Goal: Task Accomplishment & Management: Use online tool/utility

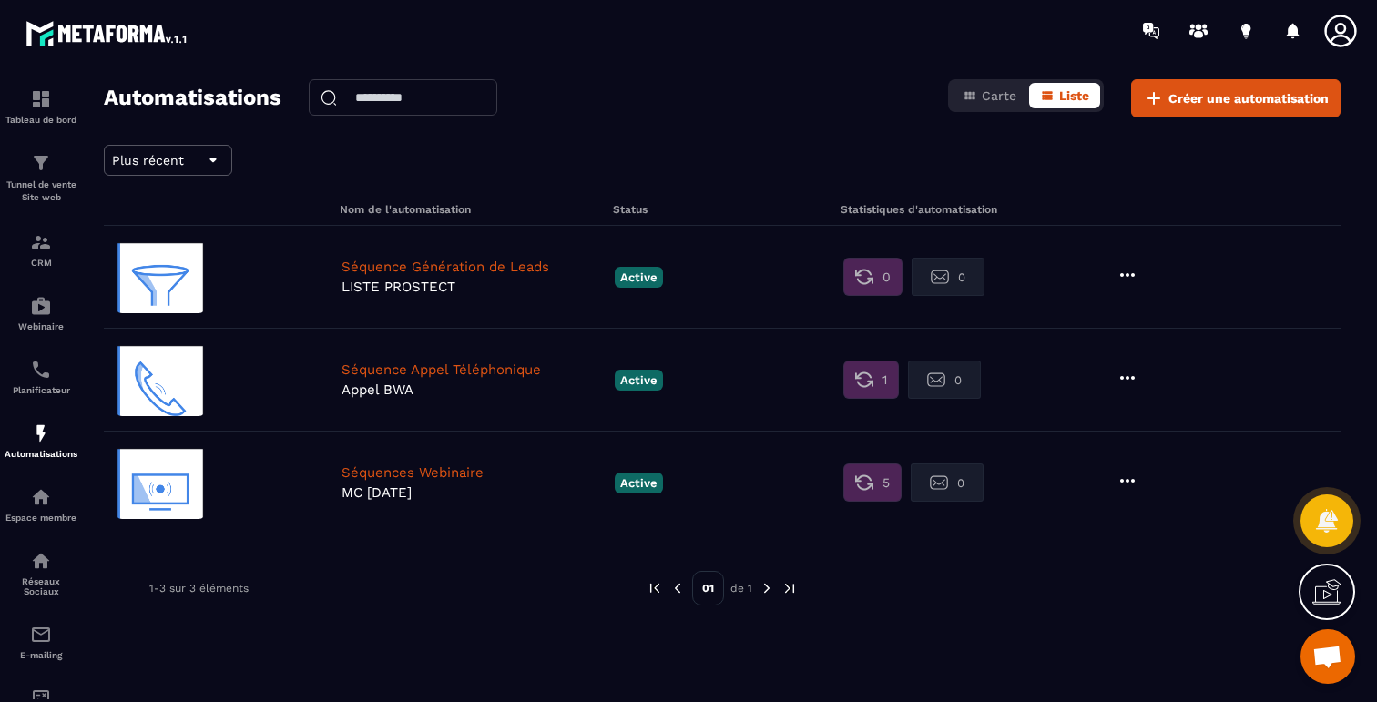
scroll to position [656, 0]
click at [1158, 87] on icon at bounding box center [1154, 98] width 22 height 22
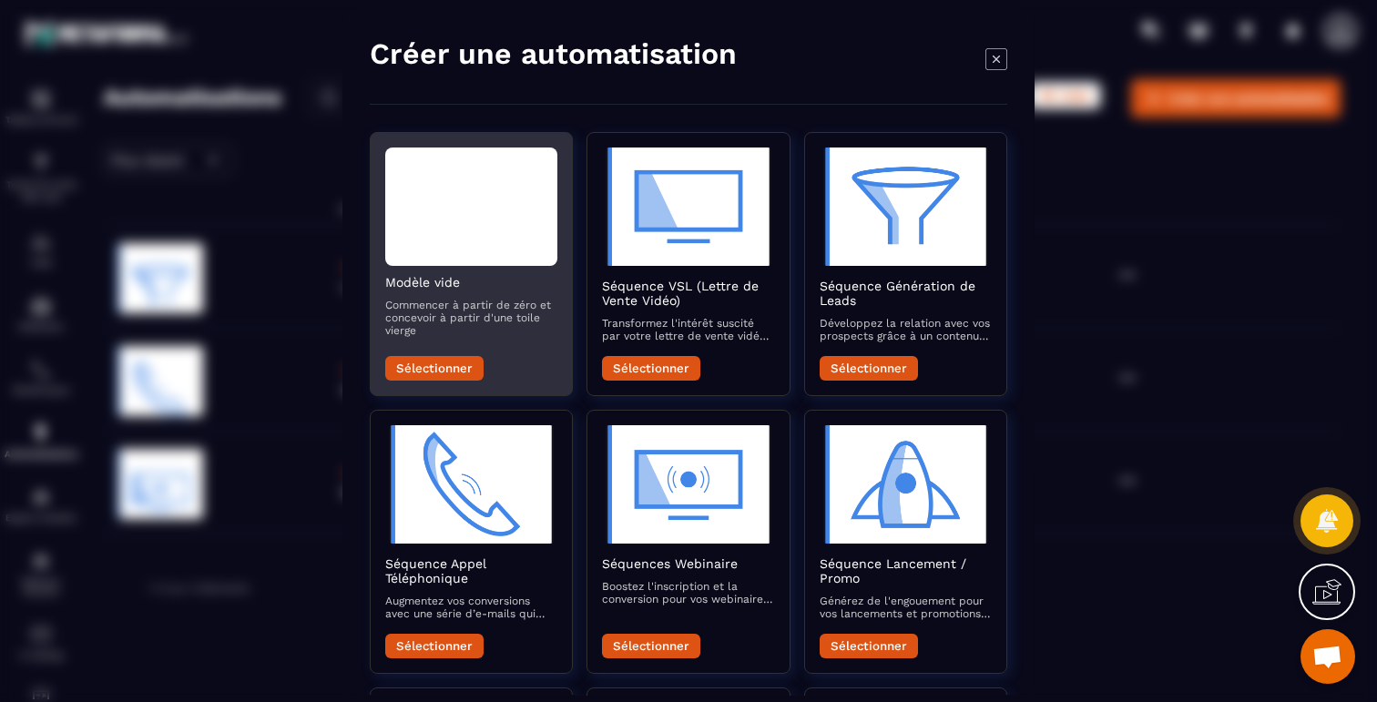
click at [510, 192] on div "Modal window" at bounding box center [471, 206] width 172 height 118
click at [446, 371] on button "Sélectionner" at bounding box center [434, 368] width 98 height 25
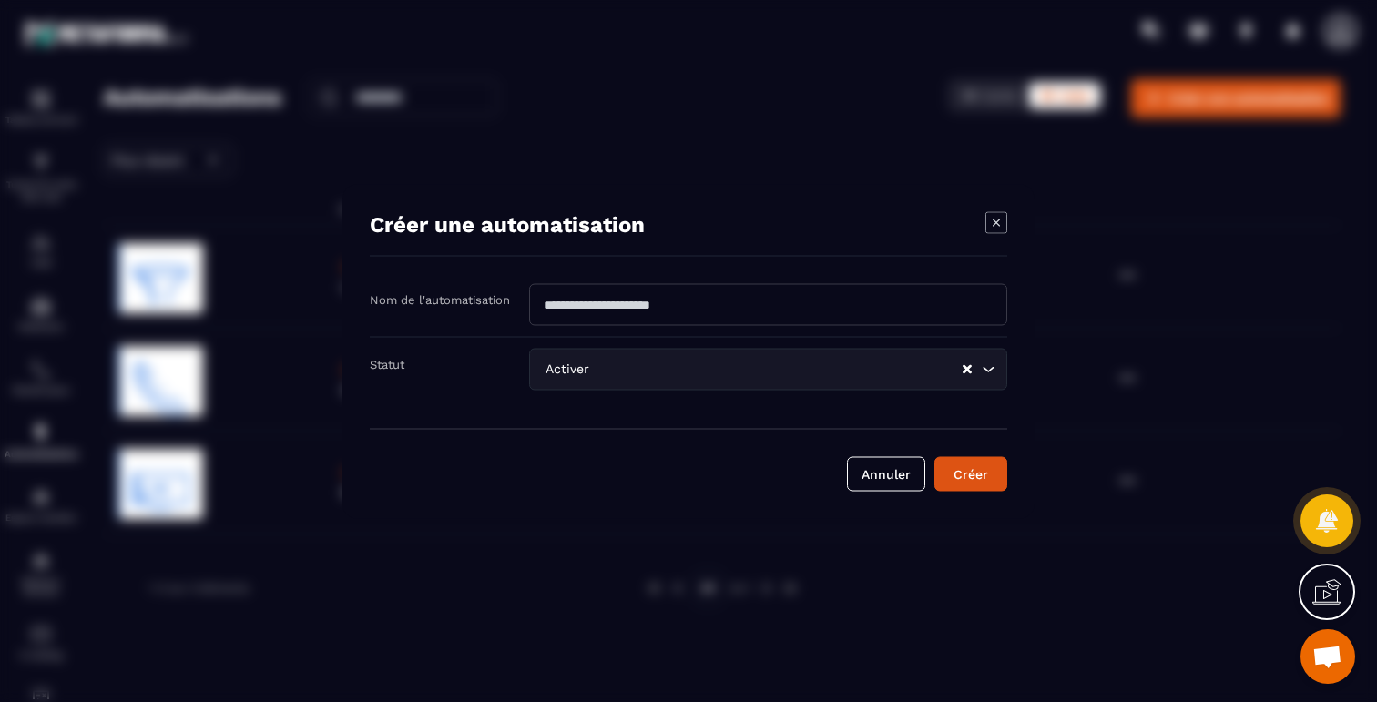
click at [660, 304] on input "Modal window" at bounding box center [768, 304] width 478 height 42
type input "*"
type input "**********"
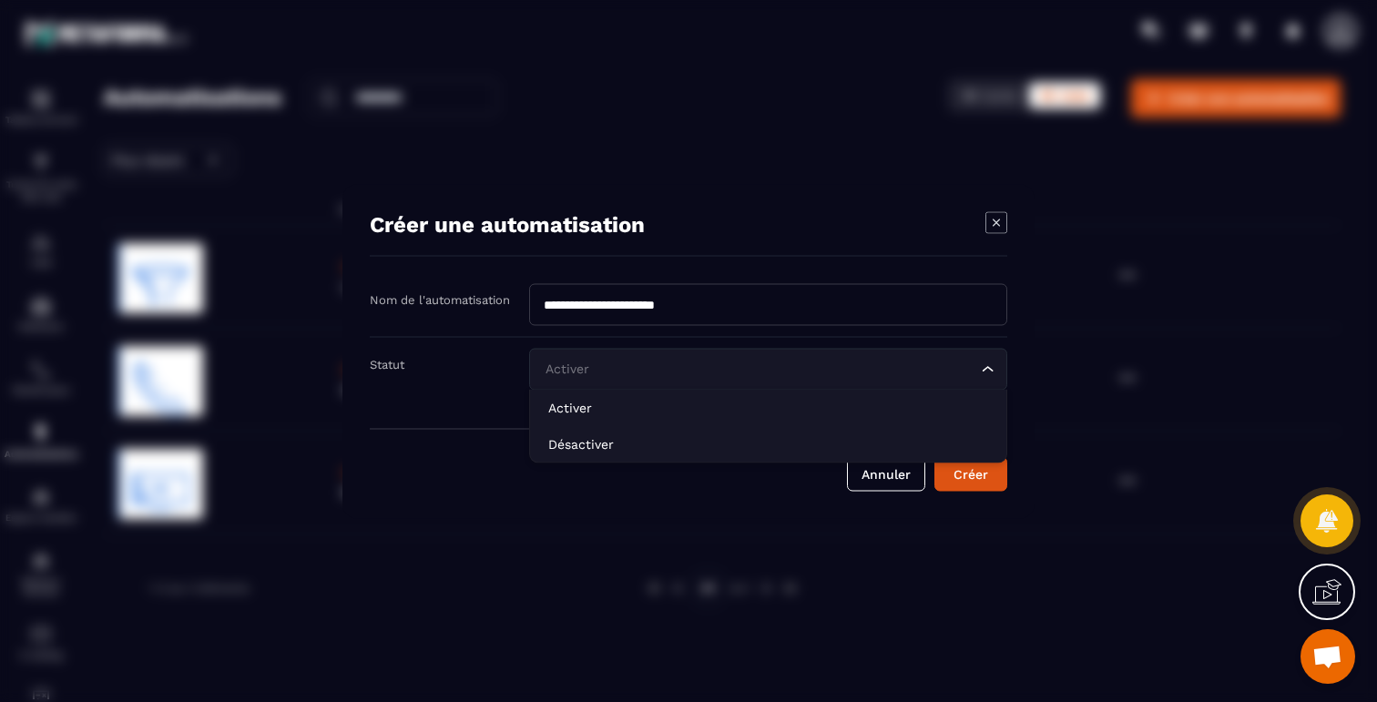
click at [894, 373] on input "Search for option" at bounding box center [759, 369] width 436 height 20
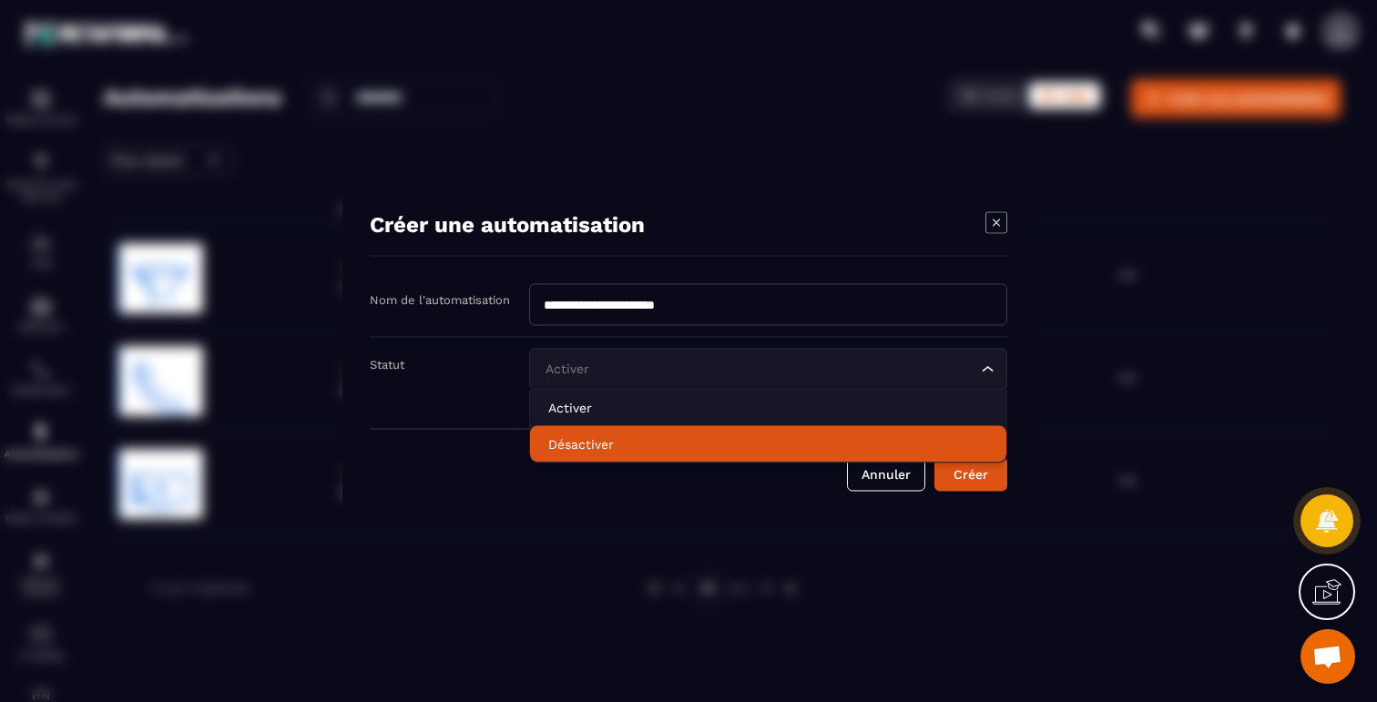
click at [591, 437] on p "Désactiver" at bounding box center [768, 443] width 440 height 18
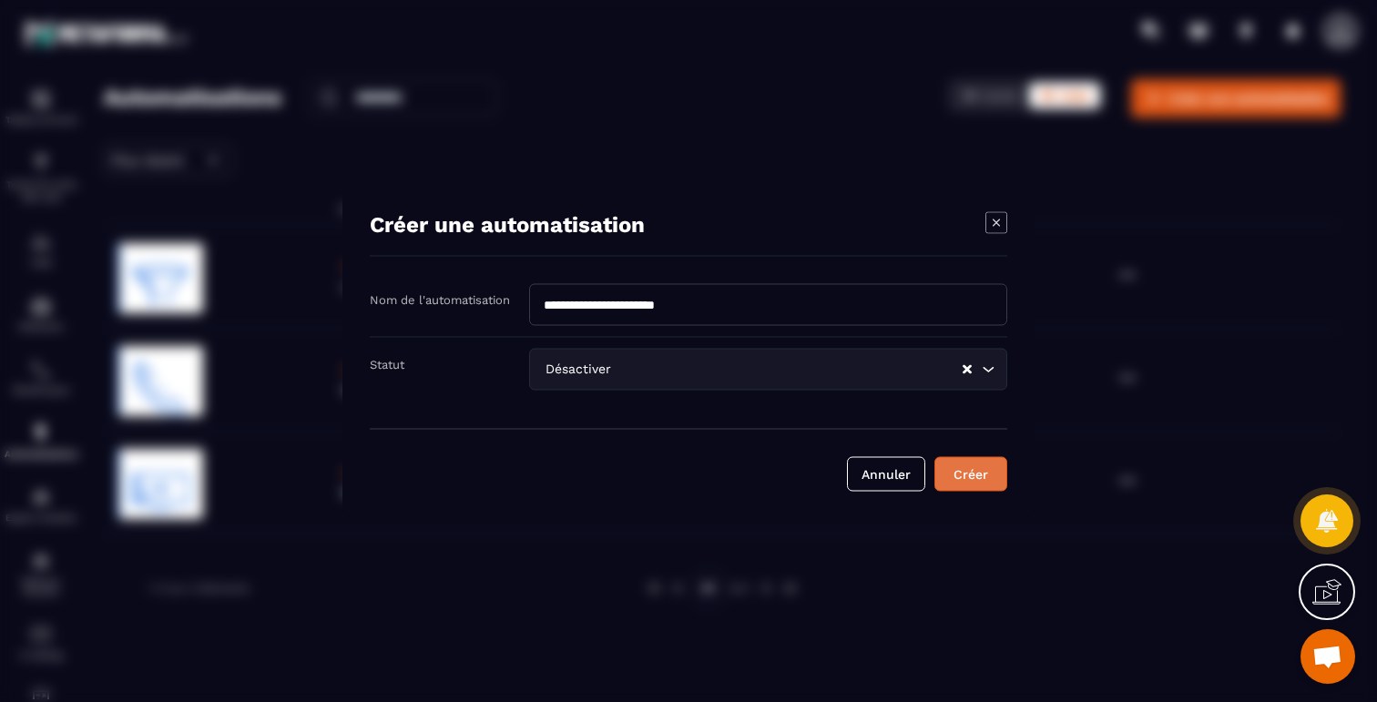
click at [994, 482] on button "Créer" at bounding box center [970, 473] width 73 height 35
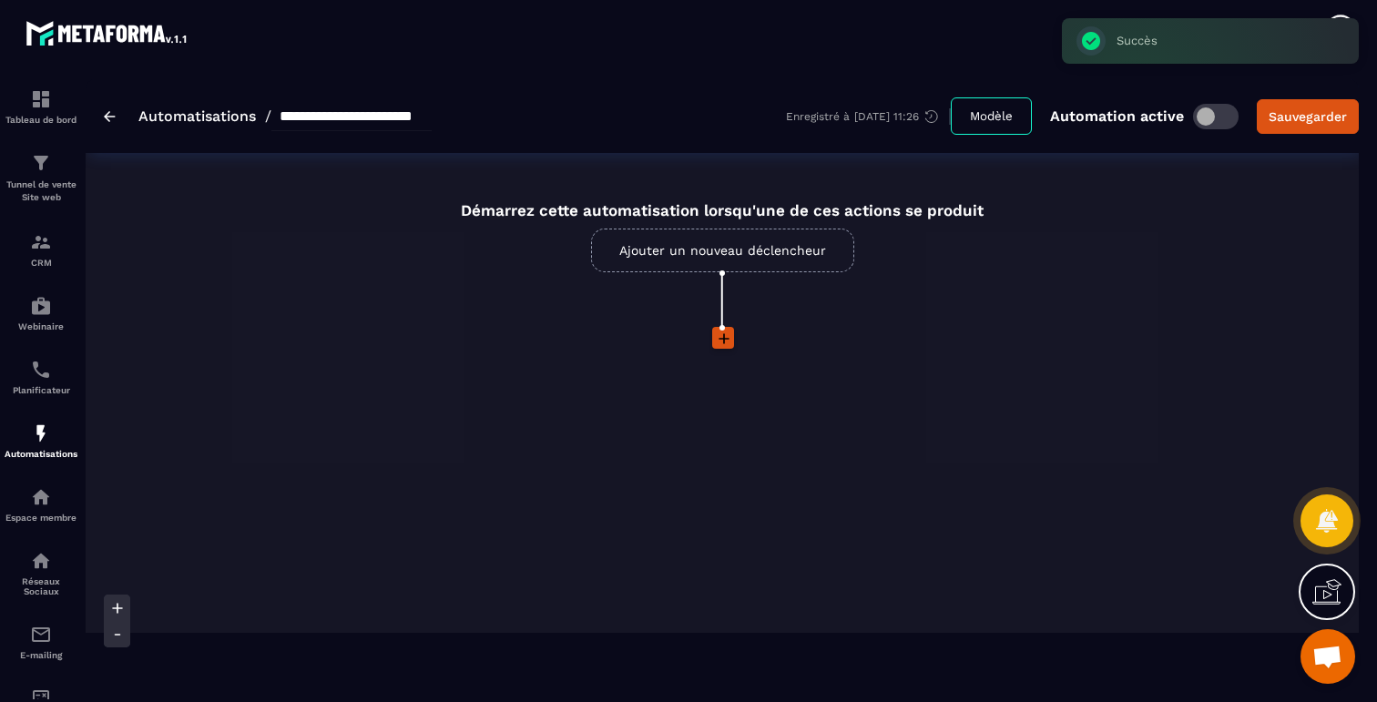
click at [727, 338] on icon at bounding box center [724, 339] width 18 height 18
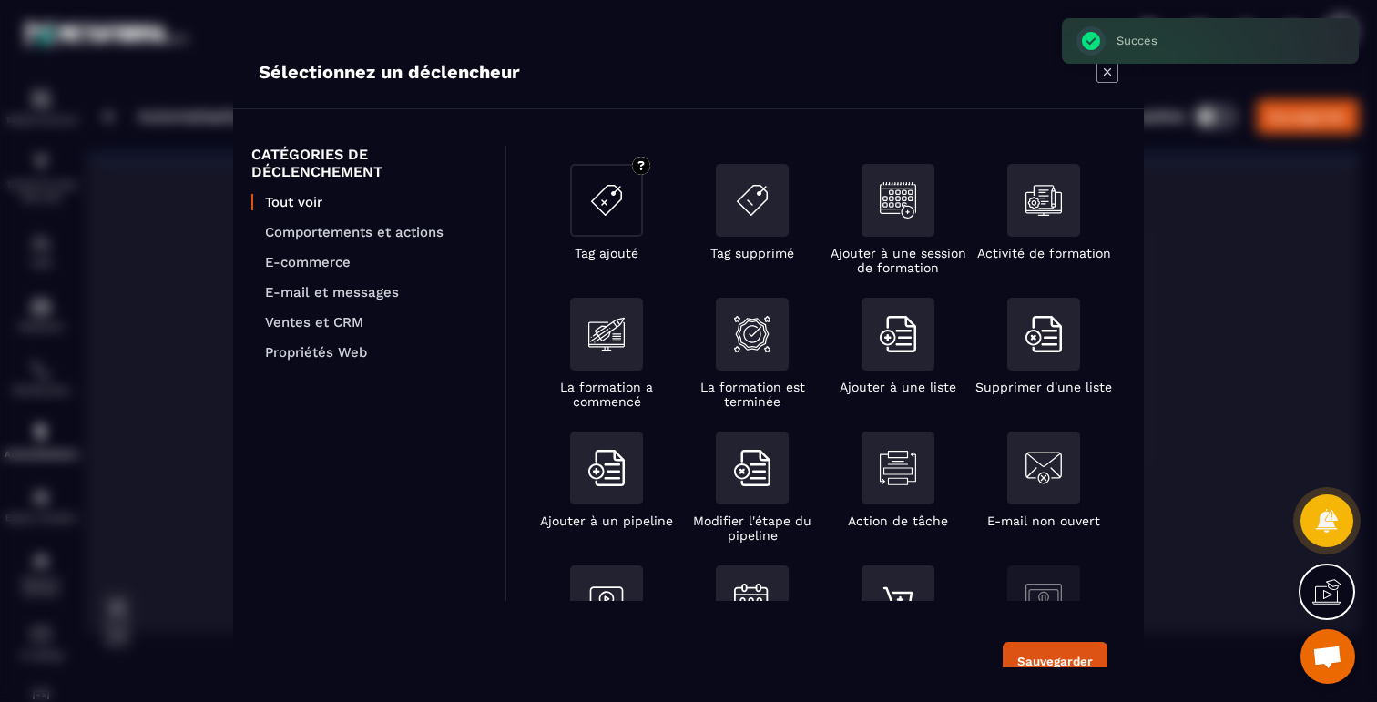
click at [607, 228] on div "Modal window" at bounding box center [606, 200] width 73 height 73
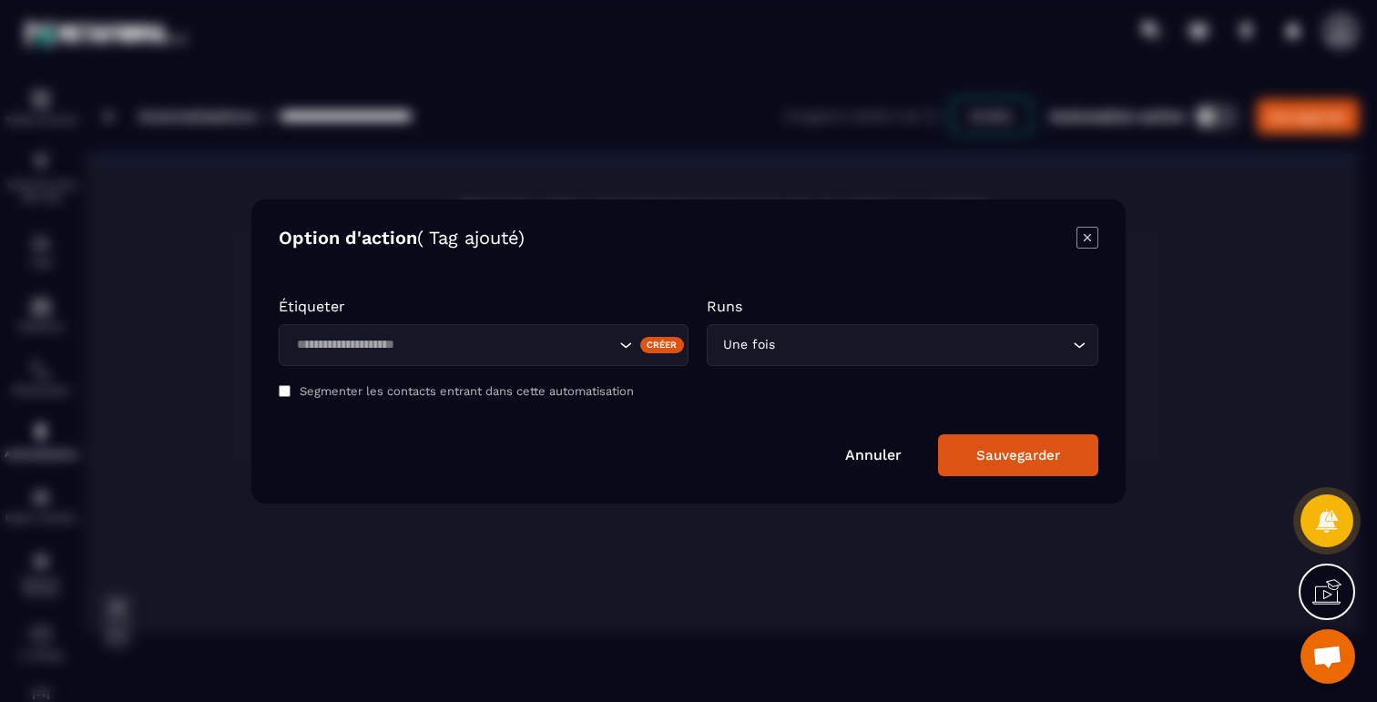
click at [648, 349] on div "Créer" at bounding box center [662, 344] width 45 height 16
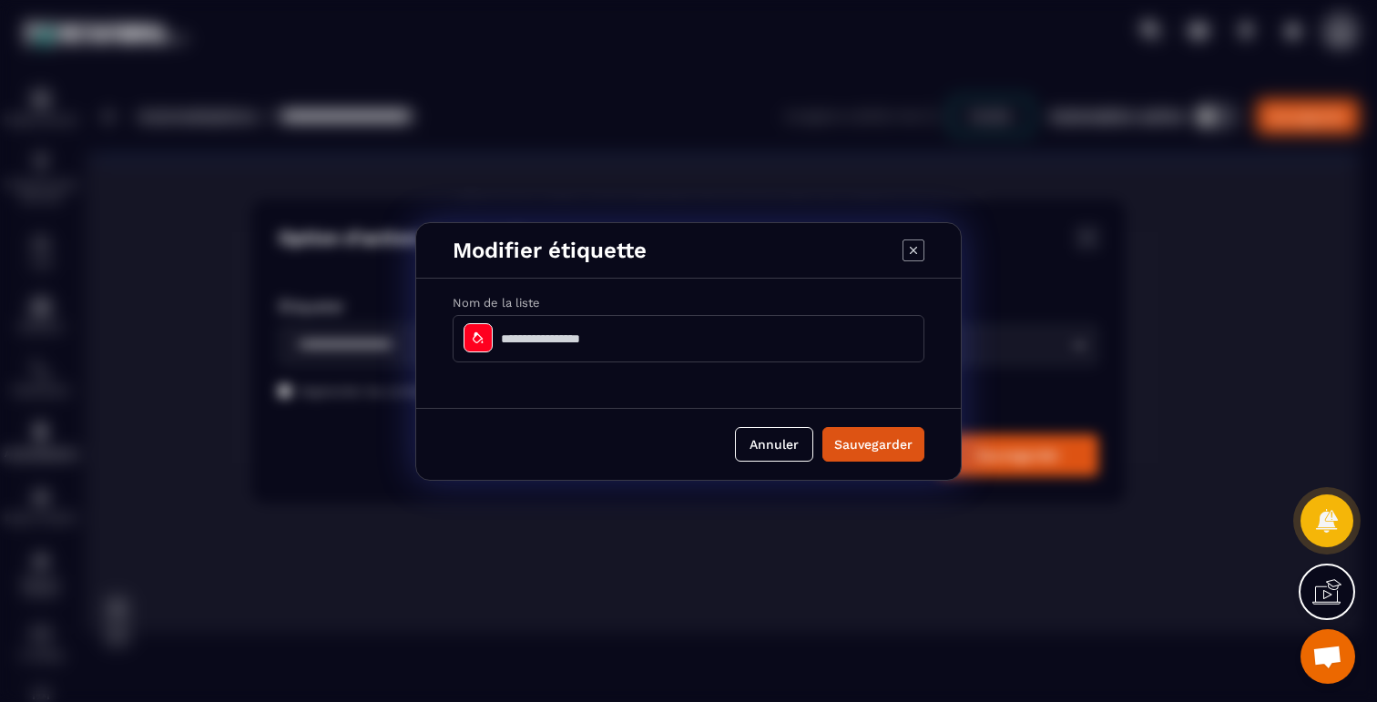
click at [605, 333] on input "Modal window" at bounding box center [689, 338] width 472 height 47
type input "**********"
click at [477, 337] on icon "Modal window" at bounding box center [478, 338] width 15 height 15
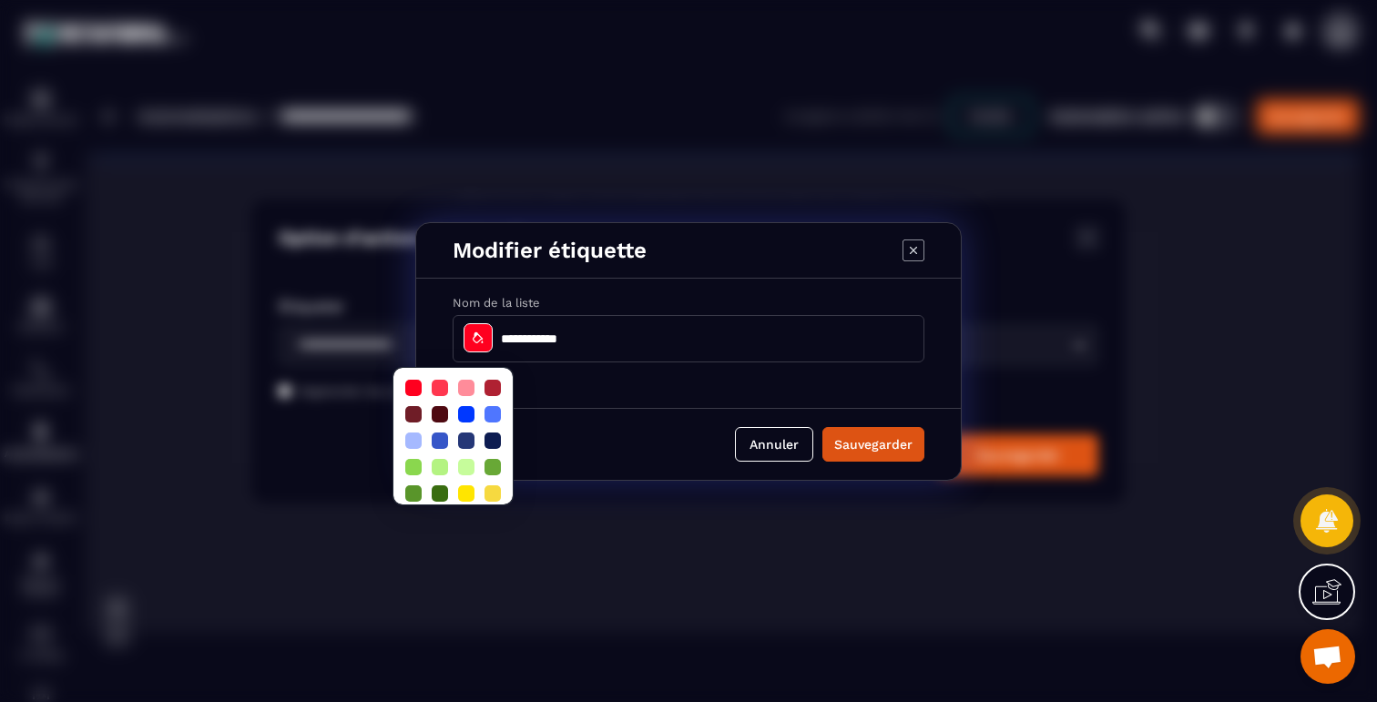
scroll to position [36, 0]
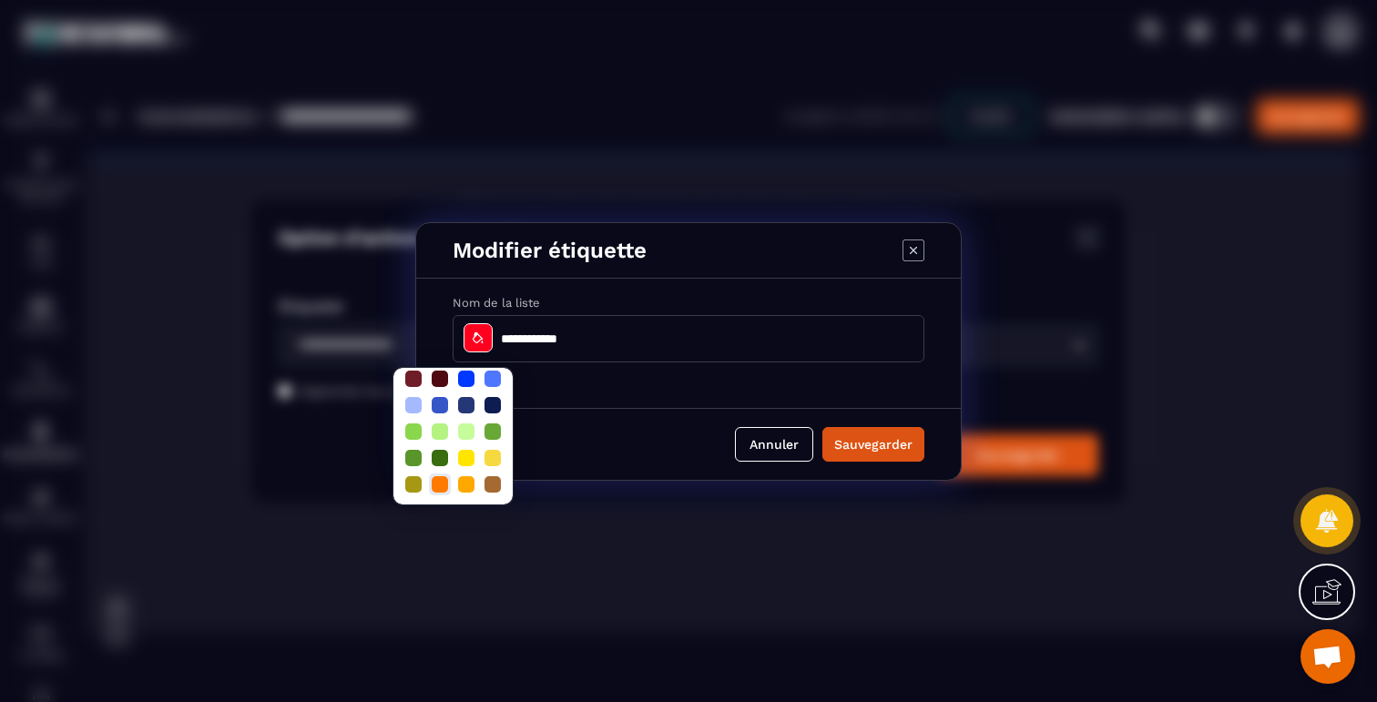
click at [442, 483] on div at bounding box center [440, 484] width 16 height 16
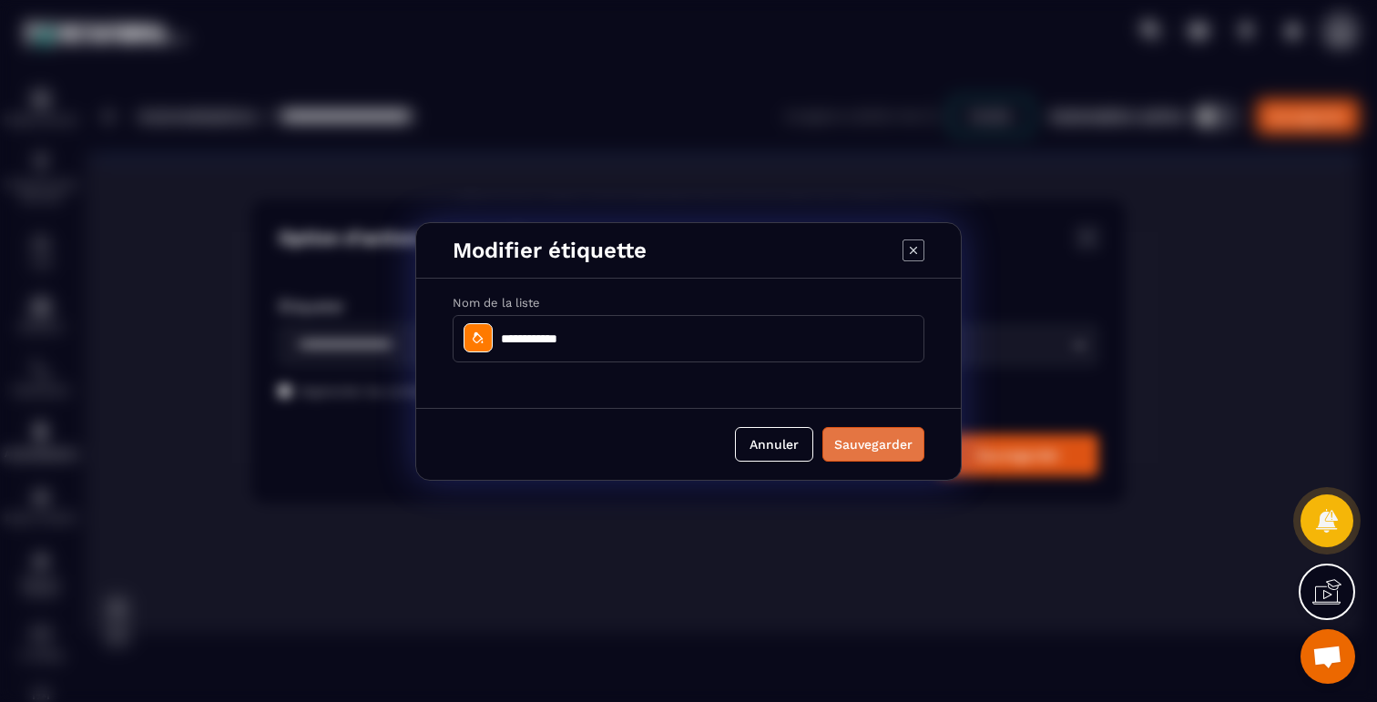
click at [870, 458] on button "Sauvegarder" at bounding box center [873, 444] width 102 height 35
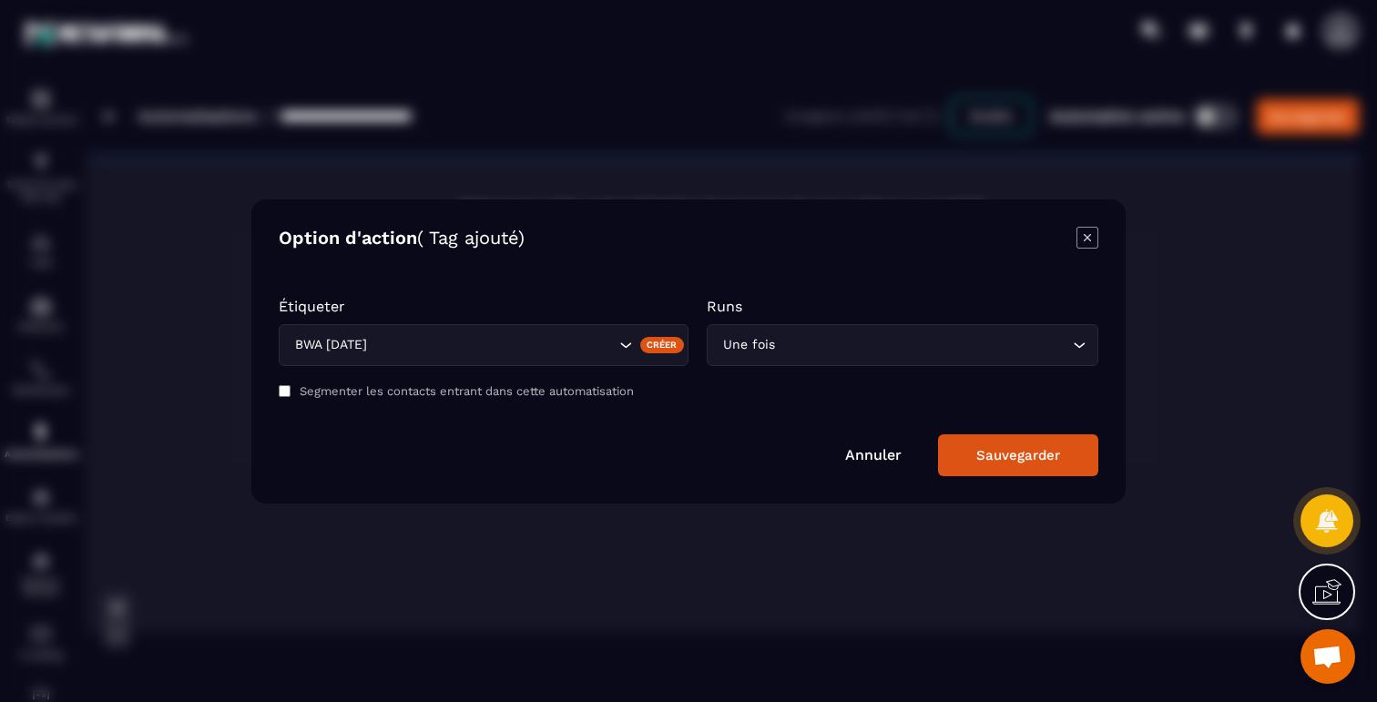
click at [620, 389] on label "Segmenter les contacts entrant dans cette automatisation" at bounding box center [467, 391] width 334 height 14
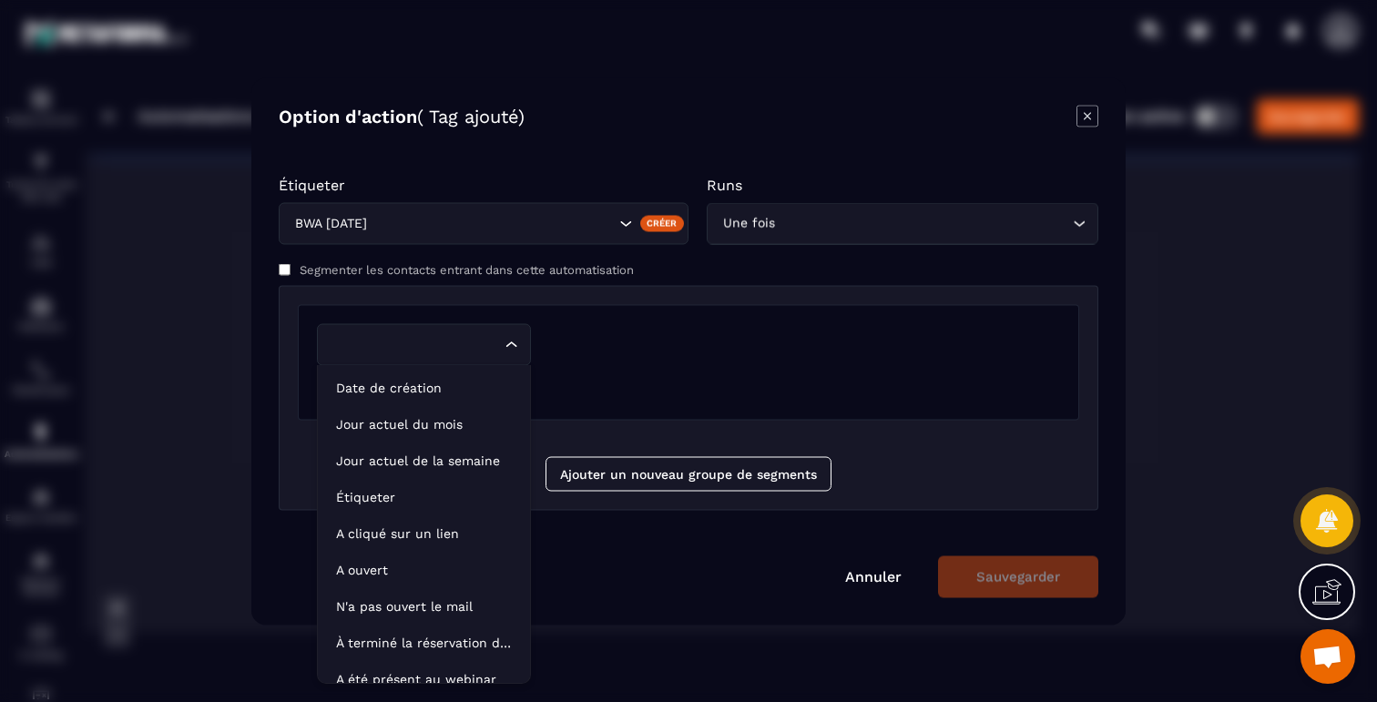
click at [497, 348] on input "Search for option" at bounding box center [415, 344] width 172 height 20
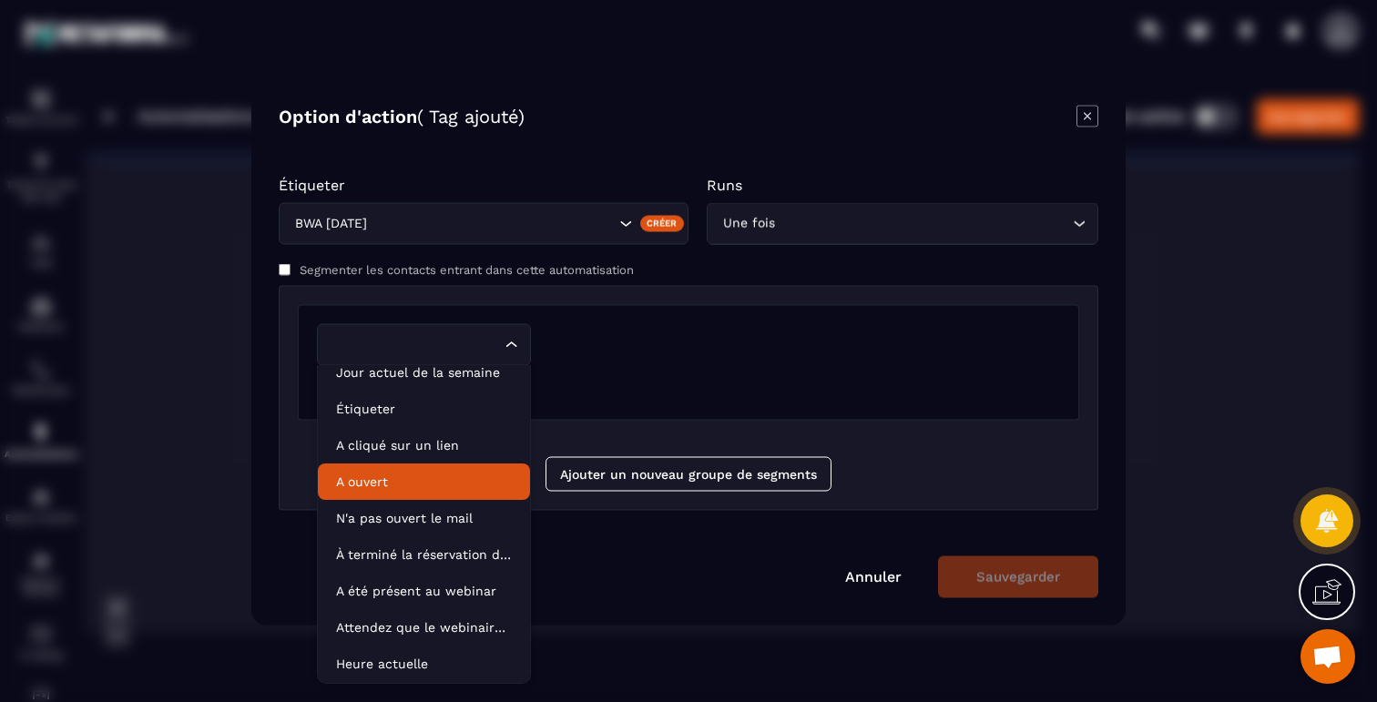
scroll to position [92, 0]
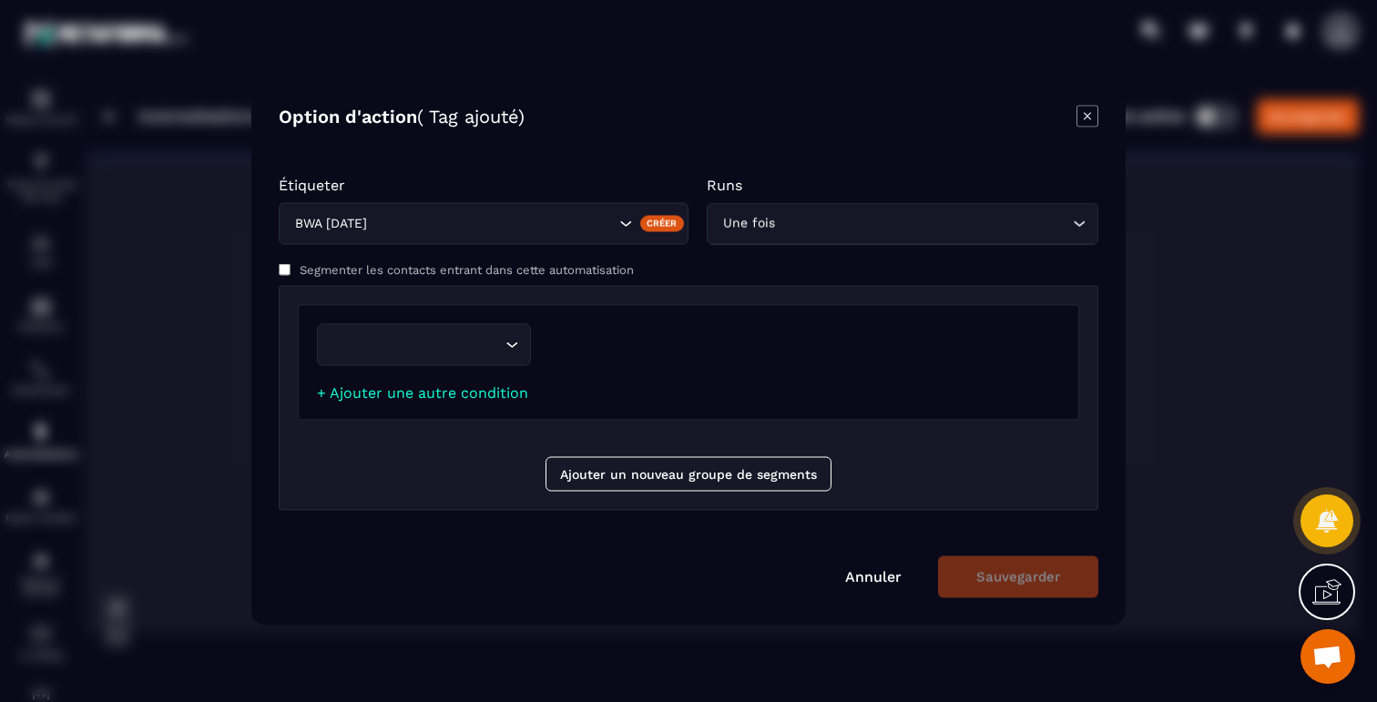
click at [674, 381] on div "Loading... + Ajouter une autre condition" at bounding box center [688, 362] width 781 height 116
click at [291, 270] on div "Segmenter les contacts entrant dans cette automatisation" at bounding box center [688, 269] width 819 height 14
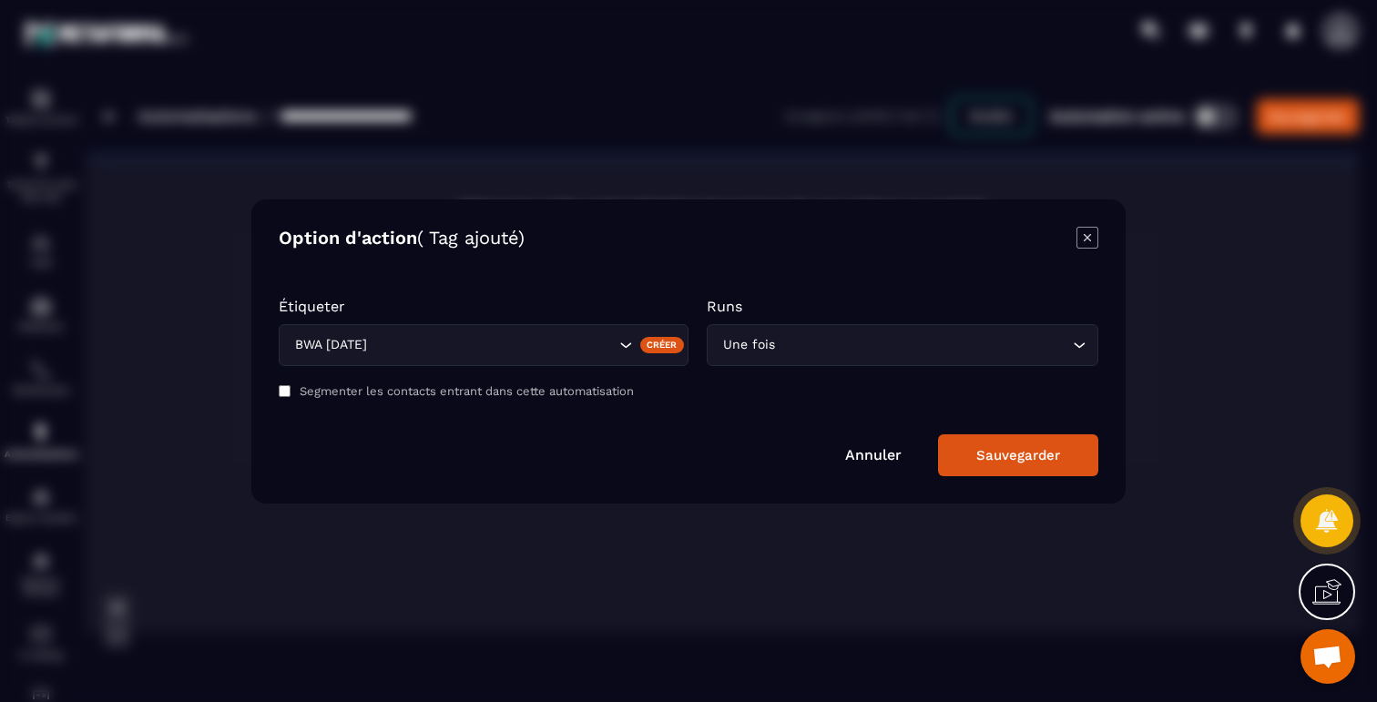
click at [1017, 447] on div "Sauvegarder" at bounding box center [1018, 455] width 84 height 16
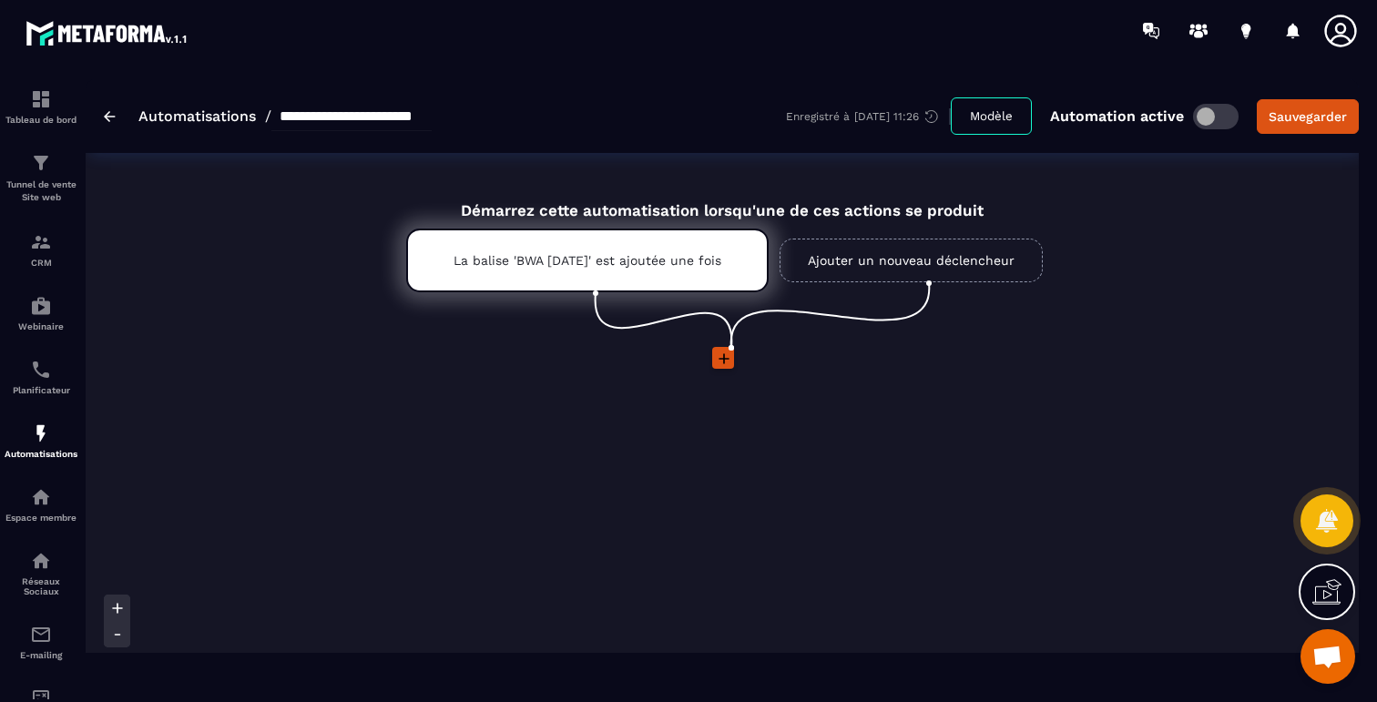
click at [717, 359] on icon at bounding box center [724, 359] width 18 height 18
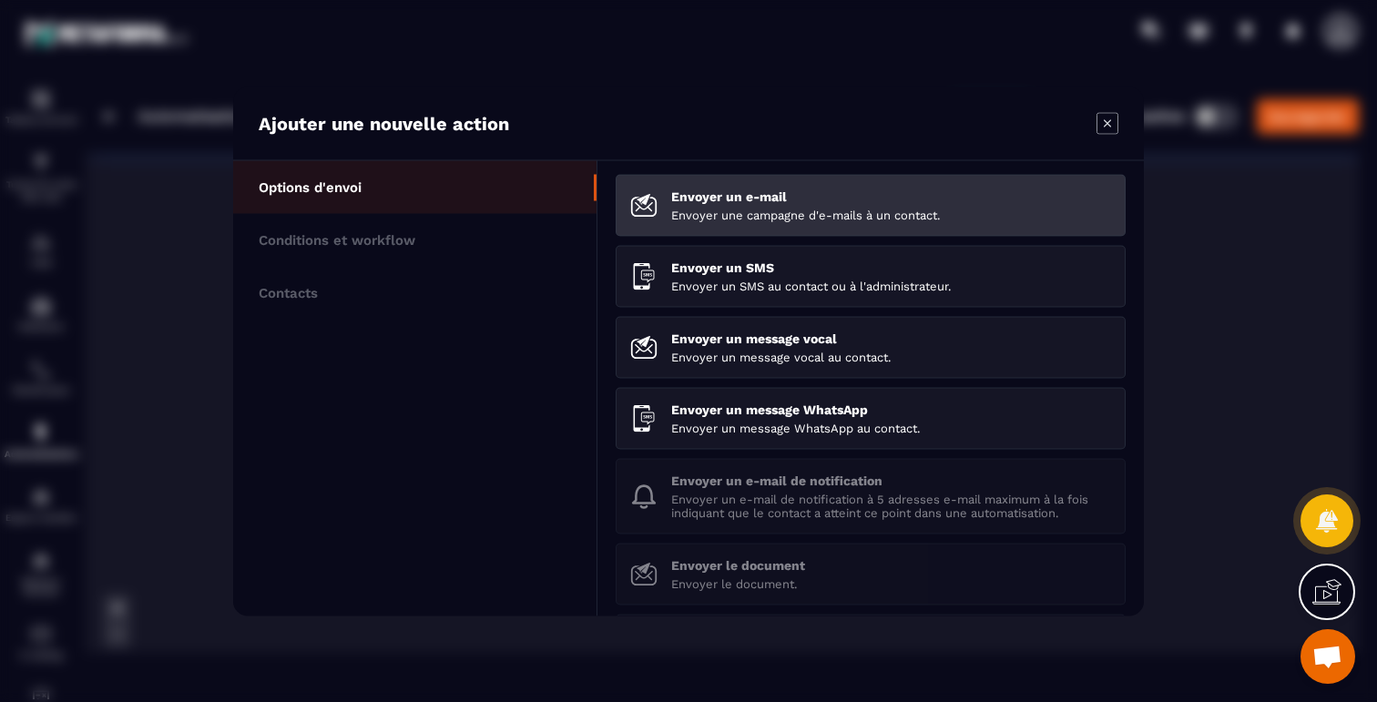
click at [721, 209] on p "Envoyer une campagne d'e-mails à un contact." at bounding box center [891, 215] width 440 height 14
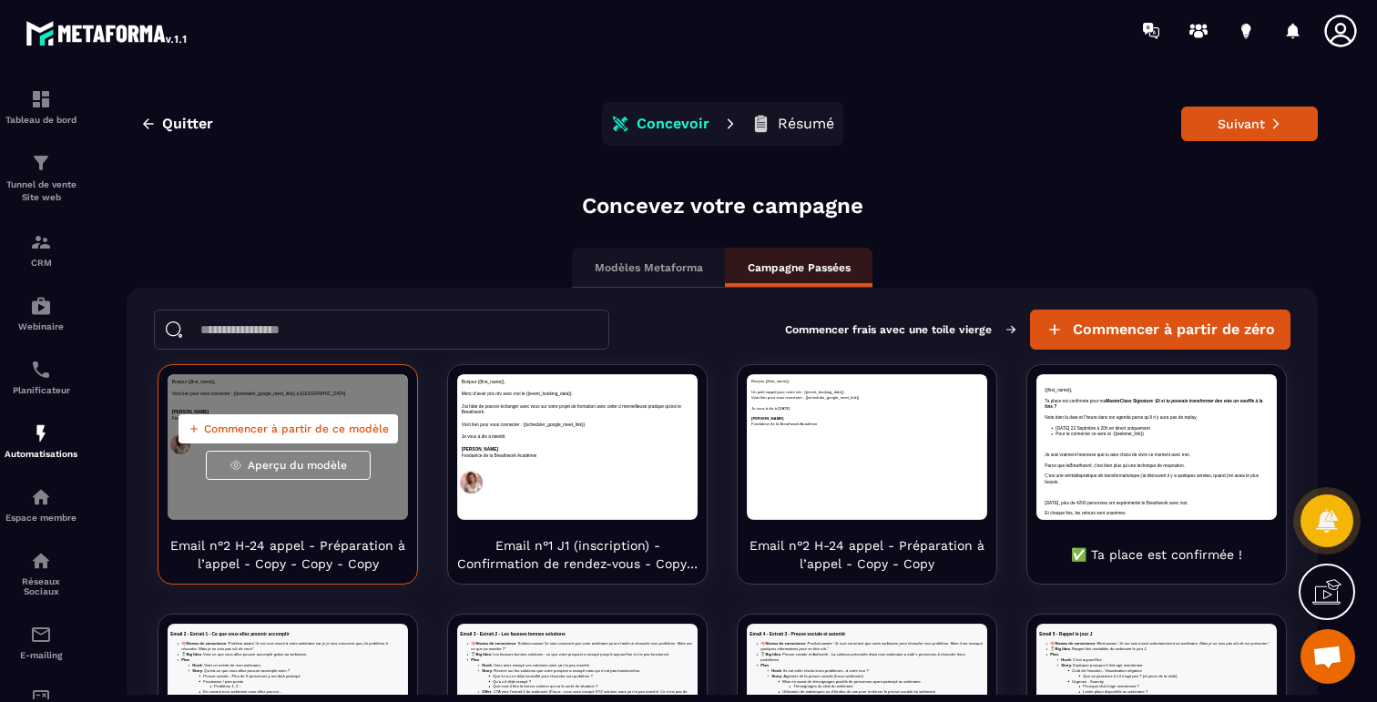
click at [304, 426] on span "Commencer à partir de ce modèle" at bounding box center [296, 429] width 185 height 15
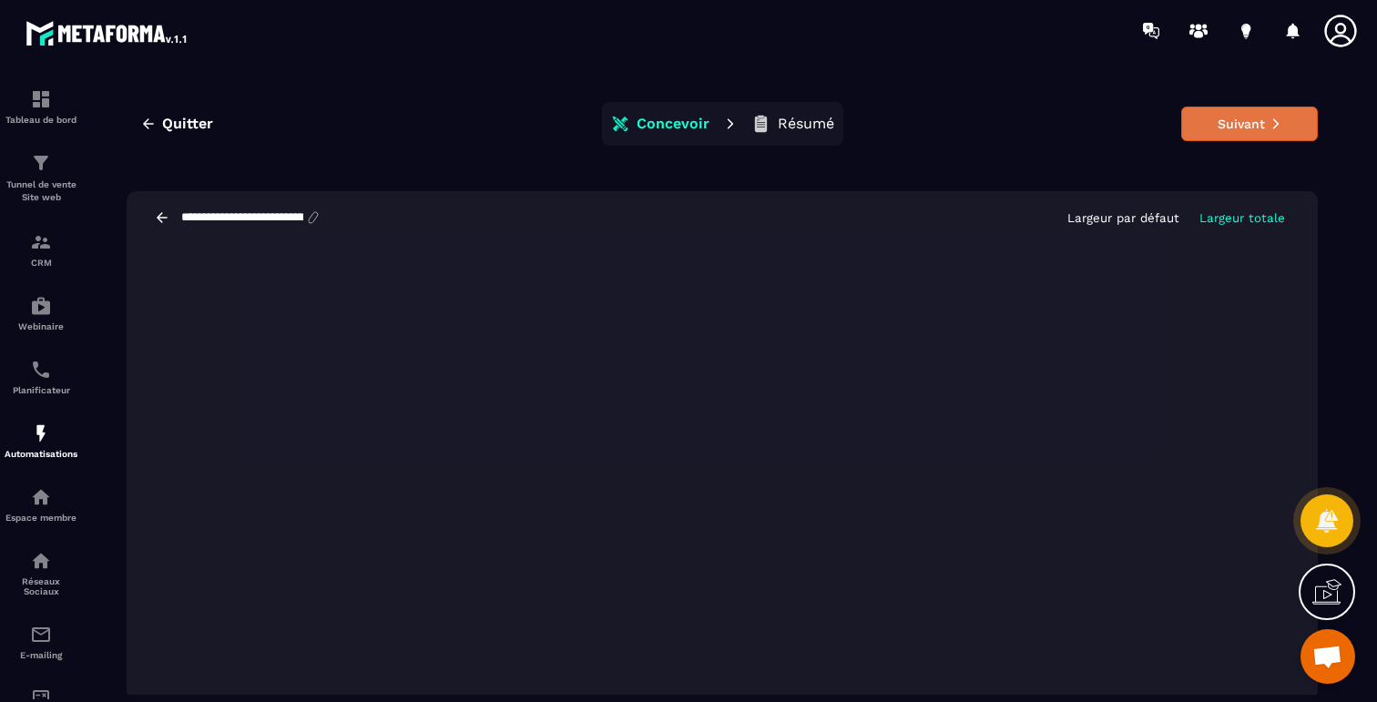
click at [1260, 124] on button "Suivant" at bounding box center [1249, 124] width 137 height 35
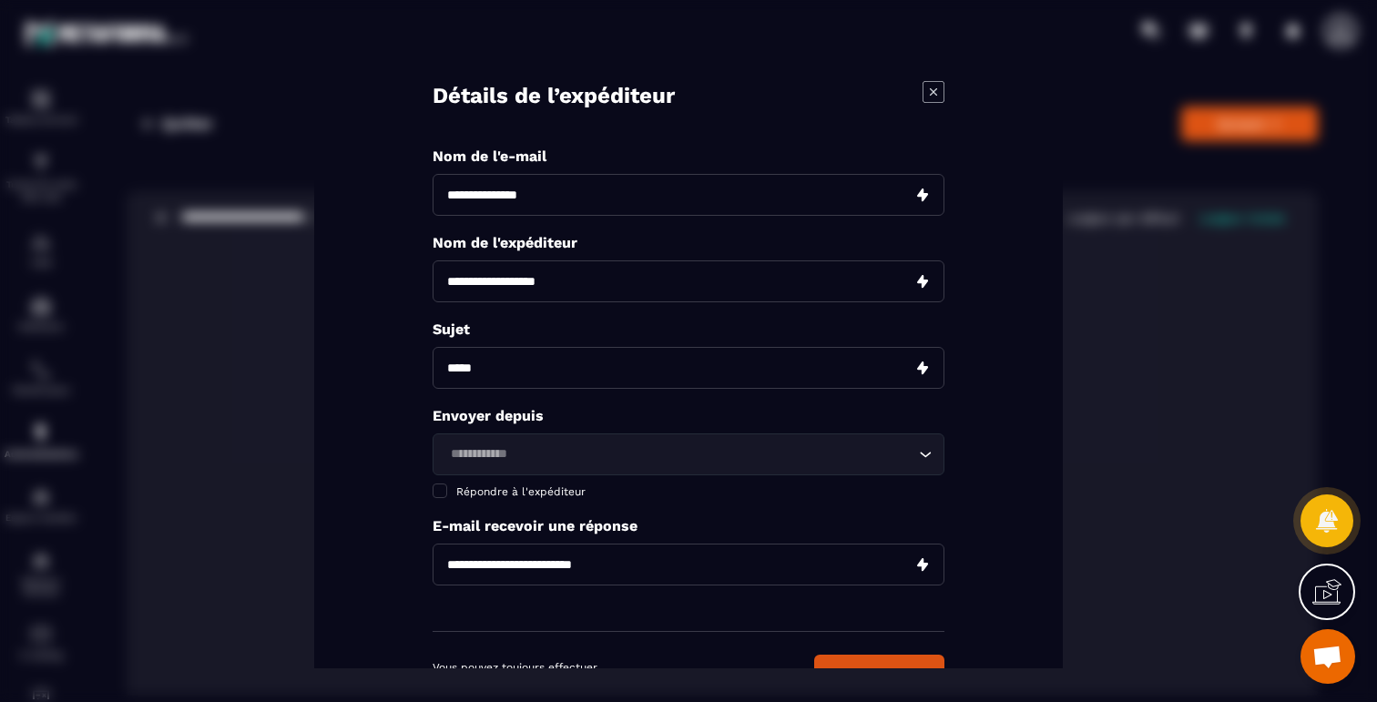
scroll to position [70, 0]
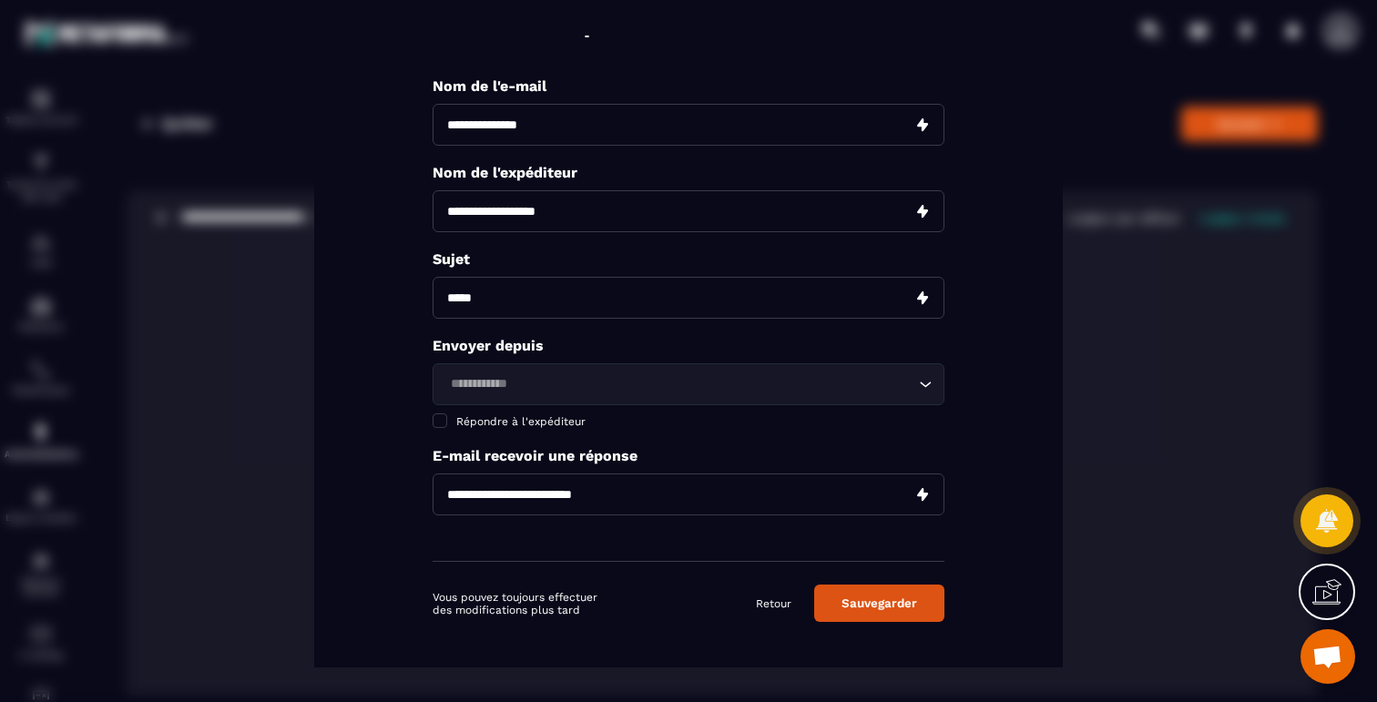
click at [898, 607] on button "Sauvegarder" at bounding box center [879, 603] width 130 height 37
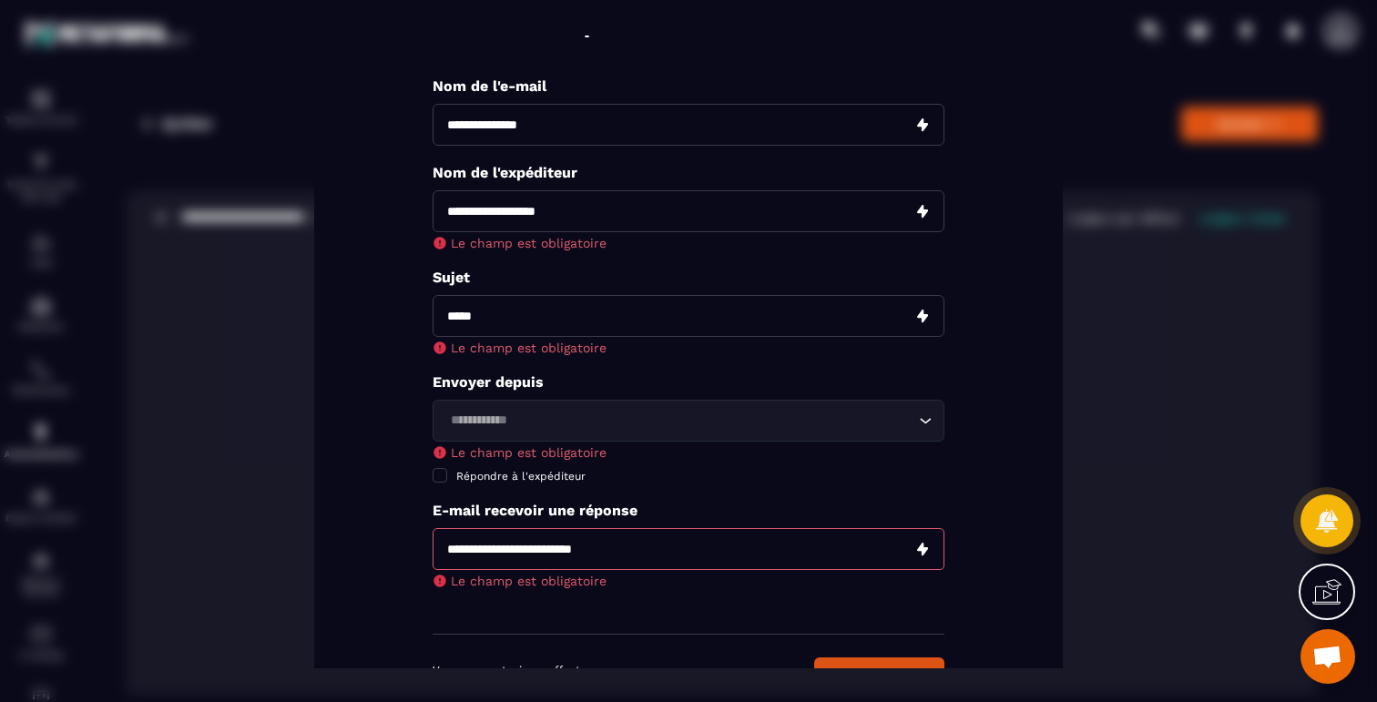
click at [587, 209] on input "Modal window" at bounding box center [688, 211] width 512 height 42
type input "**********"
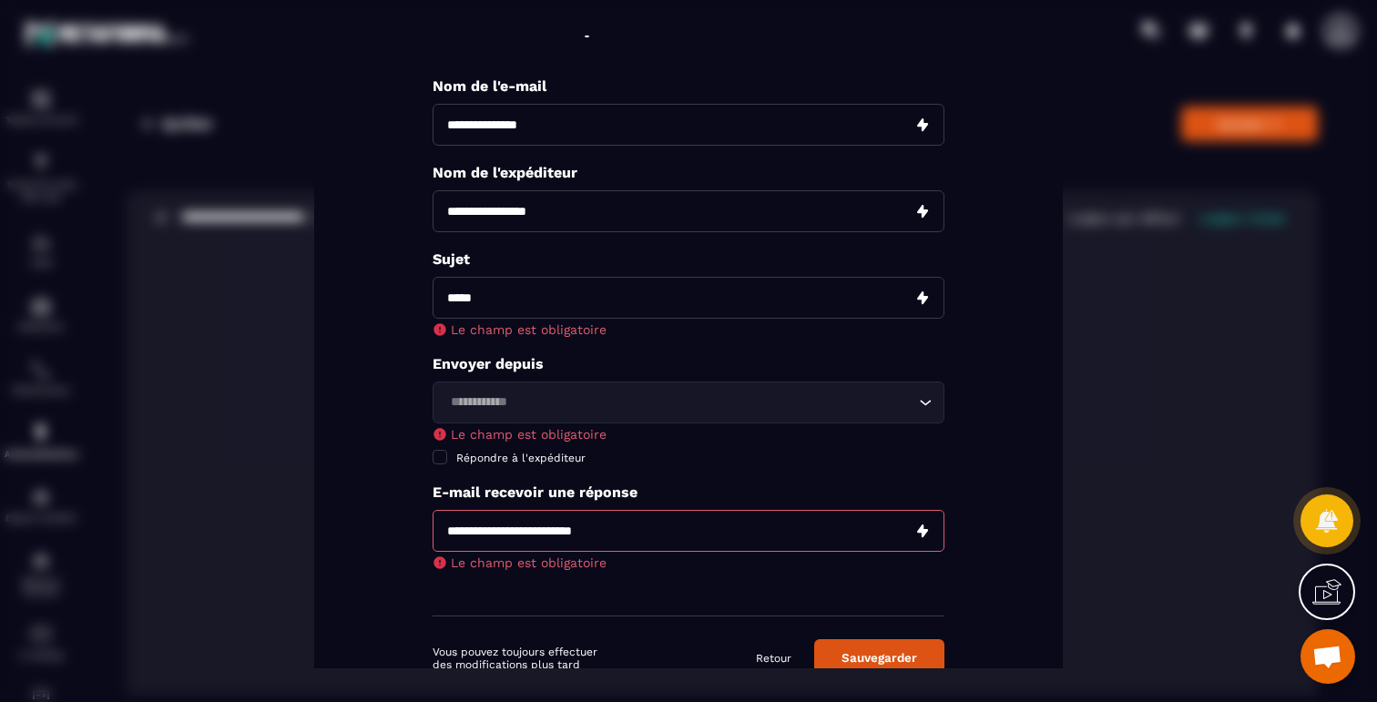
click at [589, 310] on input "Modal window" at bounding box center [688, 298] width 512 height 42
type input "**********"
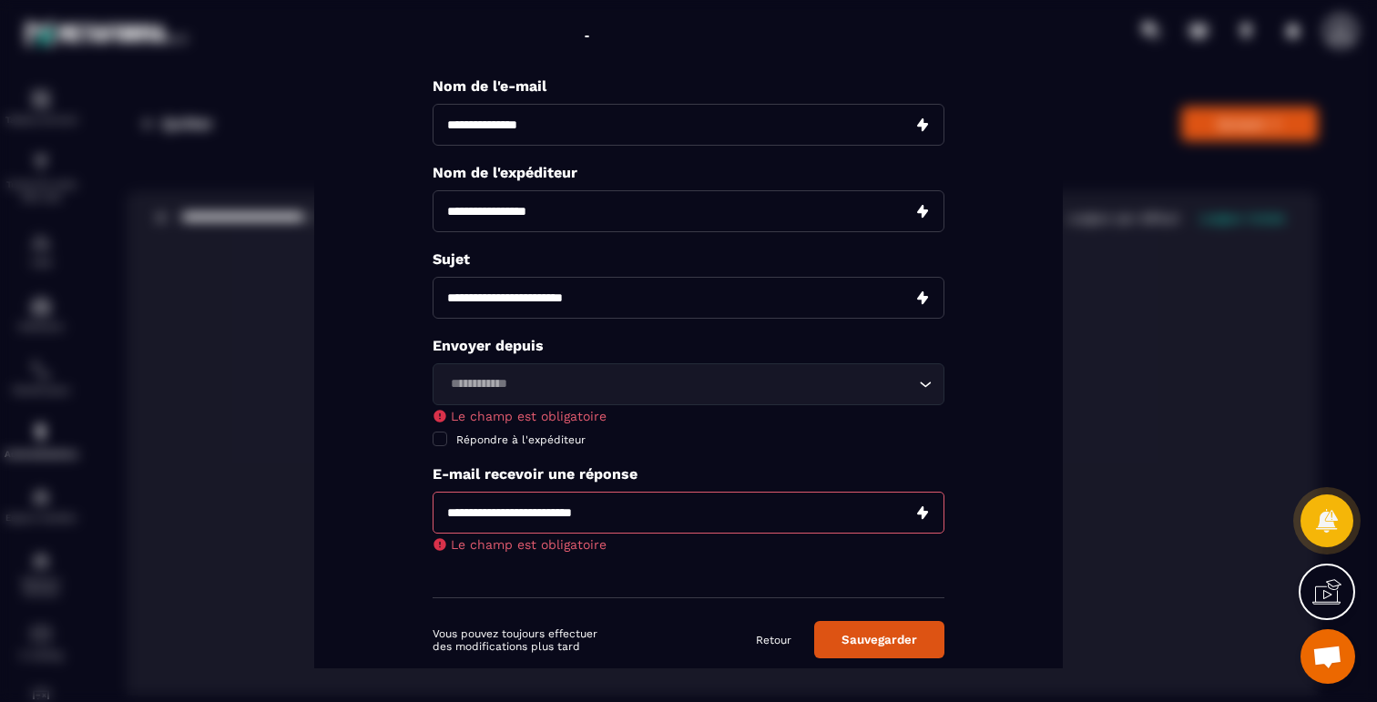
scroll to position [0, 0]
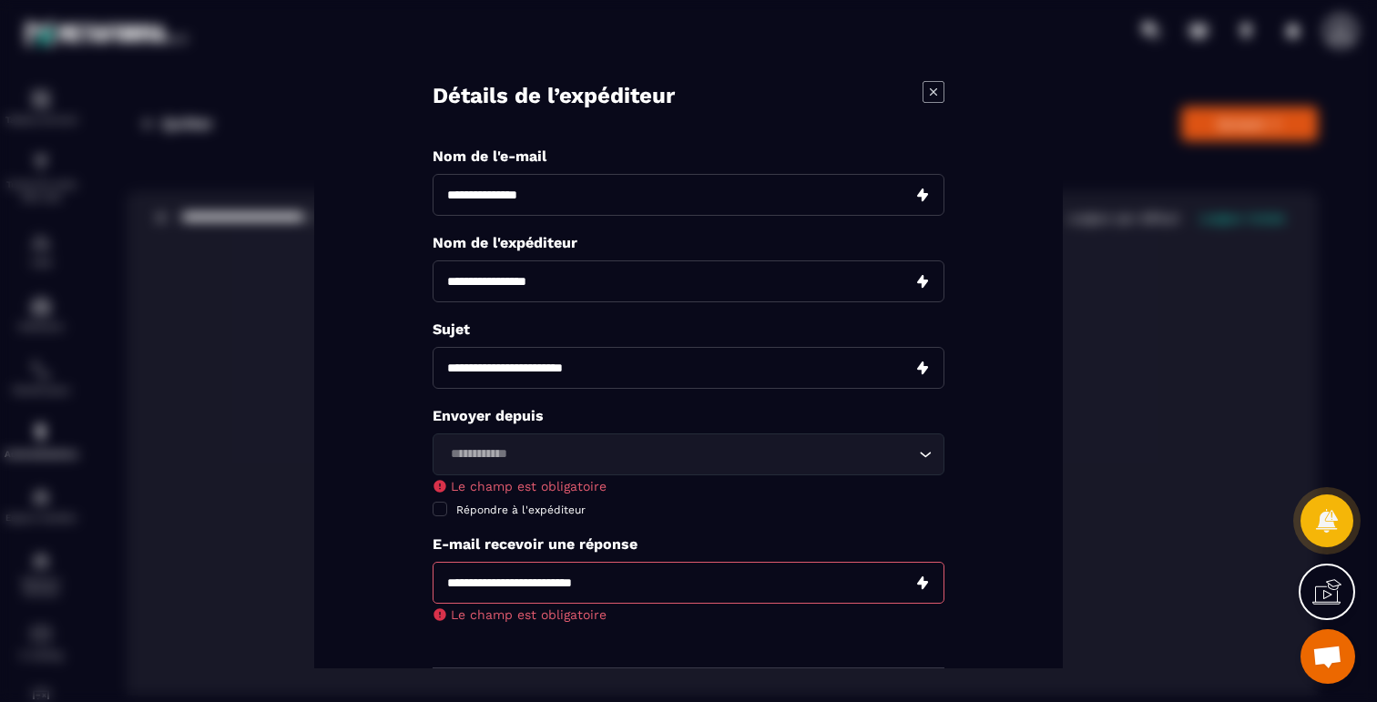
click at [529, 189] on input "Modal window" at bounding box center [688, 195] width 512 height 42
click at [479, 182] on input "Modal window" at bounding box center [688, 195] width 512 height 42
type input "*"
click at [550, 365] on input "**********" at bounding box center [688, 368] width 512 height 42
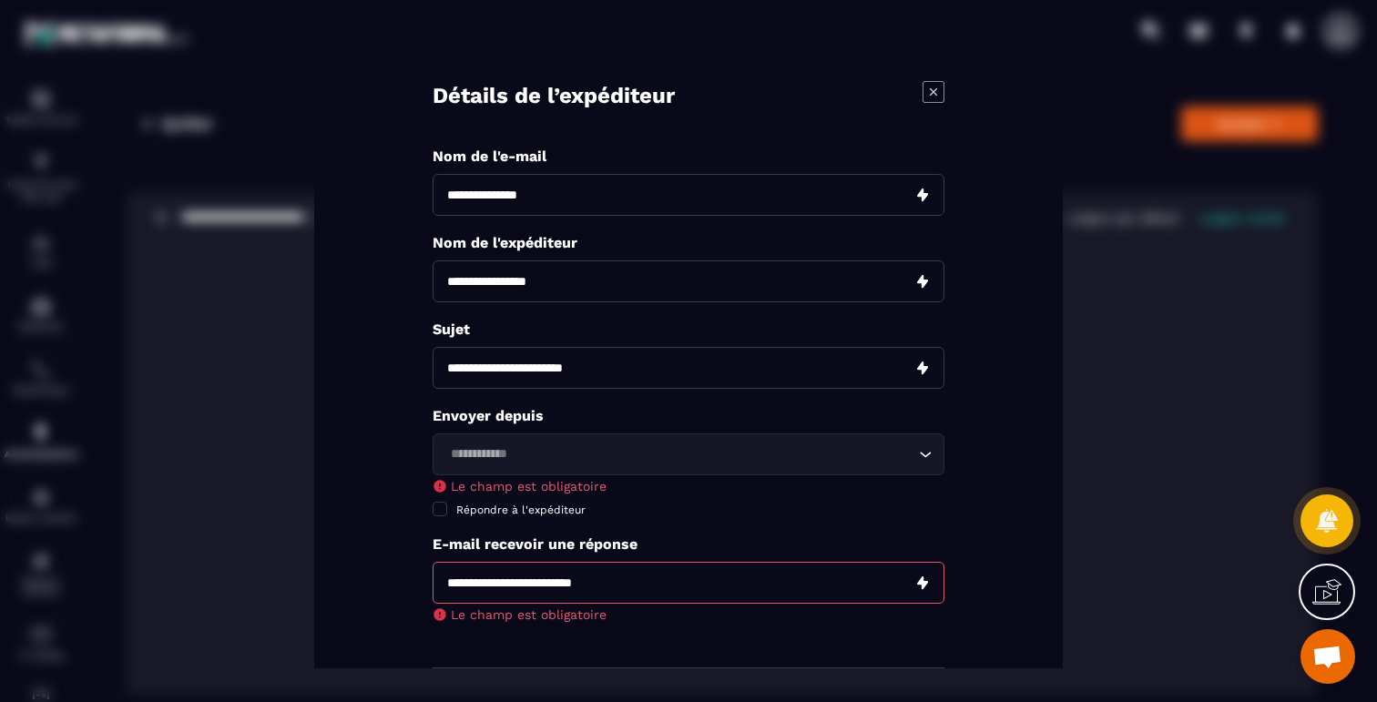
click at [550, 365] on input "**********" at bounding box center [688, 368] width 512 height 42
click at [534, 179] on input "Modal window" at bounding box center [688, 195] width 512 height 42
paste input "**********"
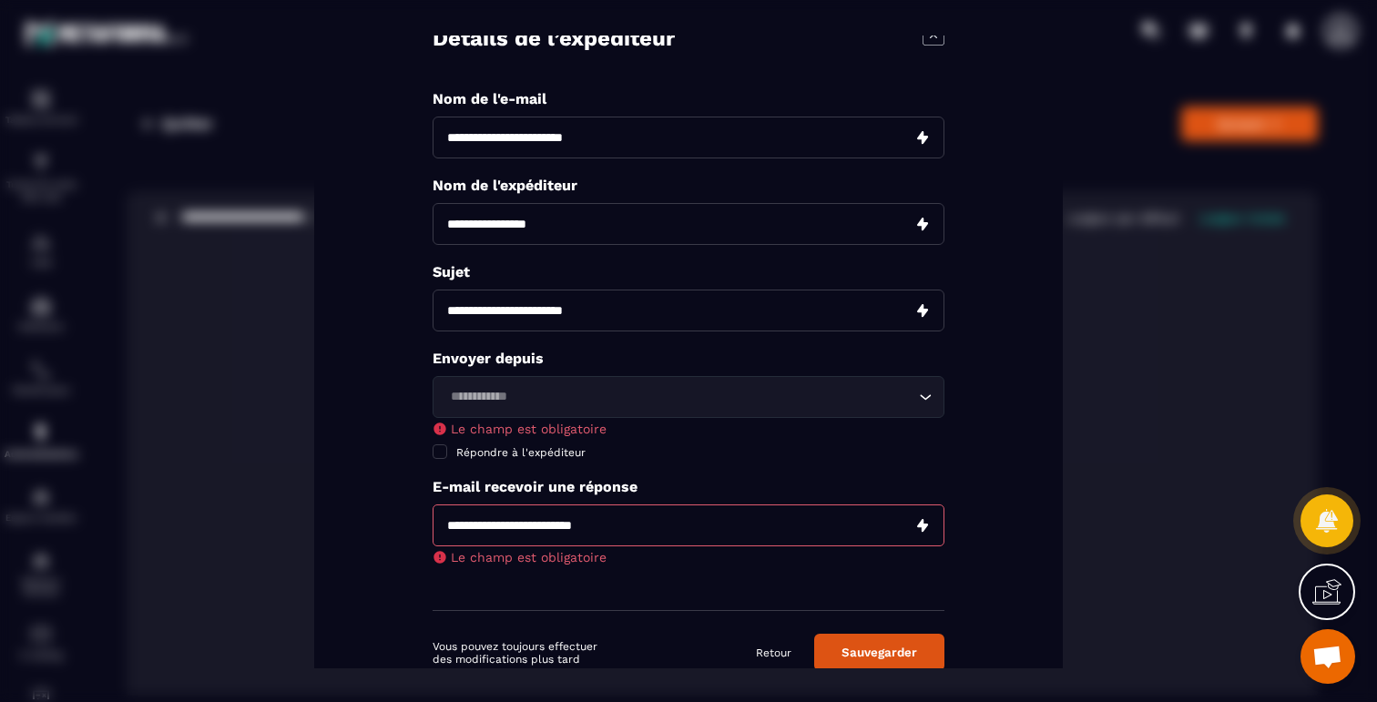
type input "**********"
click at [638, 392] on input "Search for option" at bounding box center [679, 397] width 470 height 20
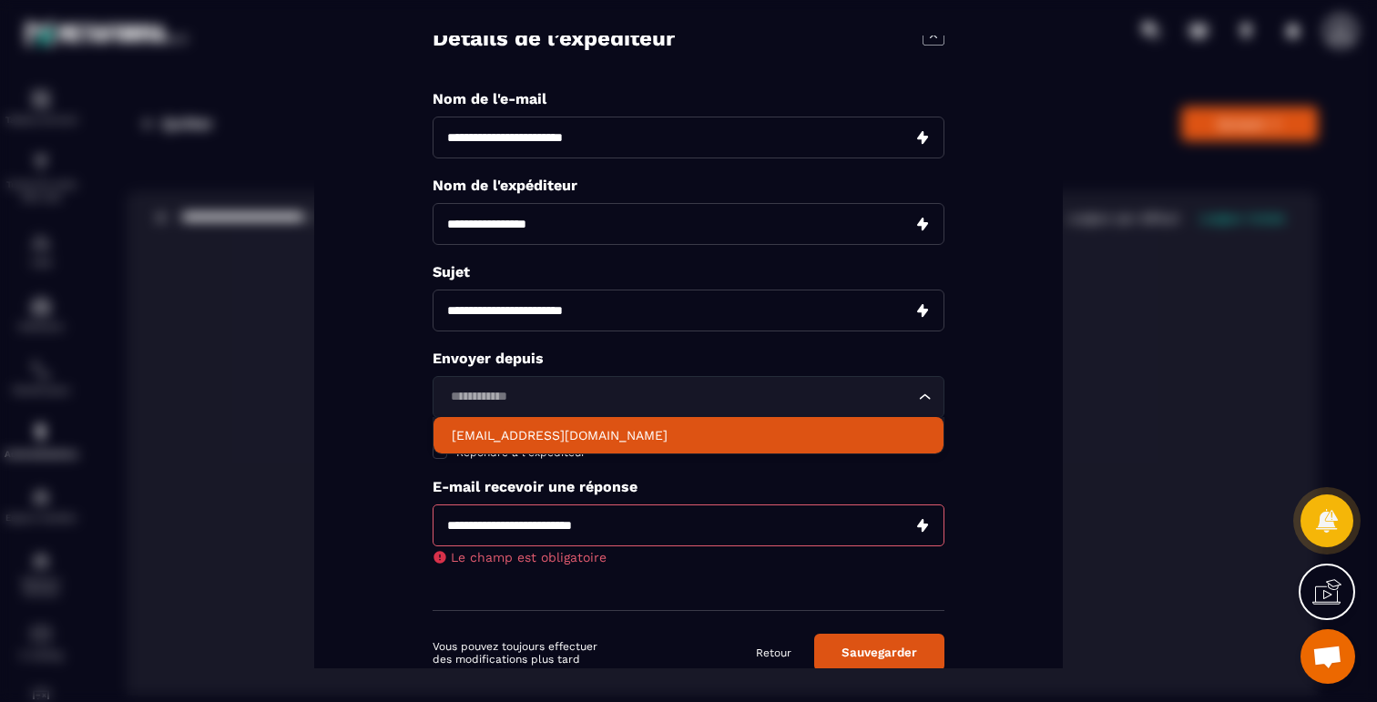
click at [601, 432] on p "[EMAIL_ADDRESS][DOMAIN_NAME]" at bounding box center [688, 435] width 473 height 18
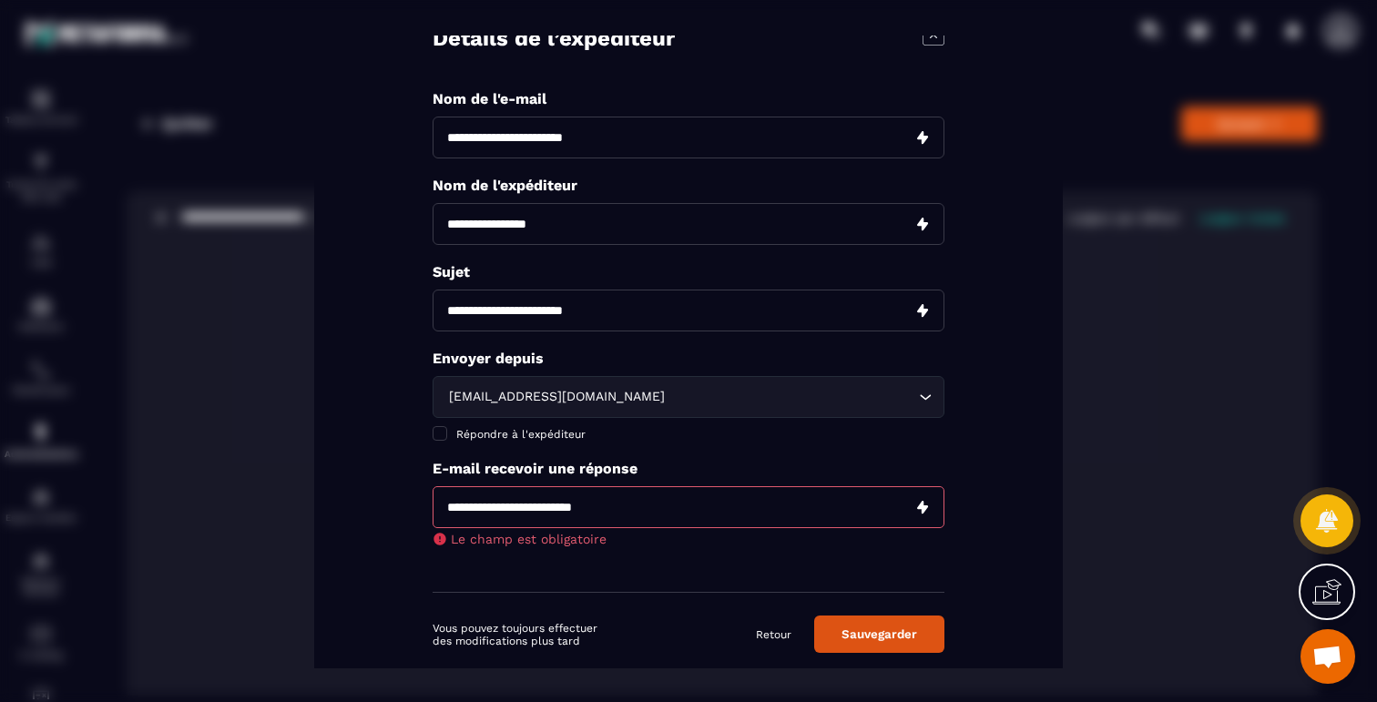
click at [695, 505] on input "Modal window" at bounding box center [688, 507] width 512 height 42
click at [480, 437] on span "Répondre à l'expéditeur" at bounding box center [520, 434] width 129 height 13
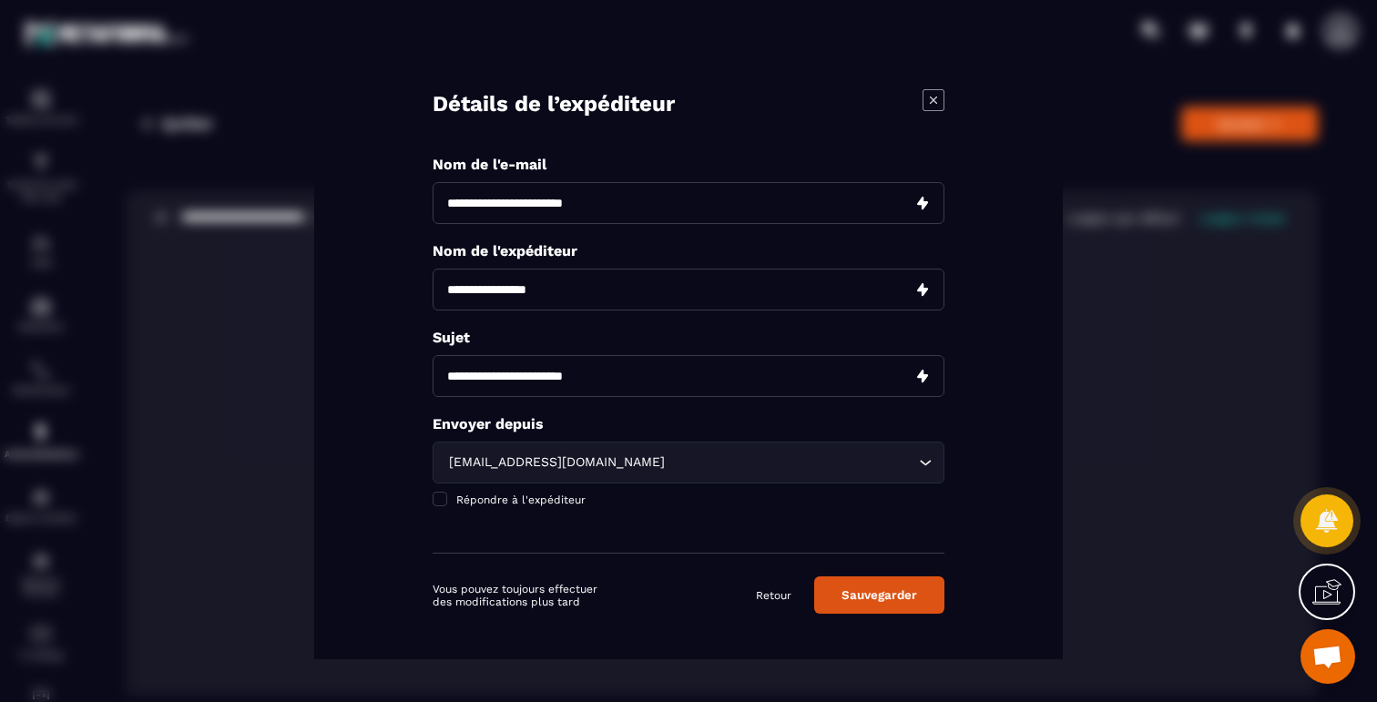
click at [890, 617] on div "**********" at bounding box center [688, 351] width 748 height 615
click at [883, 601] on button "Sauvegarder" at bounding box center [879, 594] width 130 height 37
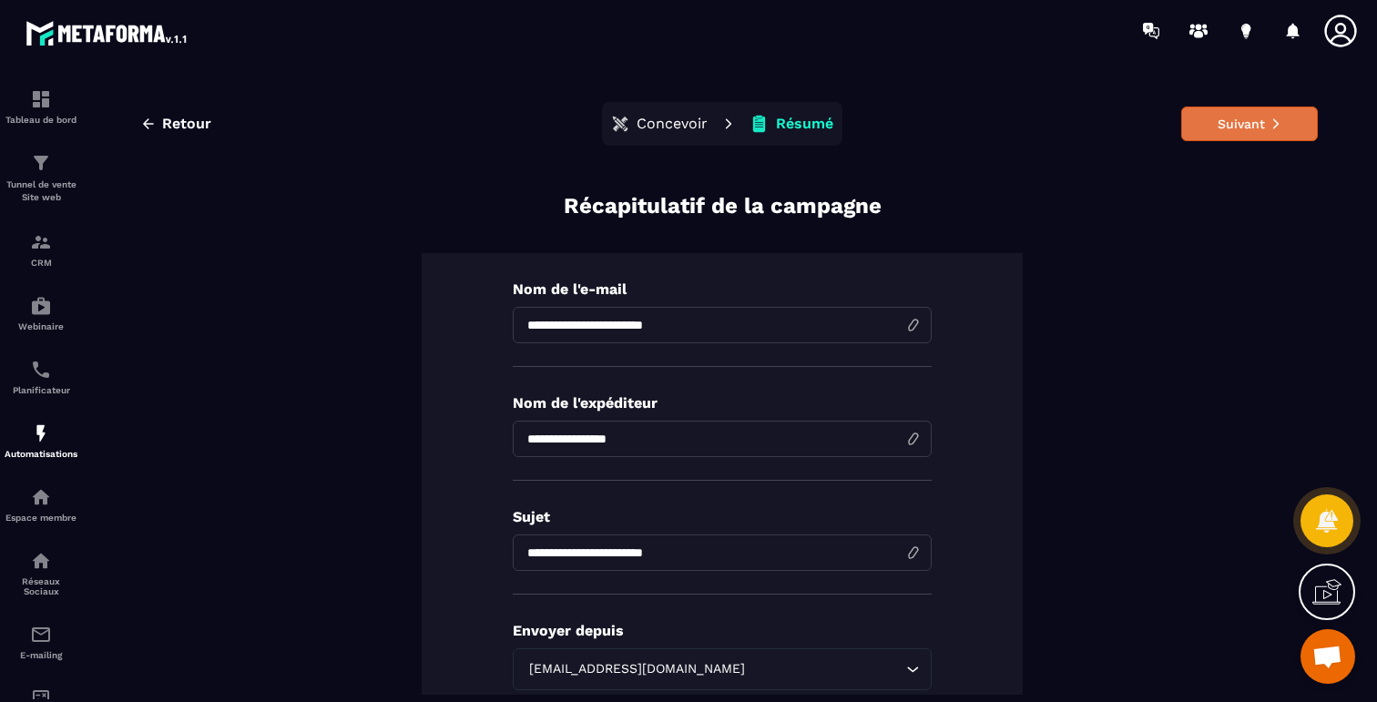
click at [1258, 118] on button "Suivant" at bounding box center [1249, 124] width 137 height 35
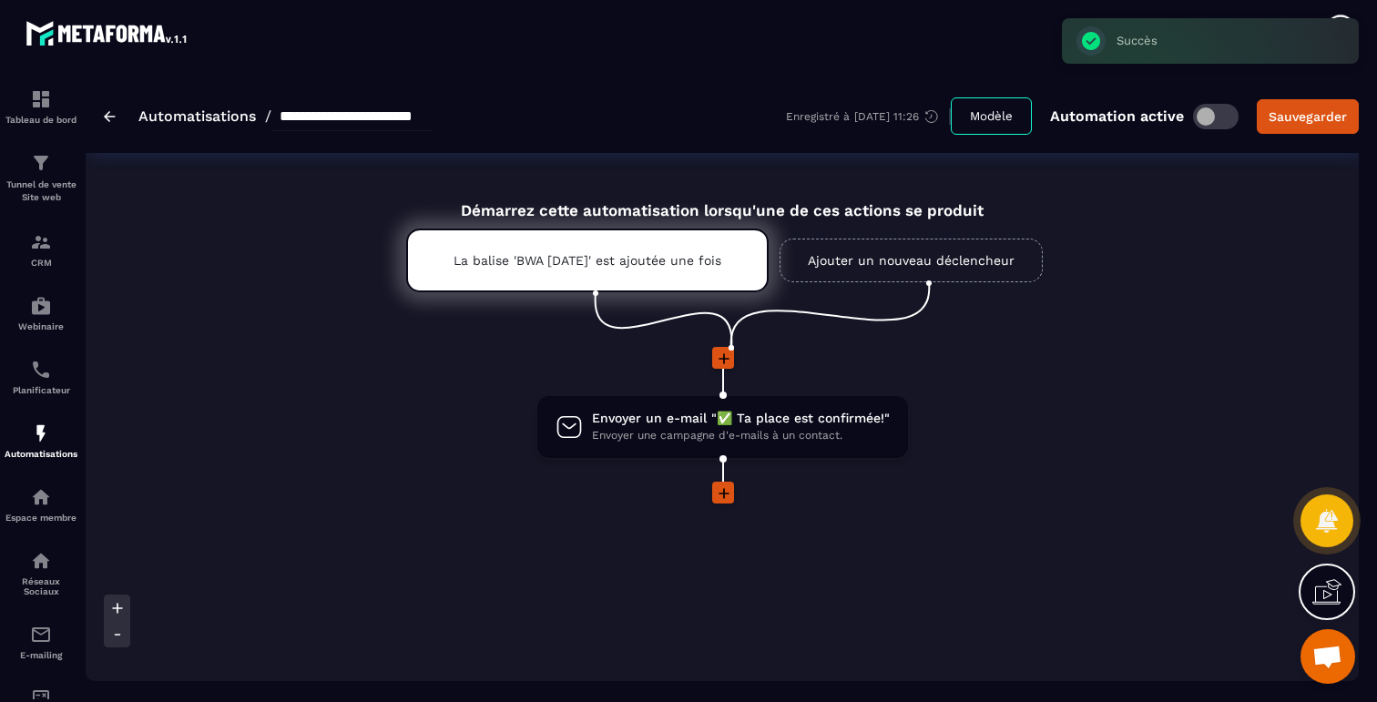
click at [725, 485] on icon at bounding box center [724, 493] width 18 height 18
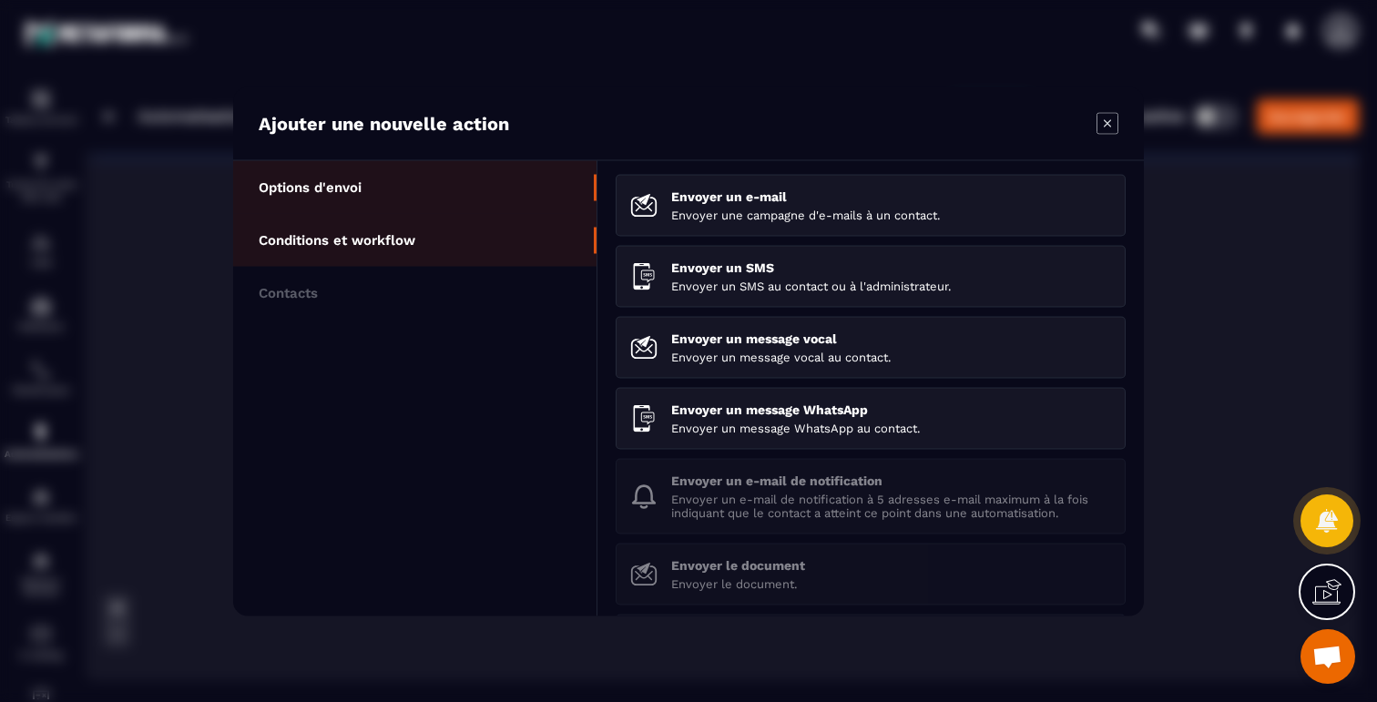
click at [384, 231] on p "Conditions et workflow" at bounding box center [337, 239] width 157 height 16
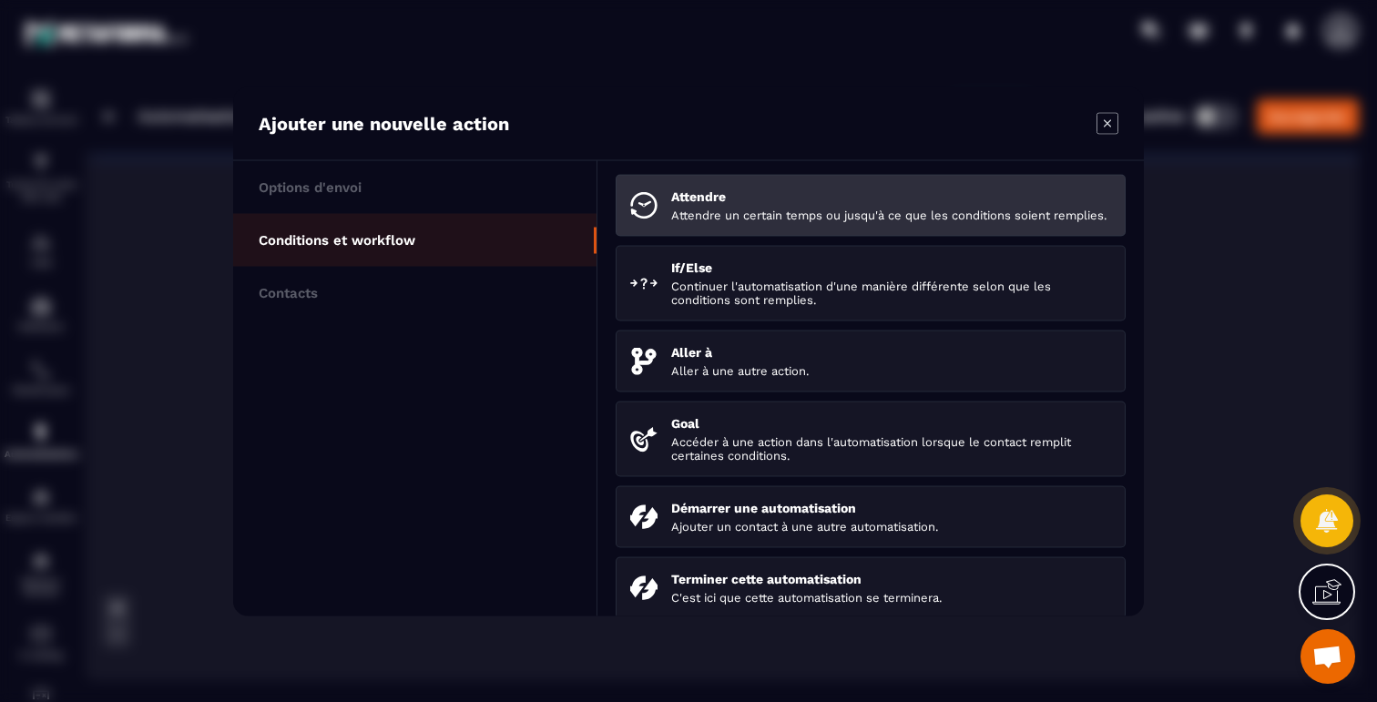
click at [777, 183] on li "Attendre Attendre un certain temps ou jusqu'à ce que les conditions soient remp…" at bounding box center [870, 205] width 510 height 62
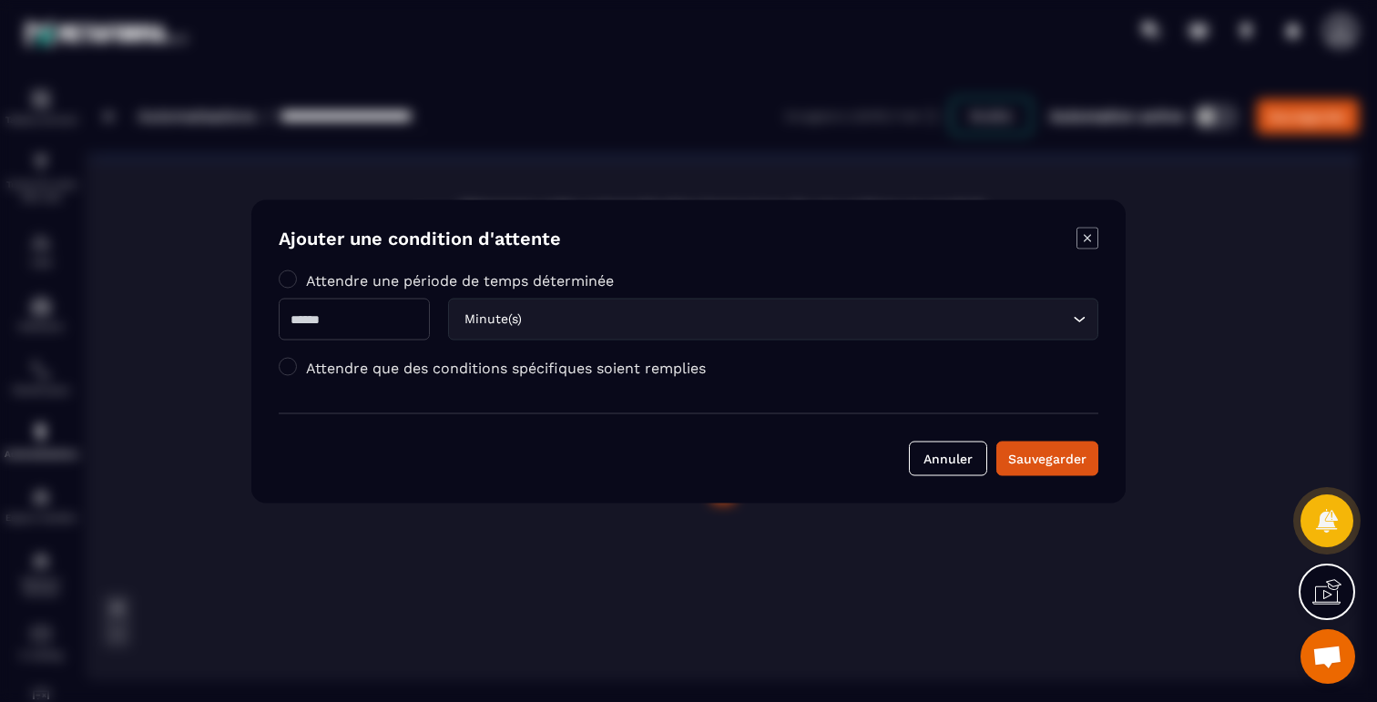
click at [562, 366] on label "Attendre que des conditions spécifiques soient remplies" at bounding box center [506, 367] width 400 height 17
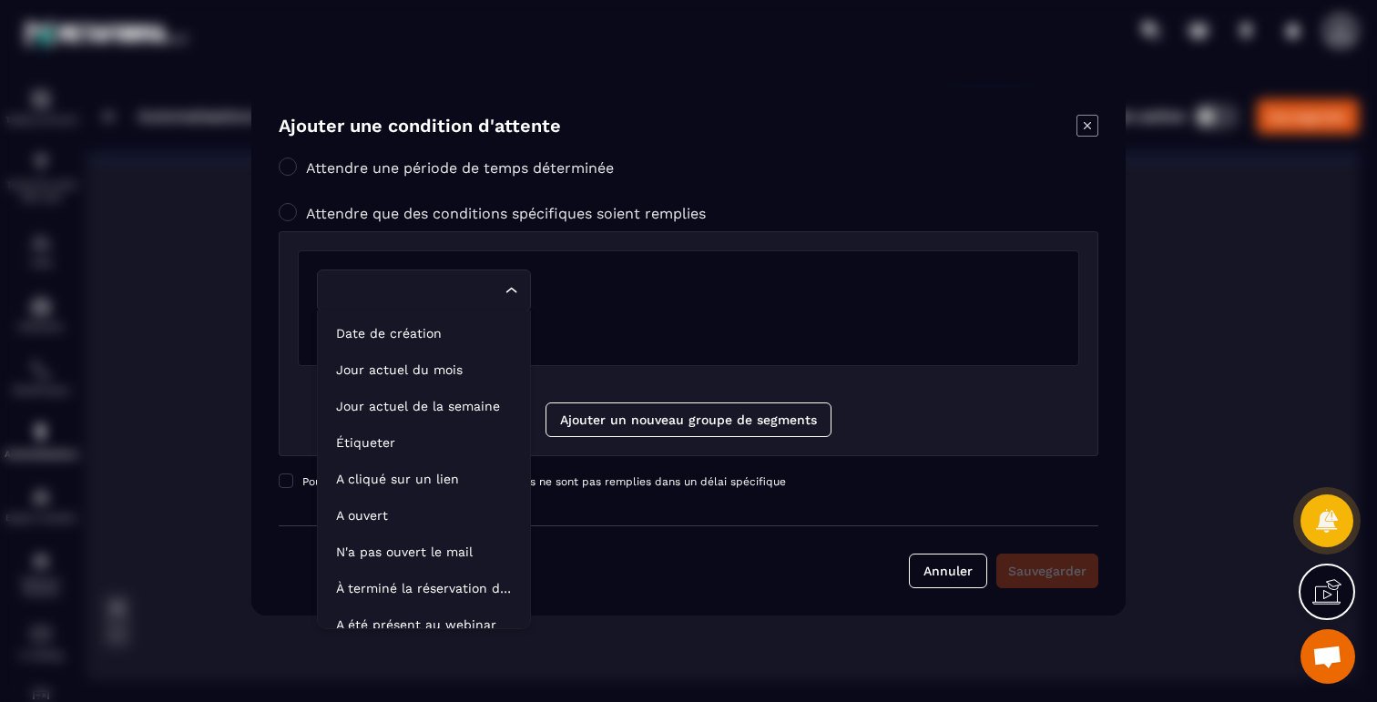
click at [512, 290] on icon "Search for option" at bounding box center [512, 290] width 18 height 18
click at [439, 371] on p "Jour actuel du mois" at bounding box center [424, 370] width 176 height 18
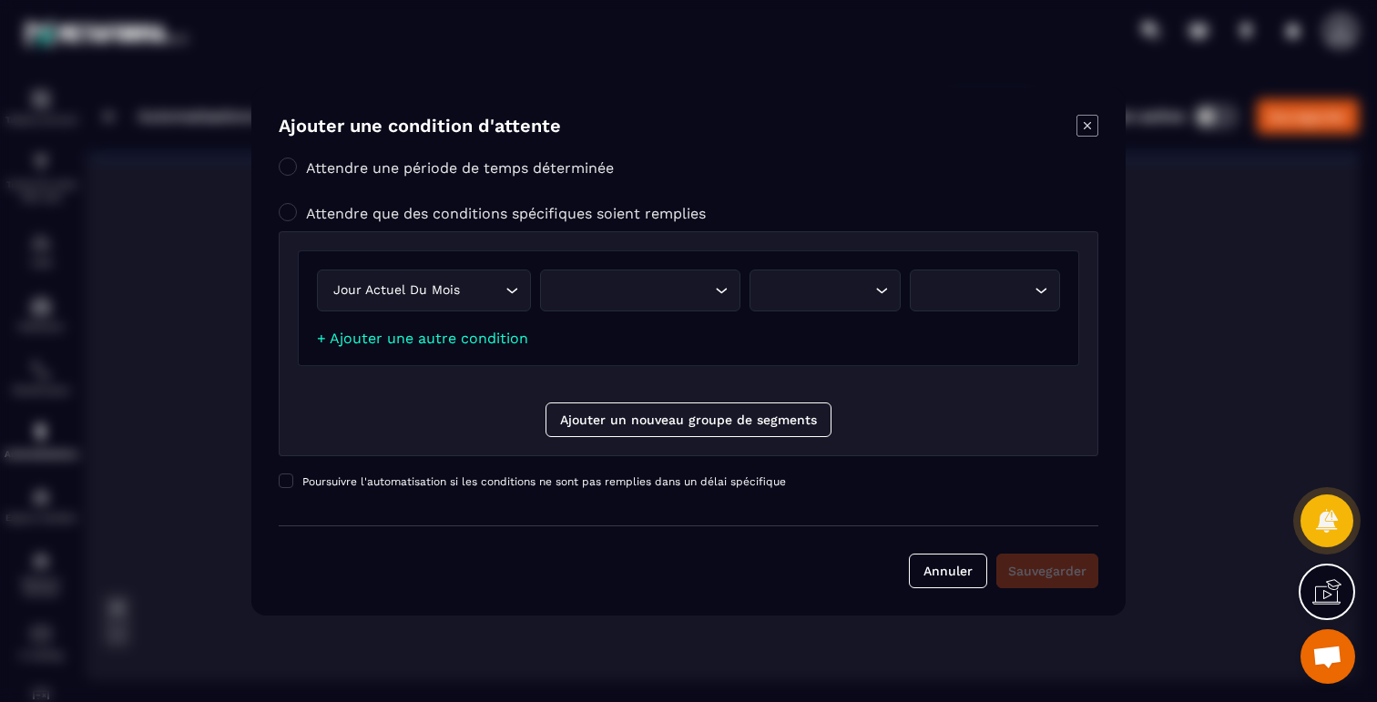
click at [636, 288] on div "Search for option" at bounding box center [631, 290] width 162 height 20
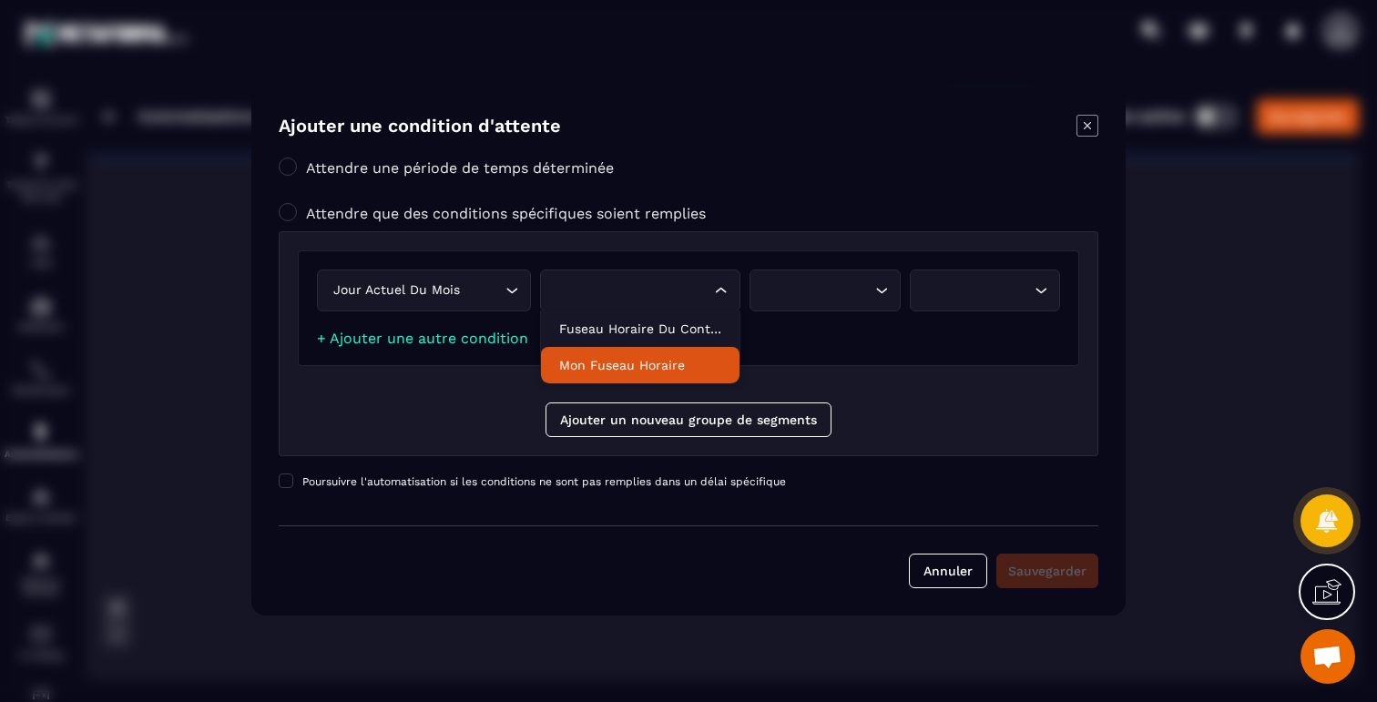
click at [638, 358] on p "Mon fuseau horaire" at bounding box center [640, 365] width 162 height 18
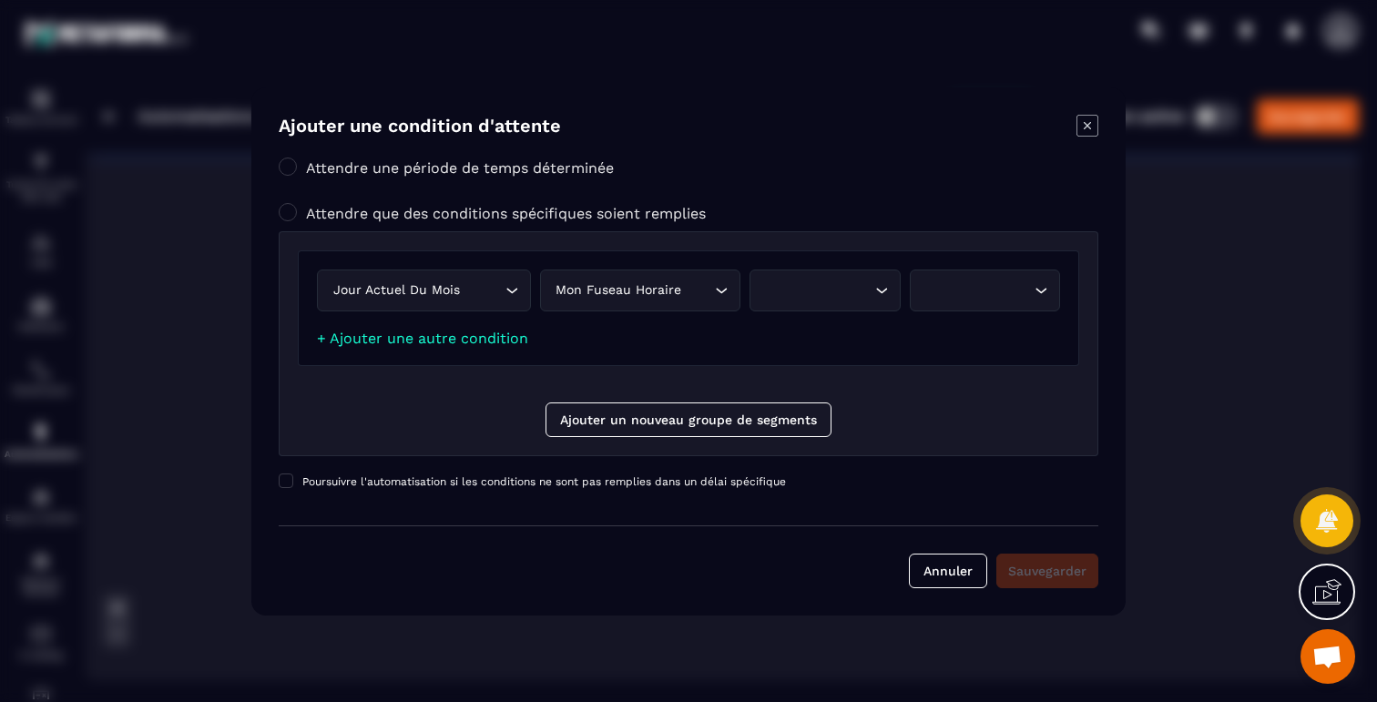
click at [847, 286] on div "Search for option" at bounding box center [815, 290] width 112 height 20
click at [790, 324] on p "Est" at bounding box center [824, 329] width 112 height 18
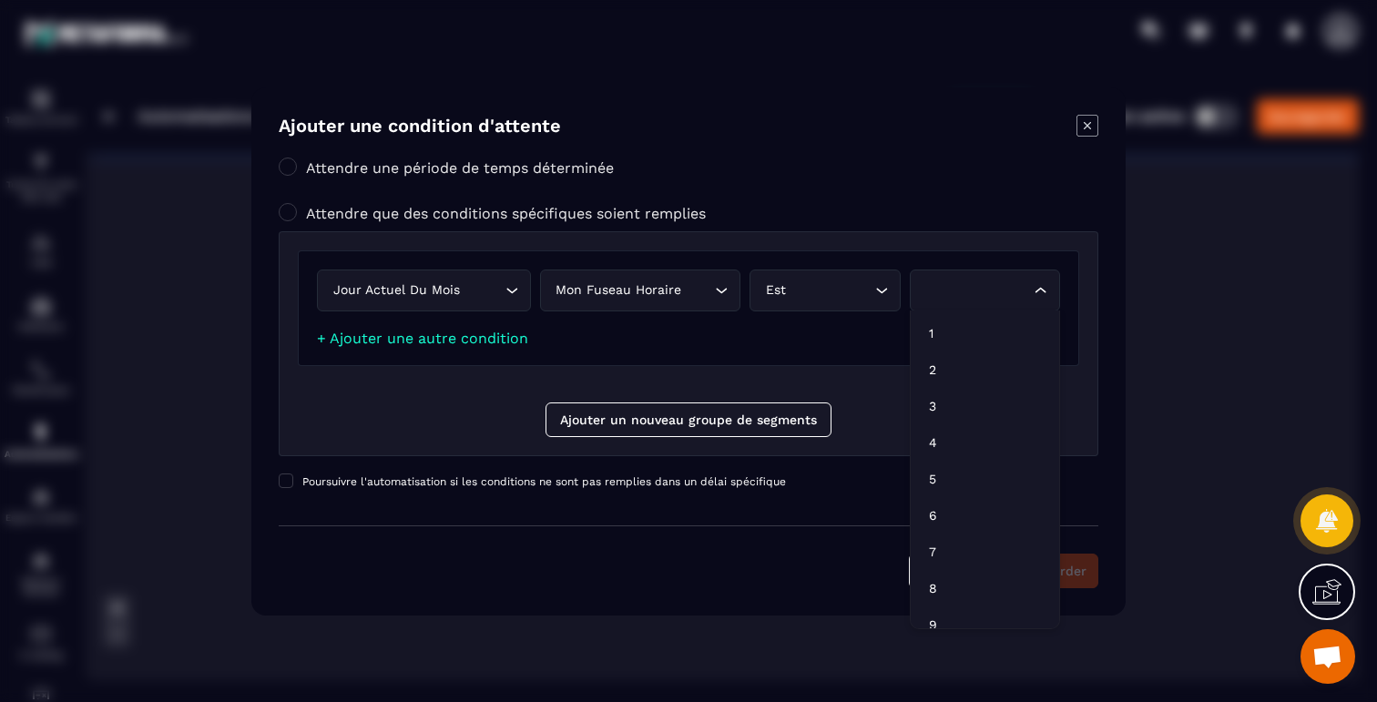
click at [1047, 283] on div "Loading..." at bounding box center [1041, 290] width 18 height 18
click at [929, 404] on p "3" at bounding box center [985, 406] width 112 height 18
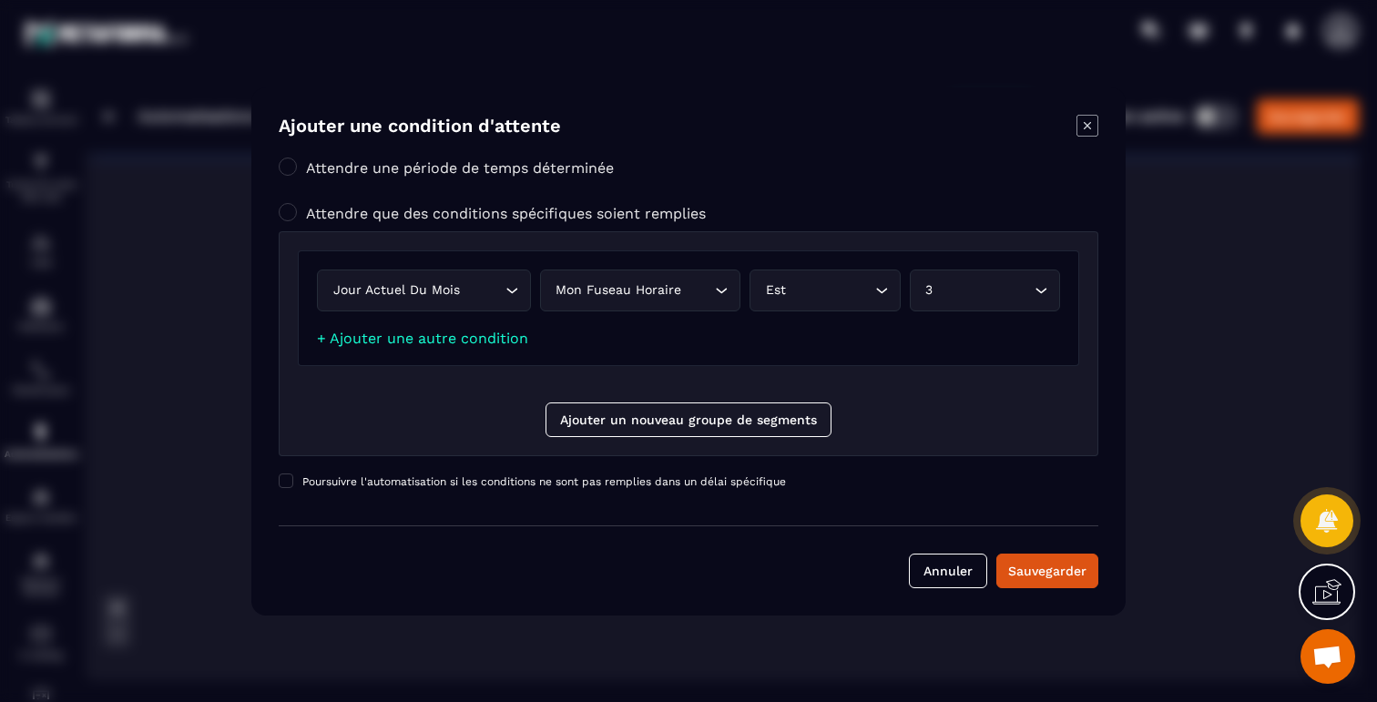
click at [463, 329] on div "Jour actuel du mois Loading... Mon fuseau horaire Loading... Est Loading... 3 L…" at bounding box center [688, 308] width 781 height 116
click at [459, 336] on link "+ Ajouter une autre condition" at bounding box center [422, 338] width 211 height 17
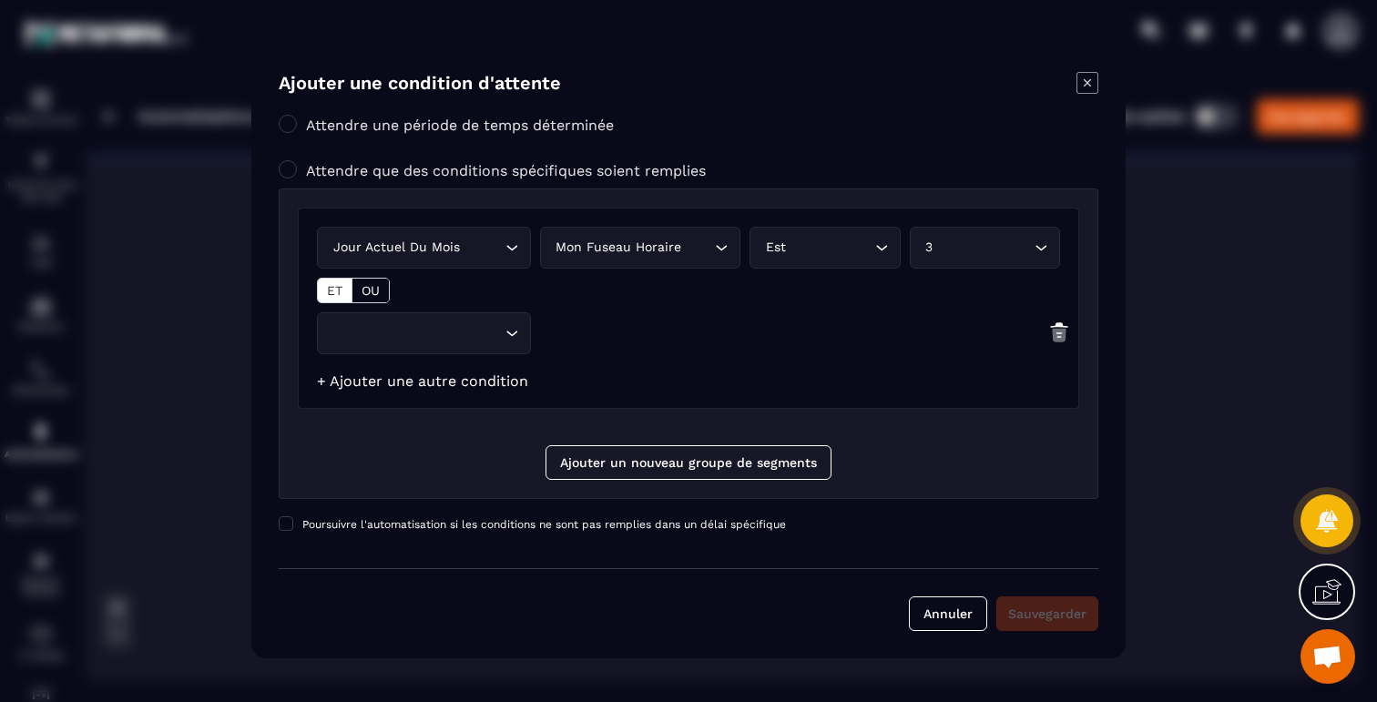
click at [459, 336] on input "Search for option" at bounding box center [415, 333] width 172 height 20
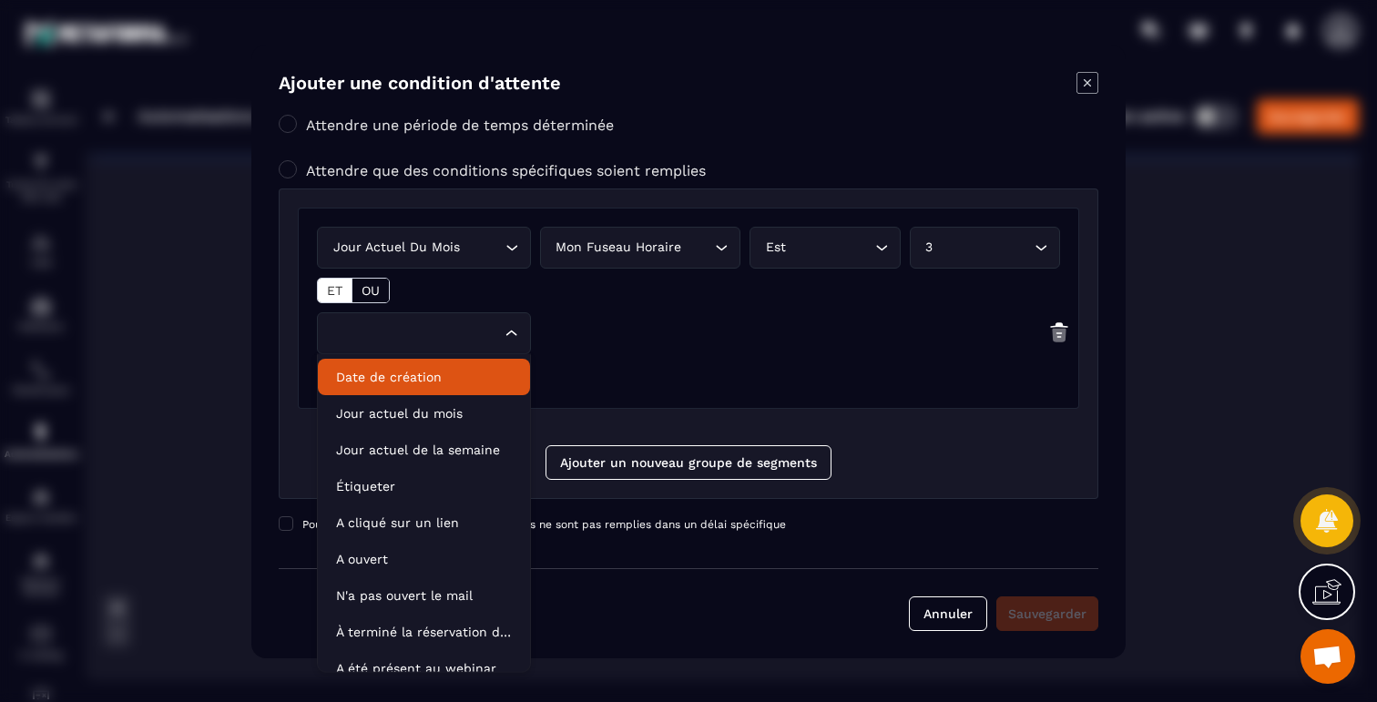
click at [422, 380] on p "Date de création" at bounding box center [424, 377] width 176 height 18
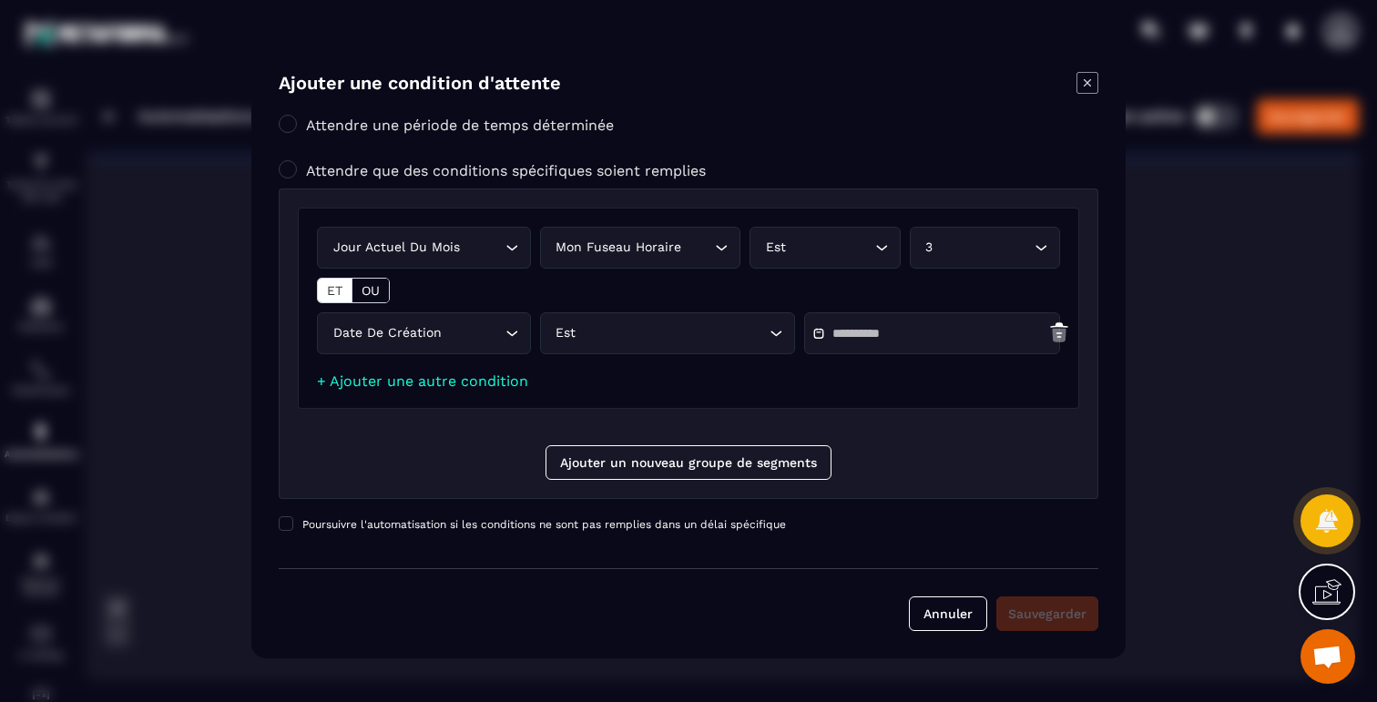
click at [1052, 325] on img "Modal window" at bounding box center [1059, 332] width 22 height 22
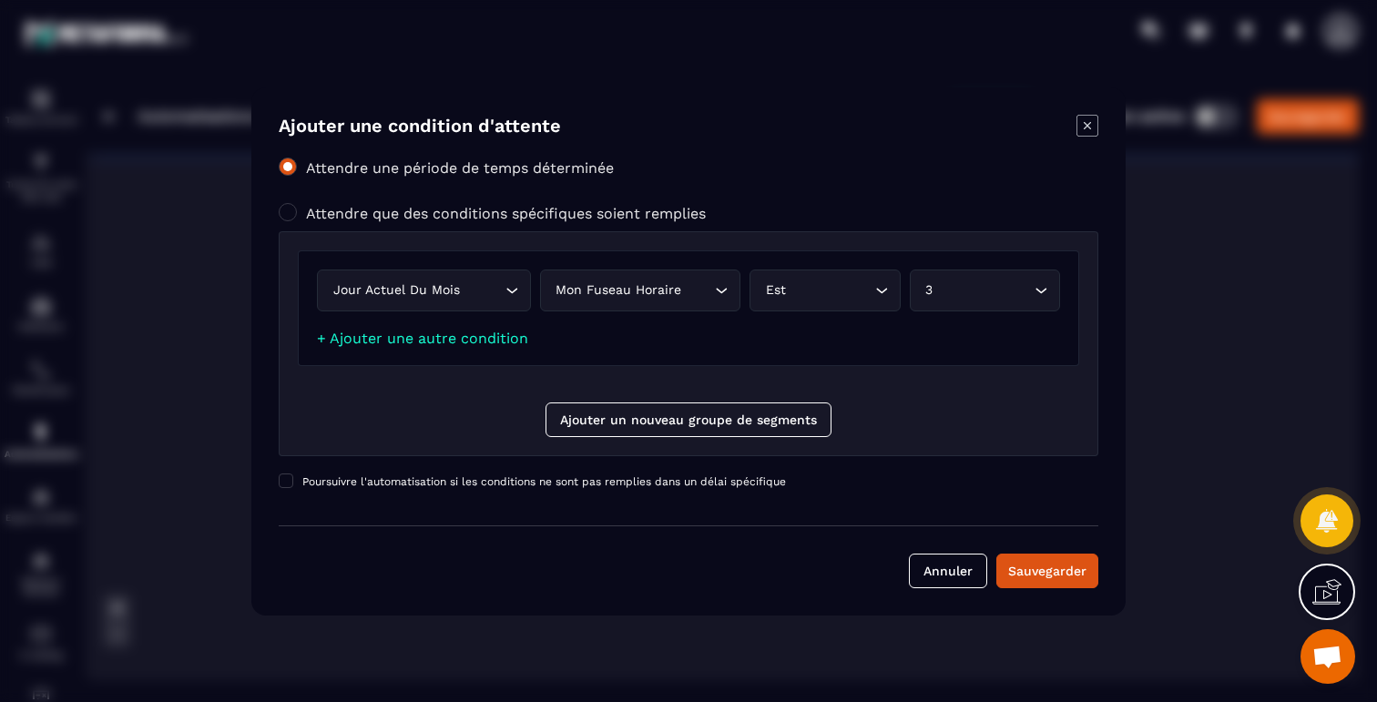
click at [287, 163] on span "Modal window" at bounding box center [288, 167] width 18 height 18
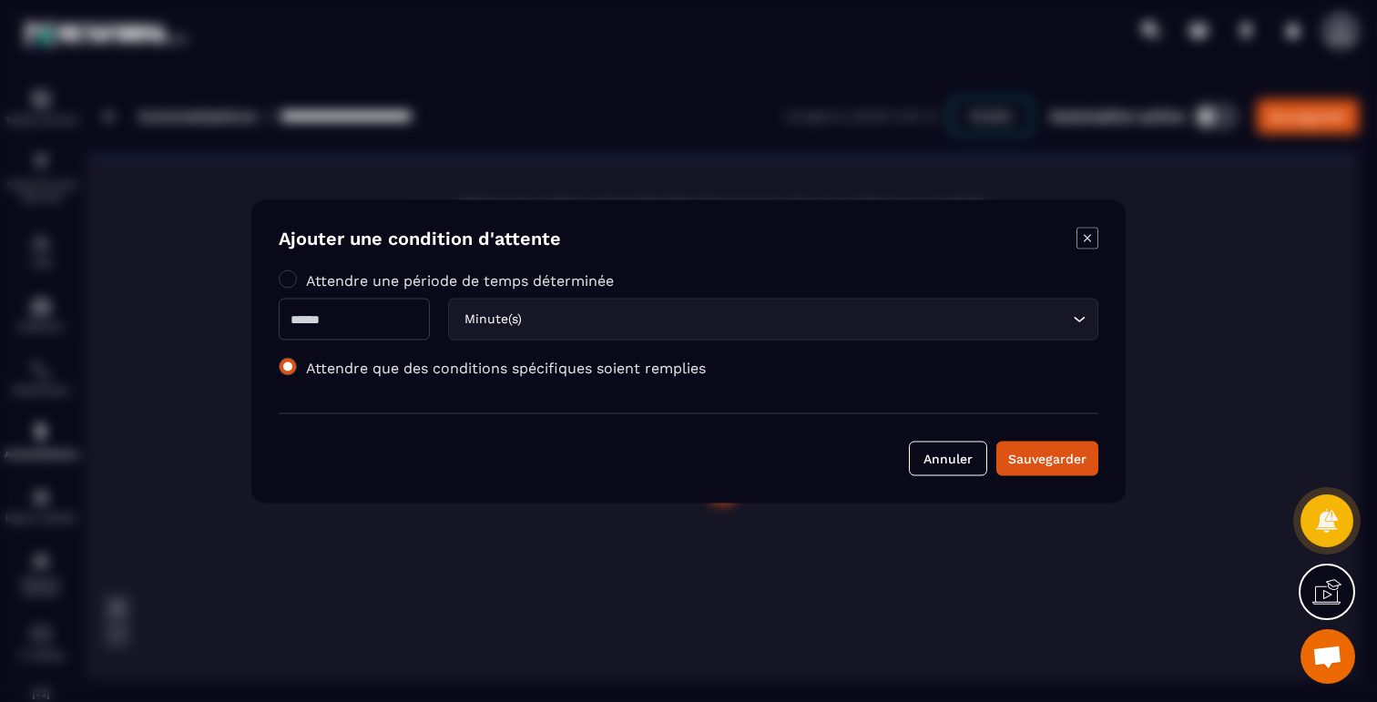
click at [287, 373] on span "Modal window" at bounding box center [288, 366] width 18 height 18
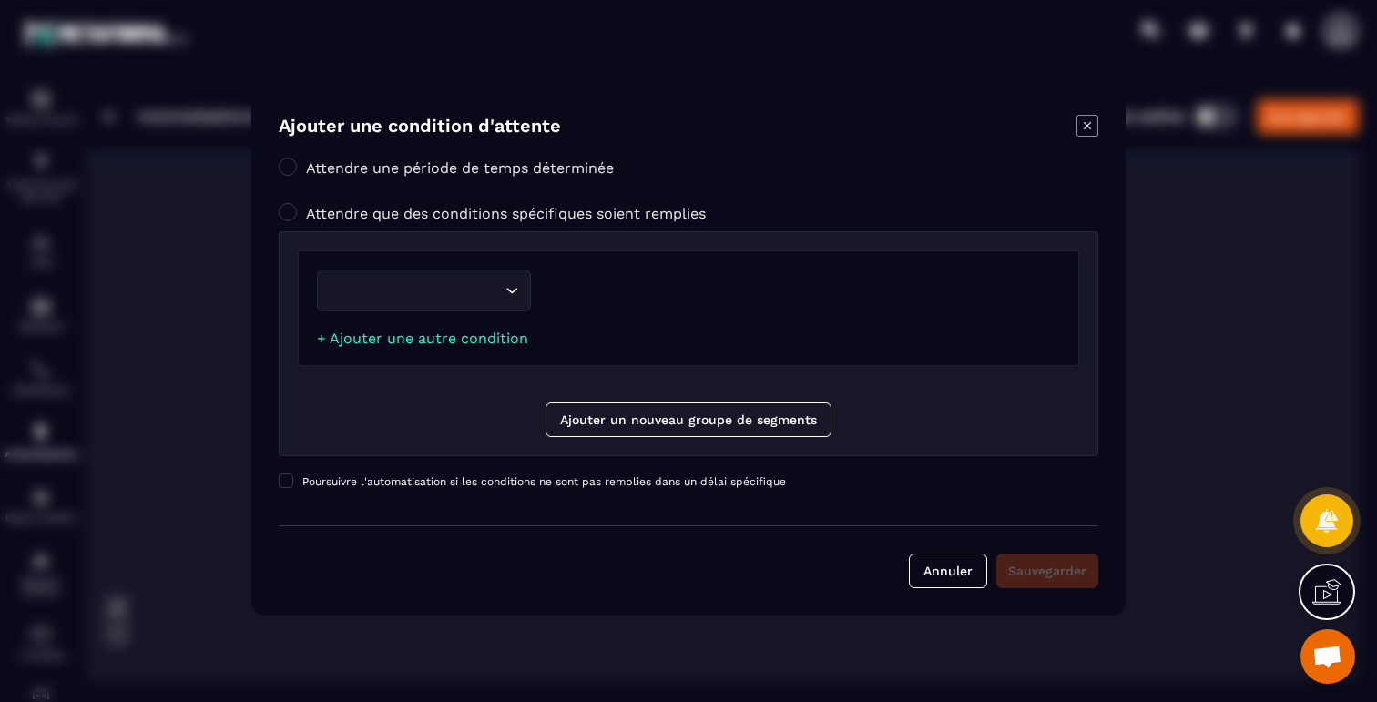
click at [453, 287] on input "Search for option" at bounding box center [415, 290] width 172 height 20
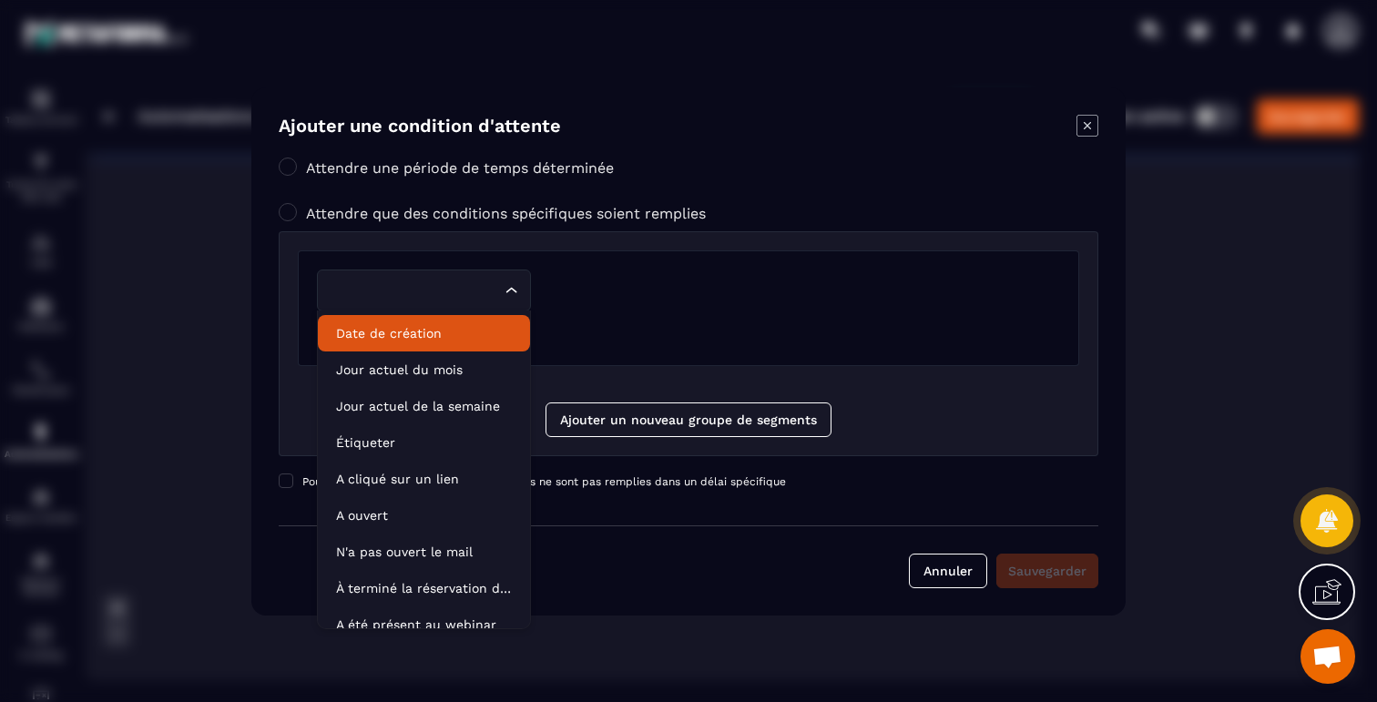
click at [432, 323] on li "Date de création" at bounding box center [424, 333] width 212 height 36
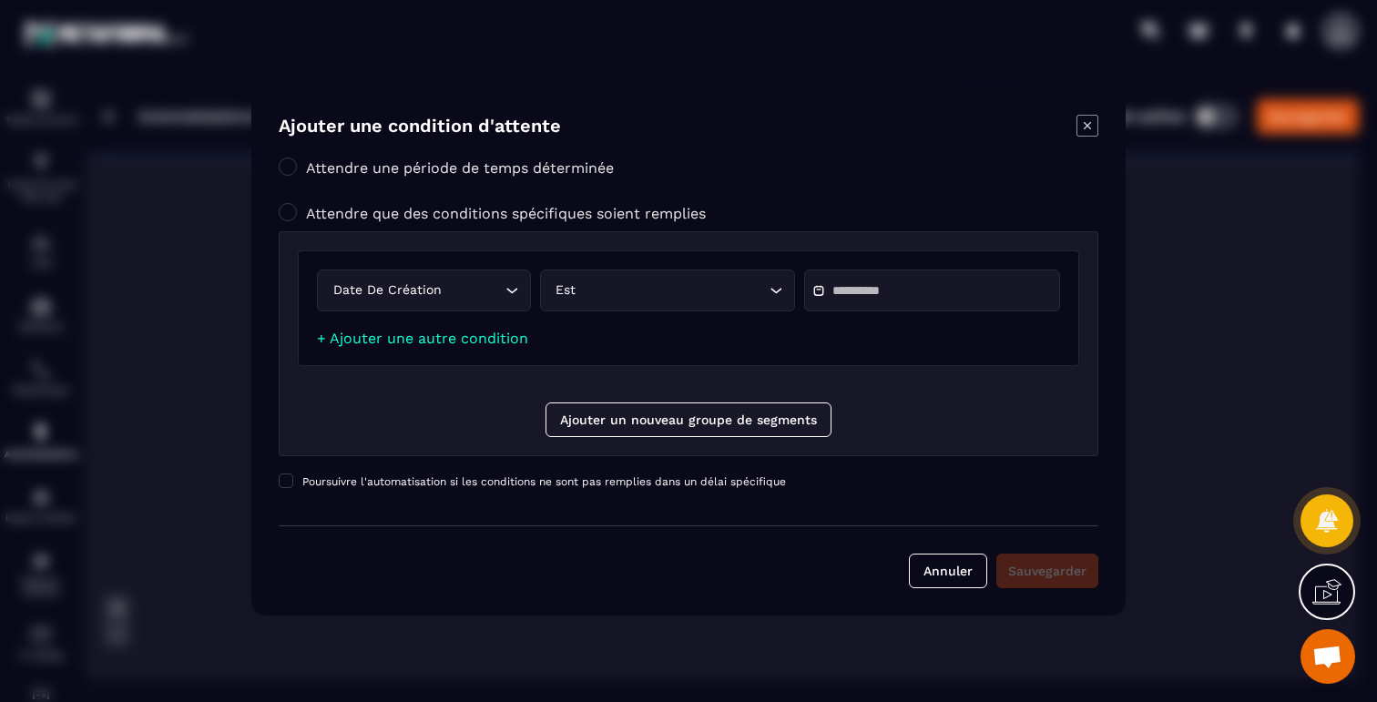
click at [895, 296] on input "Modal window" at bounding box center [895, 291] width 127 height 14
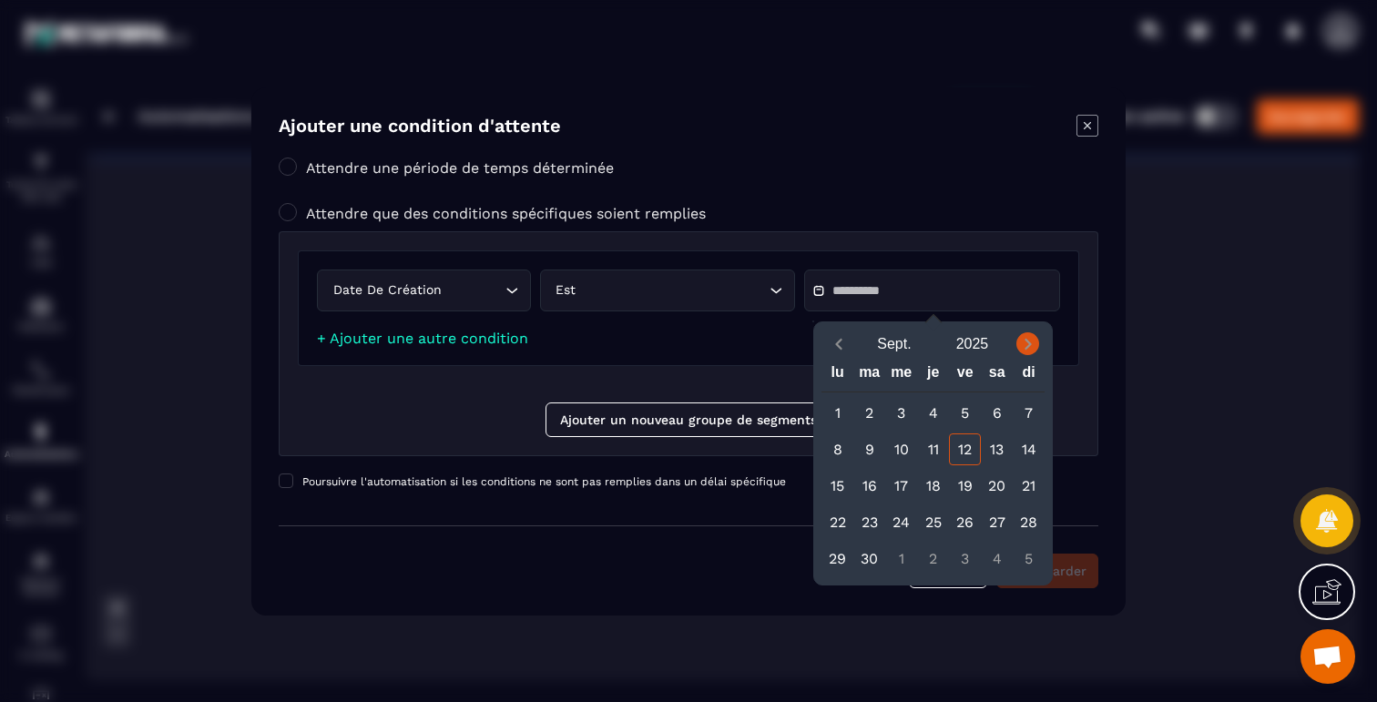
click at [1026, 348] on icon "Next month" at bounding box center [1027, 344] width 6 height 11
click at [1032, 344] on icon "Next month" at bounding box center [1028, 344] width 18 height 18
click at [843, 452] on div "3" at bounding box center [837, 449] width 32 height 32
type input "**********"
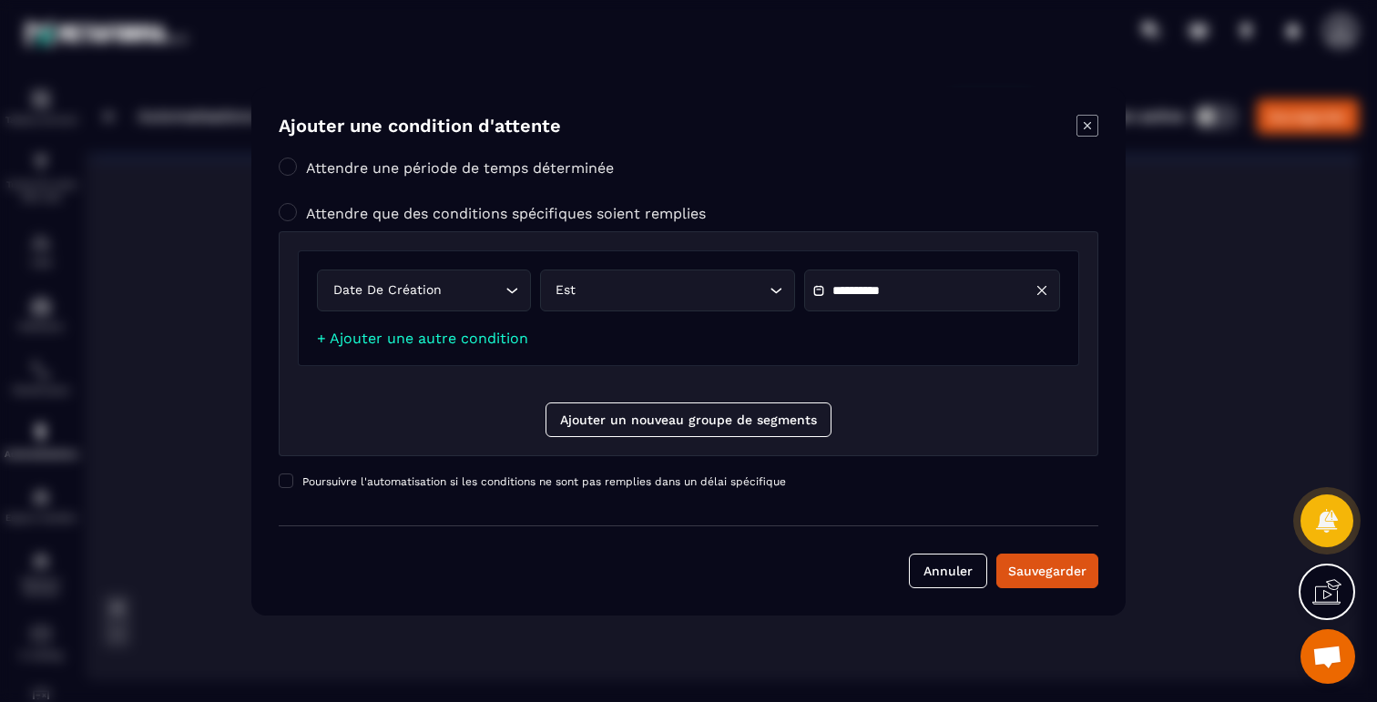
click at [588, 351] on div "**********" at bounding box center [688, 308] width 781 height 116
click at [1043, 576] on div "Sauvegarder" at bounding box center [1047, 571] width 78 height 18
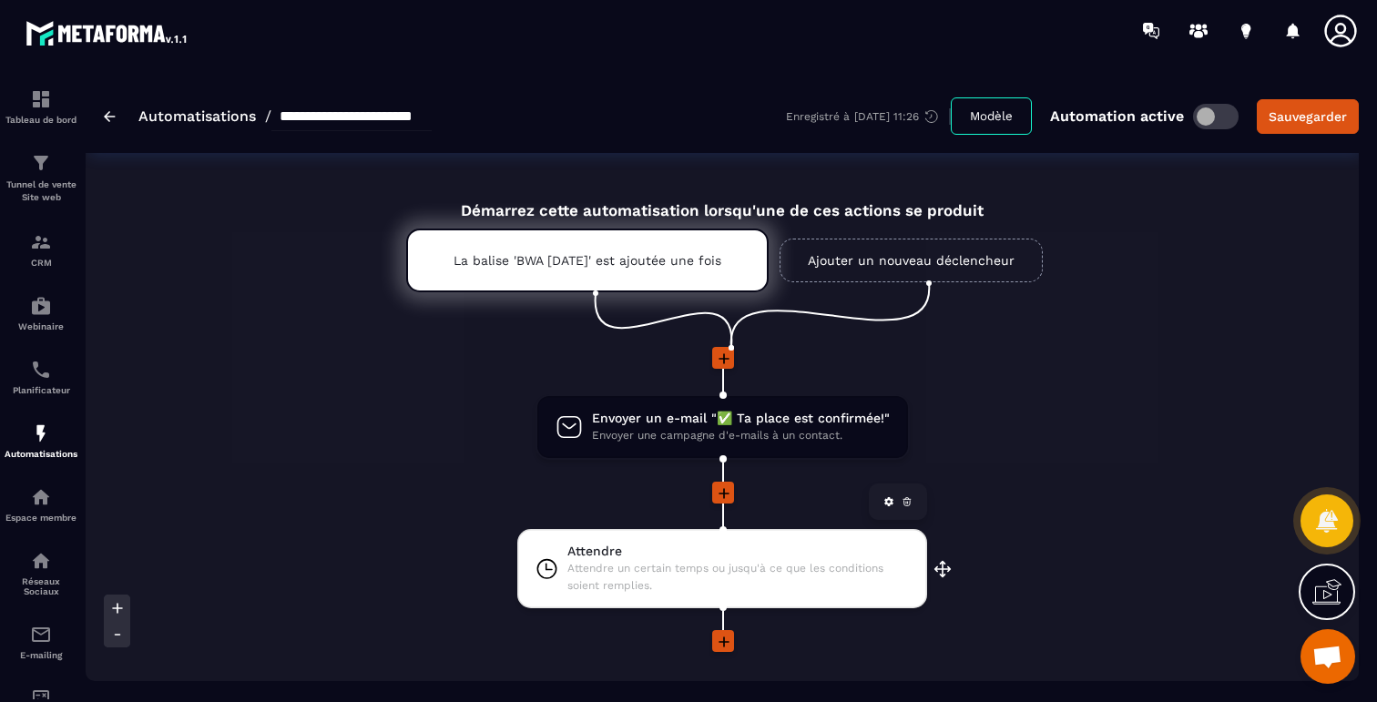
click at [739, 571] on span "Attendre un certain temps ou jusqu'à ce que les conditions soient remplies." at bounding box center [737, 577] width 341 height 35
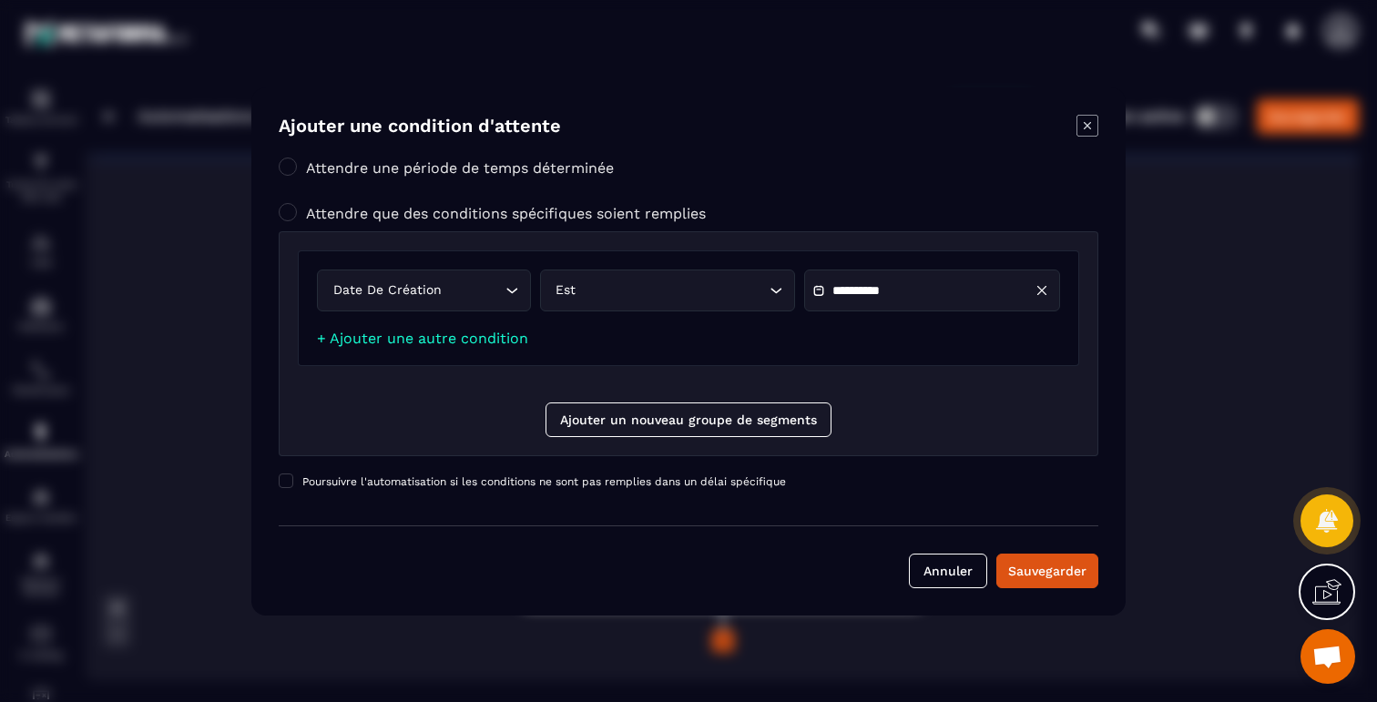
click at [420, 326] on div "**********" at bounding box center [688, 308] width 781 height 116
click at [416, 336] on link "+ Ajouter une autre condition" at bounding box center [422, 338] width 211 height 17
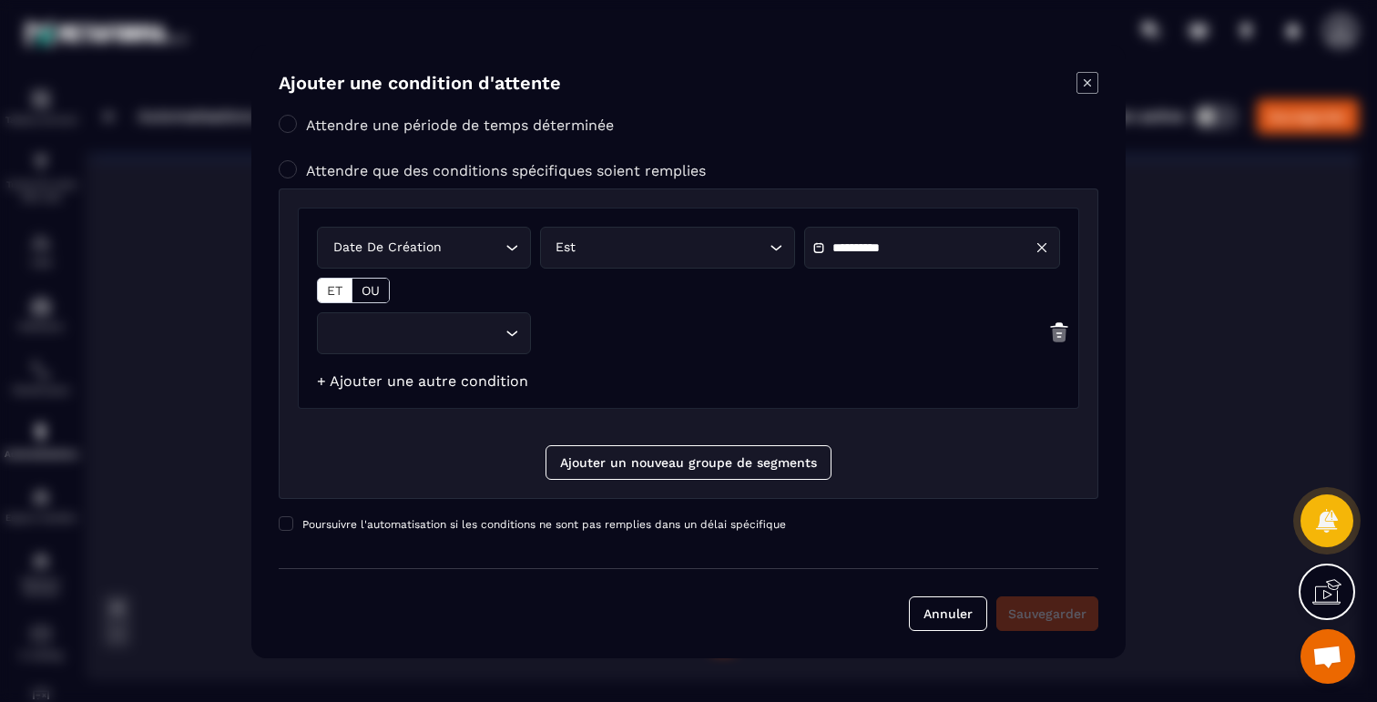
click at [416, 336] on input "Search for option" at bounding box center [415, 333] width 172 height 20
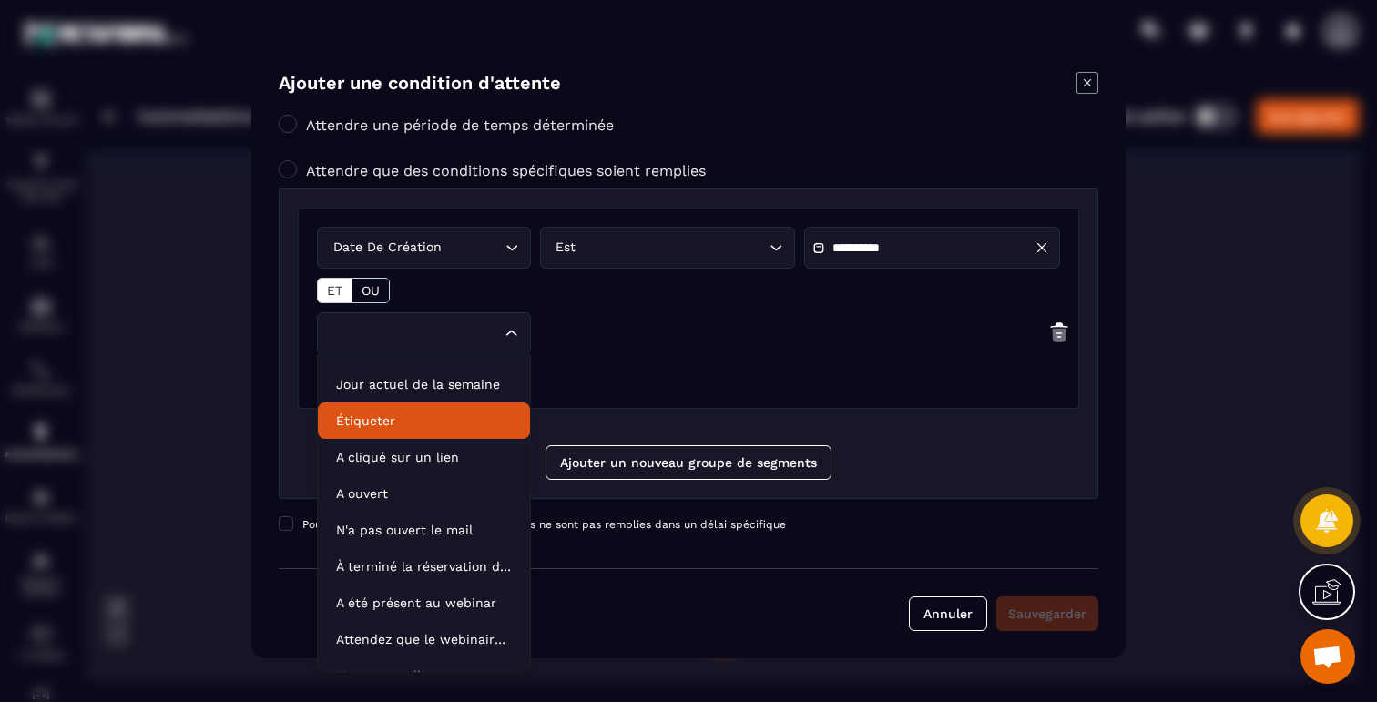
scroll to position [92, 0]
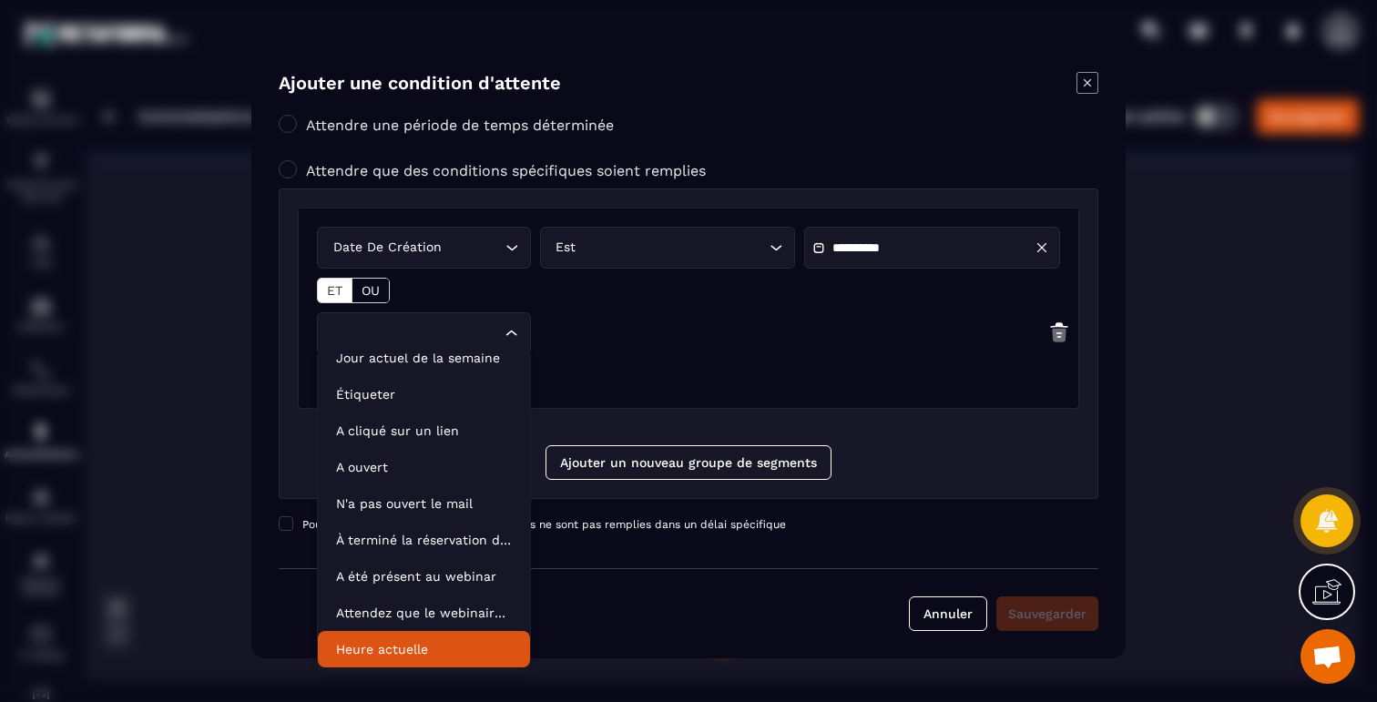
click at [413, 646] on p "Heure actuelle" at bounding box center [424, 649] width 176 height 18
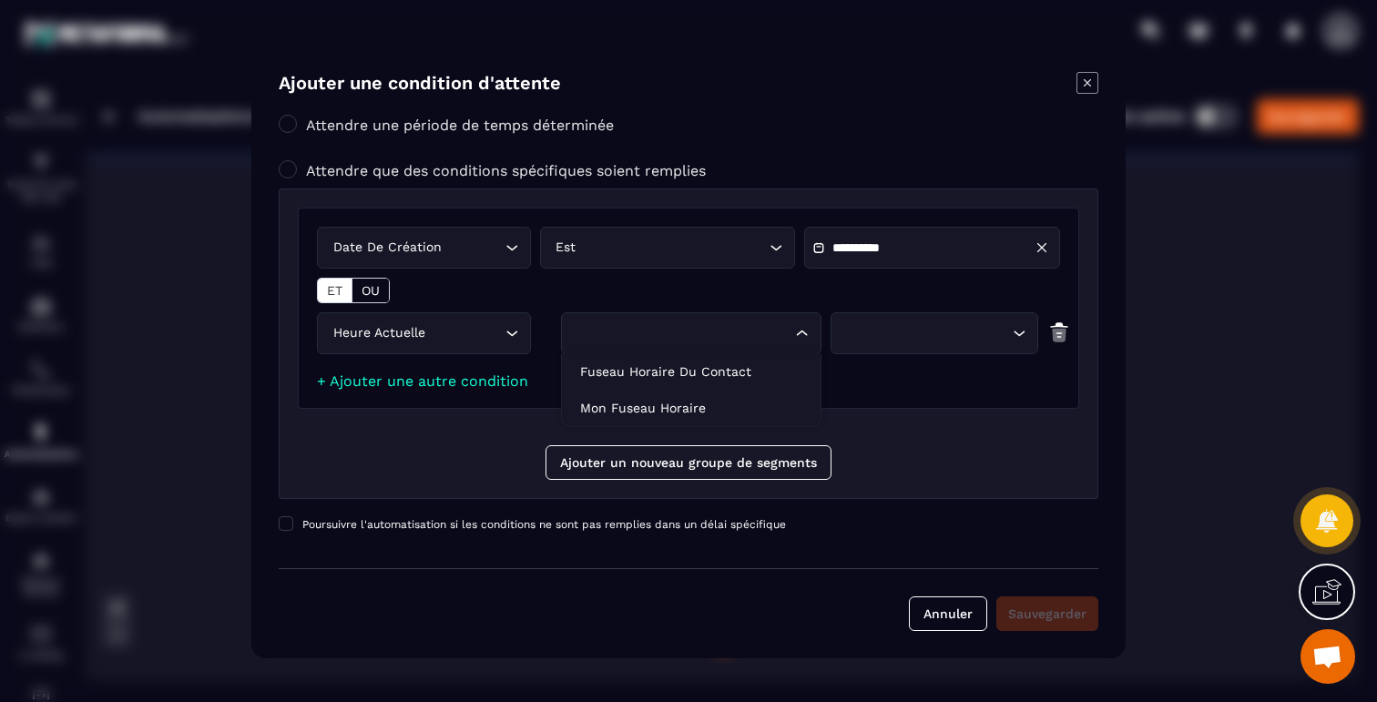
click at [675, 347] on div "Loading..." at bounding box center [691, 333] width 260 height 42
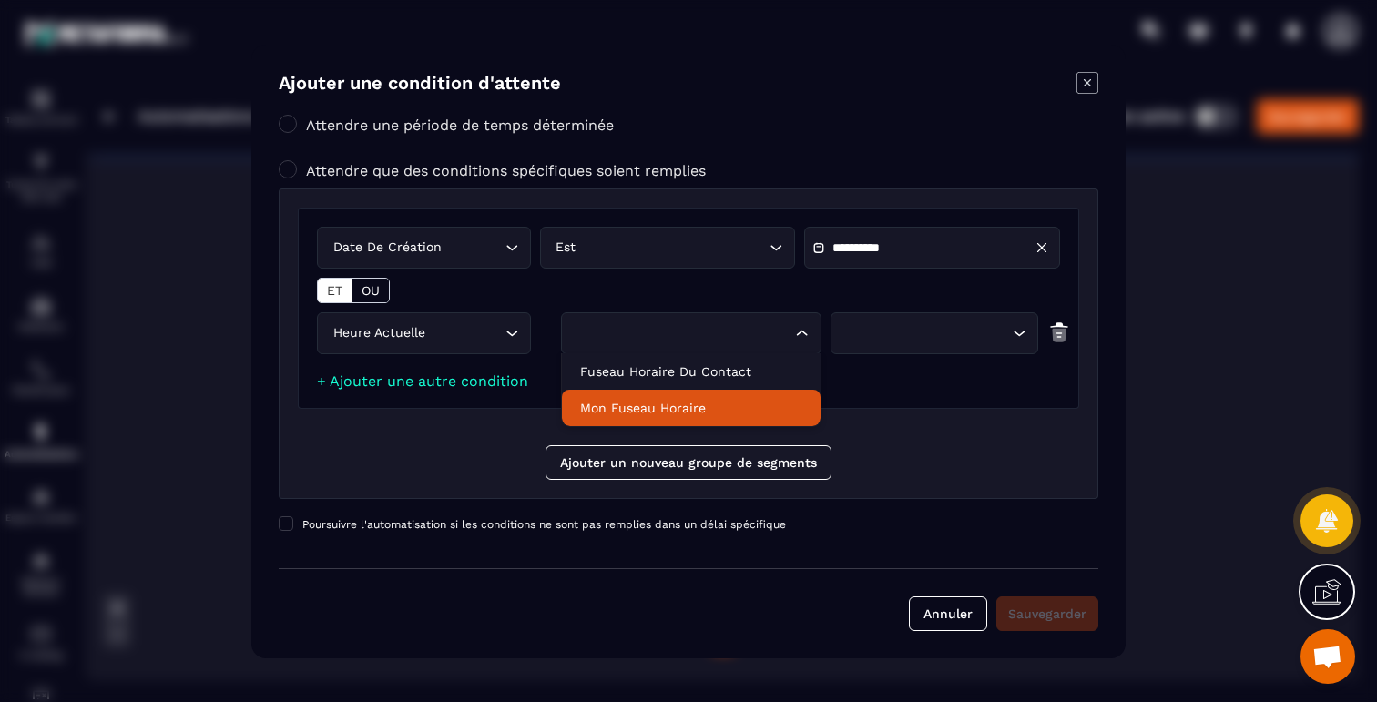
click at [663, 404] on p "Mon fuseau horaire" at bounding box center [691, 408] width 222 height 18
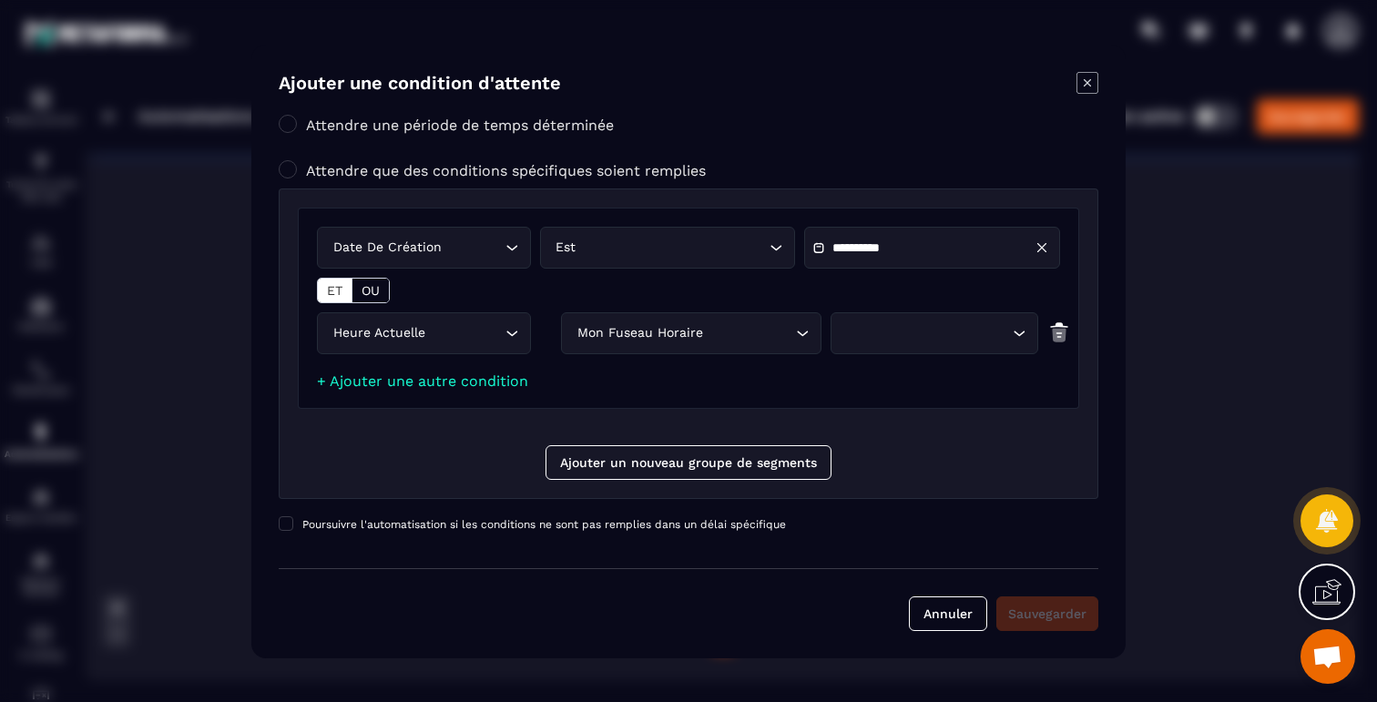
click at [929, 323] on div "Search for option" at bounding box center [924, 333] width 169 height 20
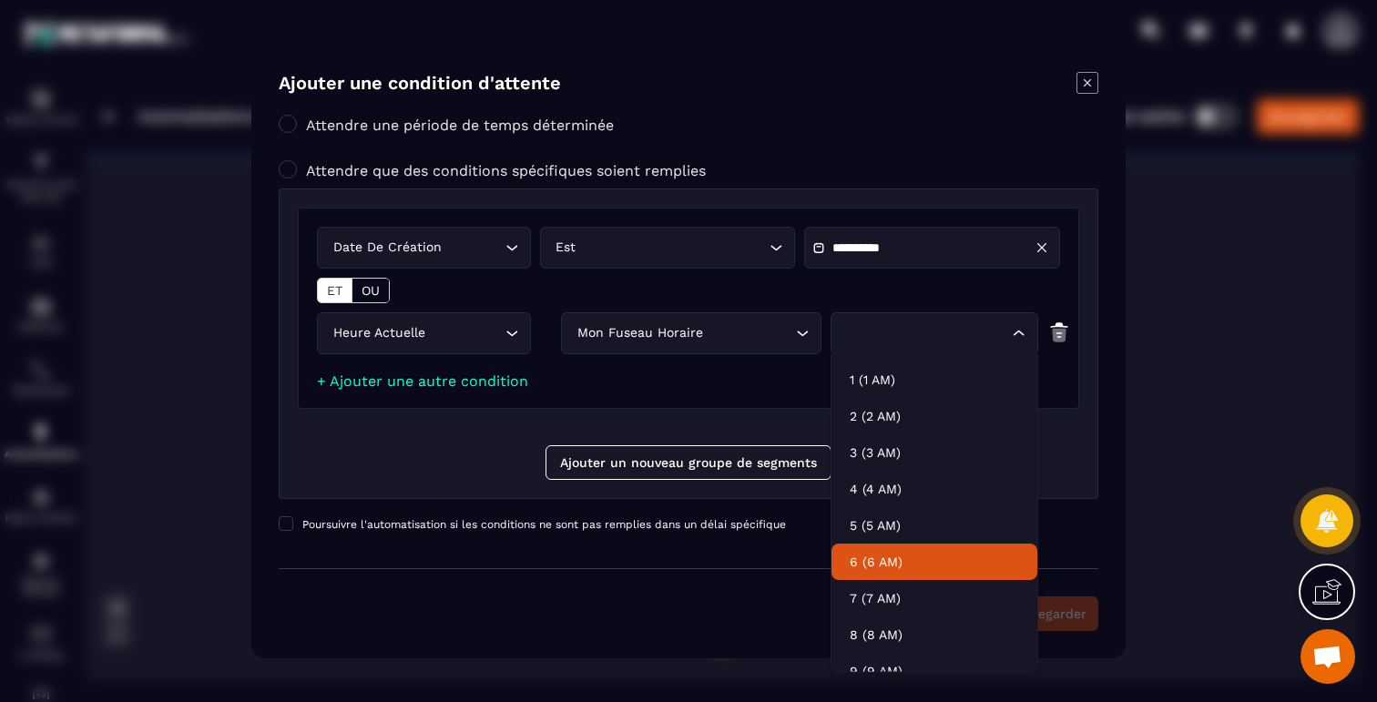
scroll to position [90, 0]
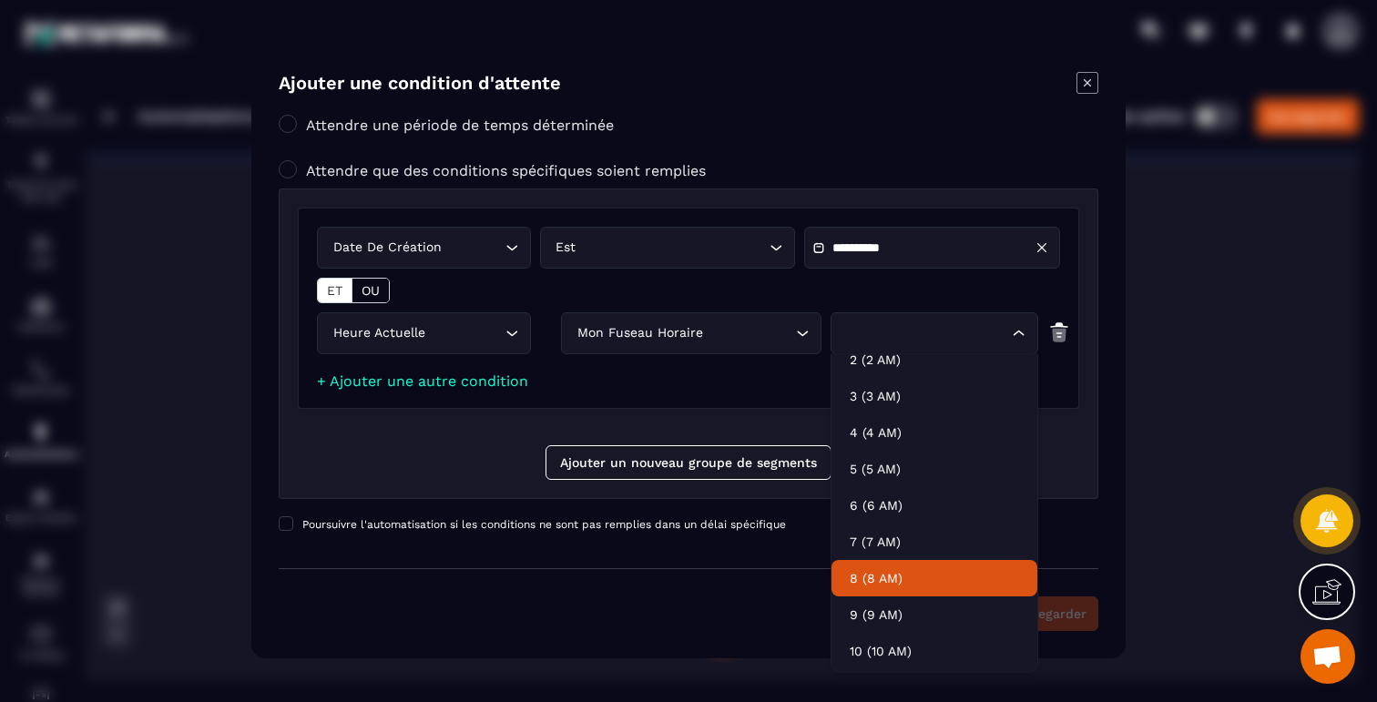
click at [884, 575] on p "8 (8 AM)" at bounding box center [933, 578] width 169 height 18
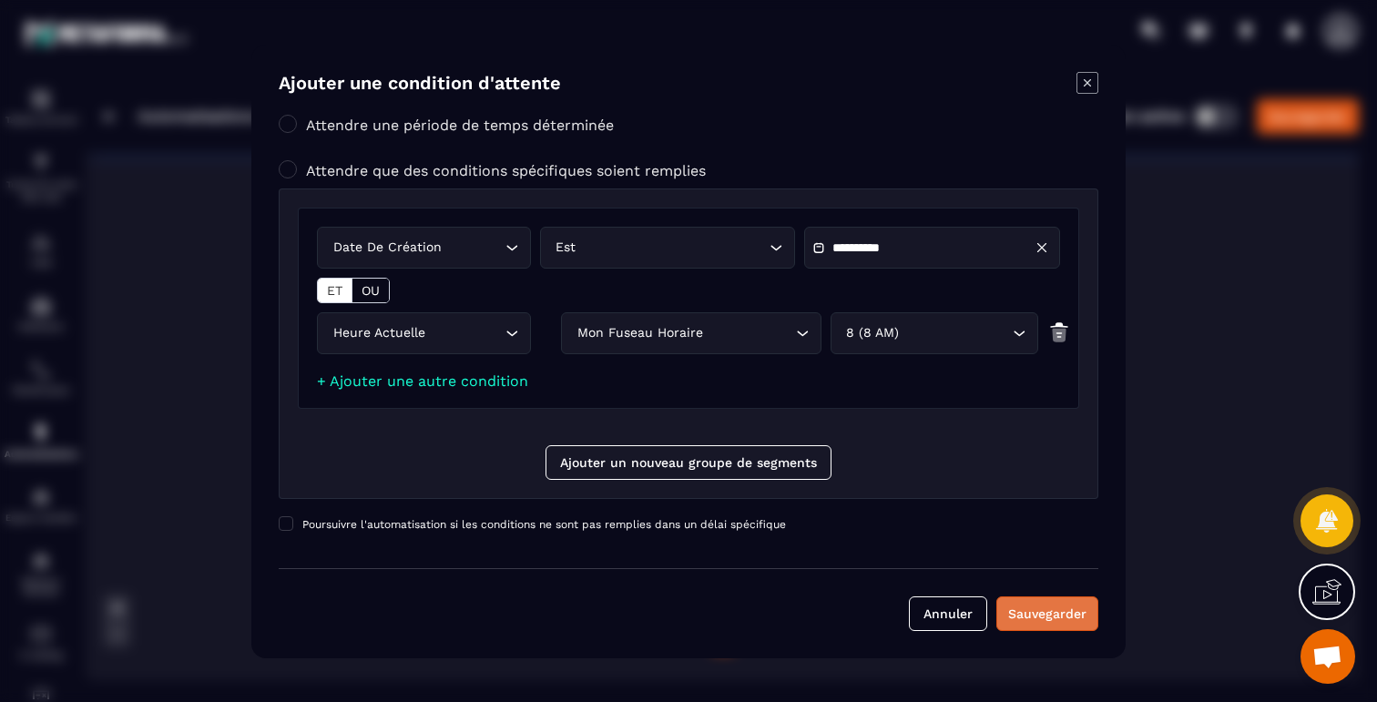
click at [1032, 610] on div "Sauvegarder" at bounding box center [1047, 614] width 78 height 18
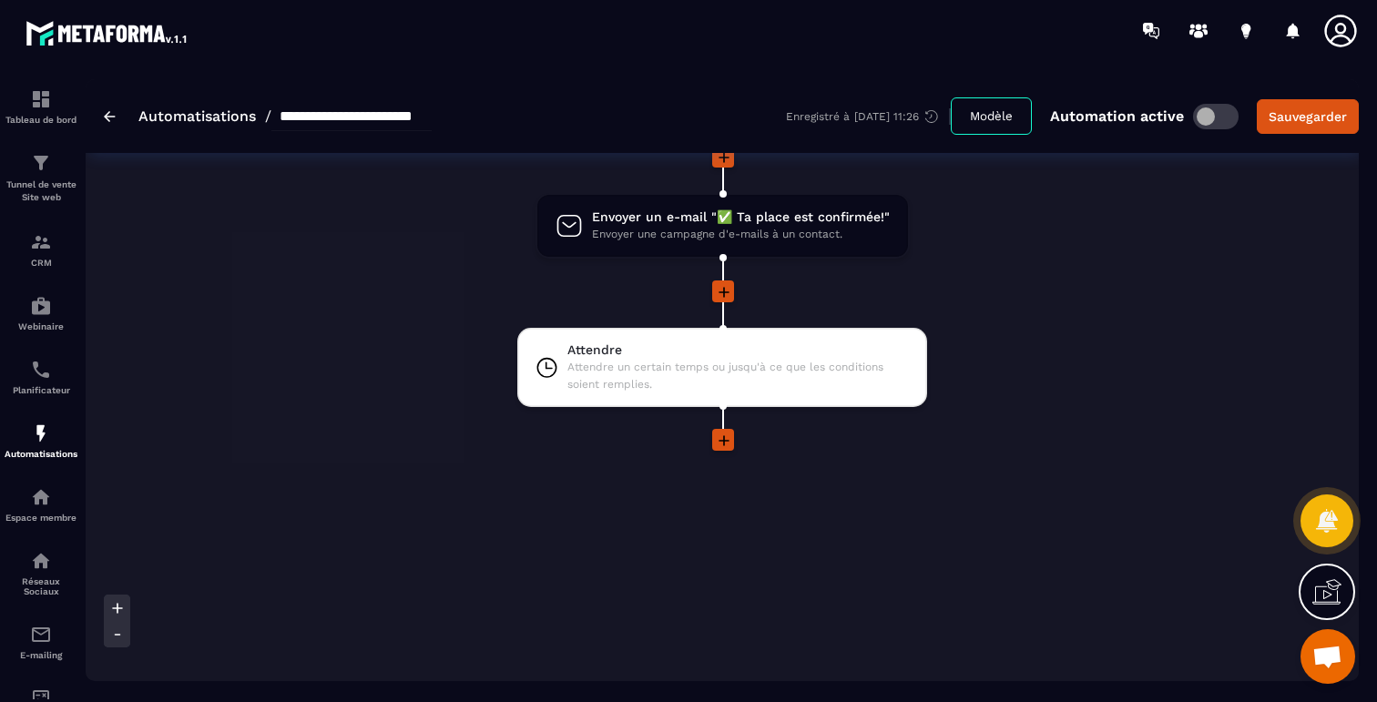
scroll to position [207, 0]
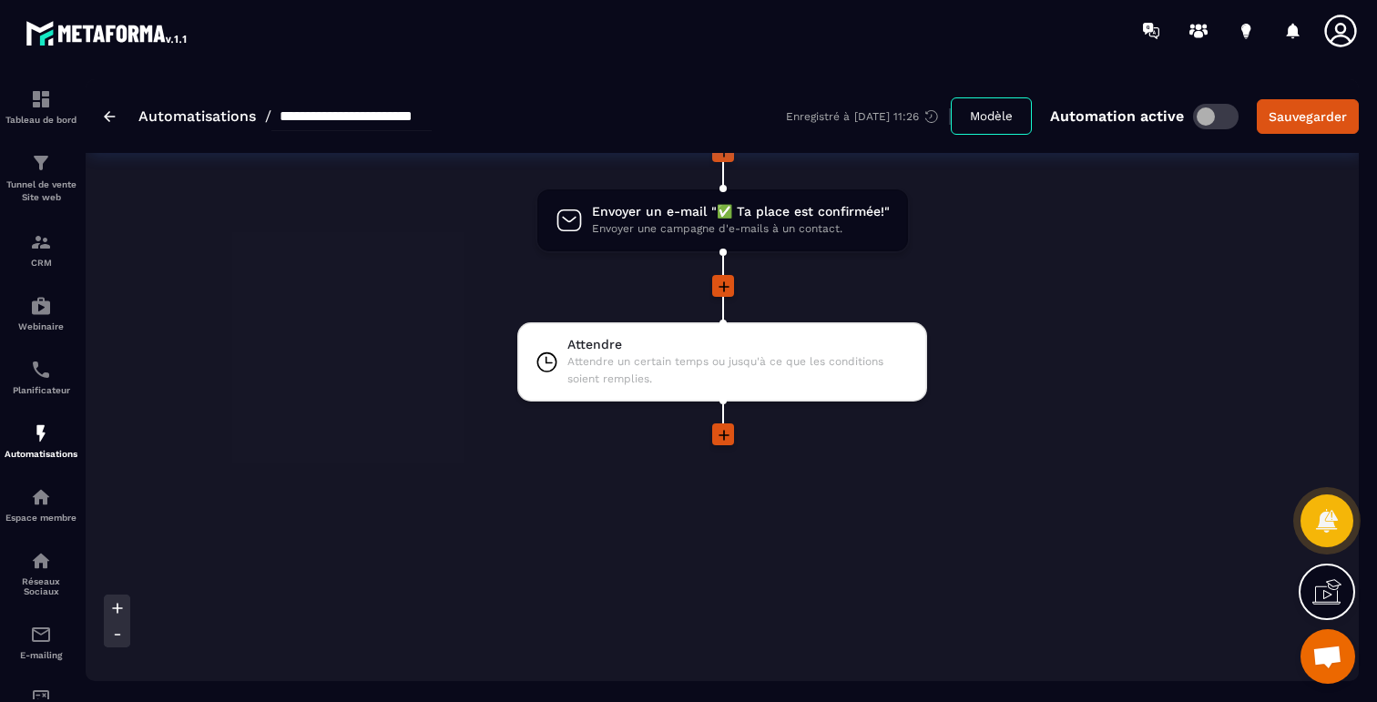
click at [722, 432] on icon at bounding box center [724, 435] width 18 height 18
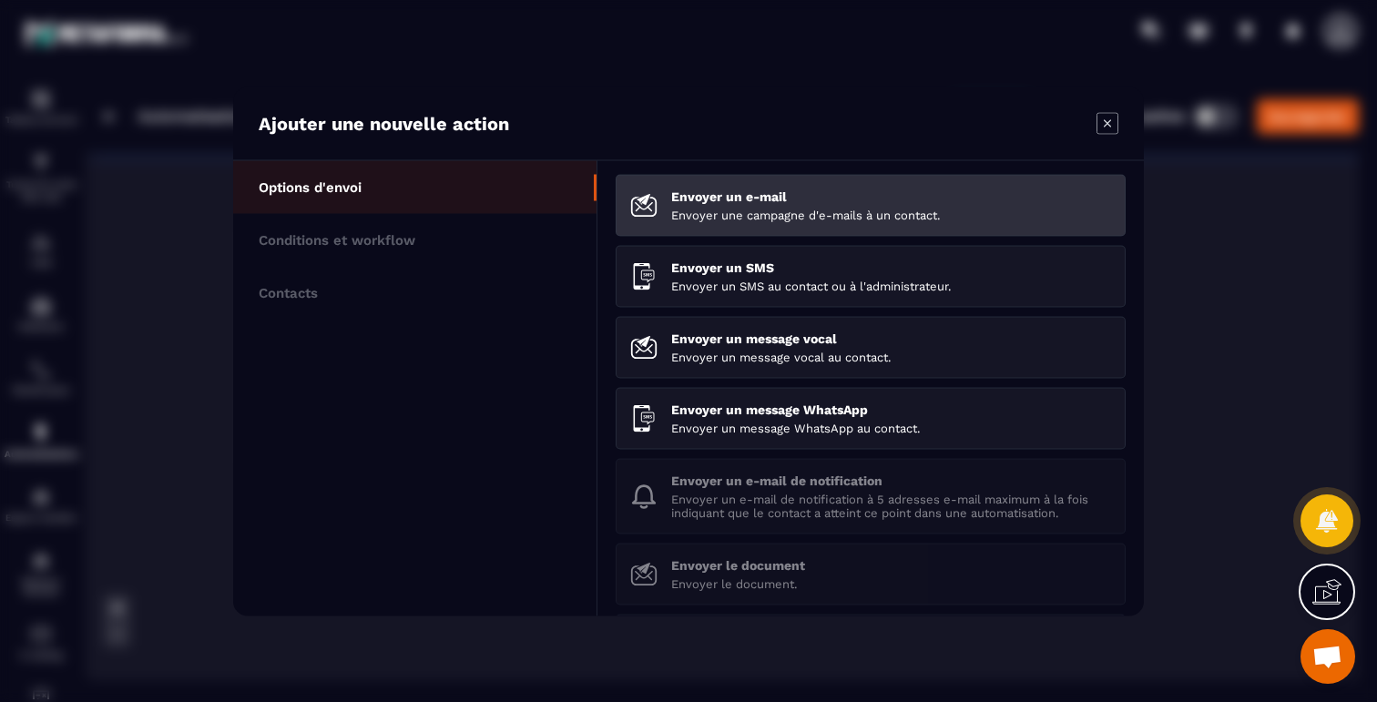
click at [726, 206] on div "Envoyer un e-mail Envoyer une campagne d'e-mails à un contact." at bounding box center [891, 204] width 440 height 33
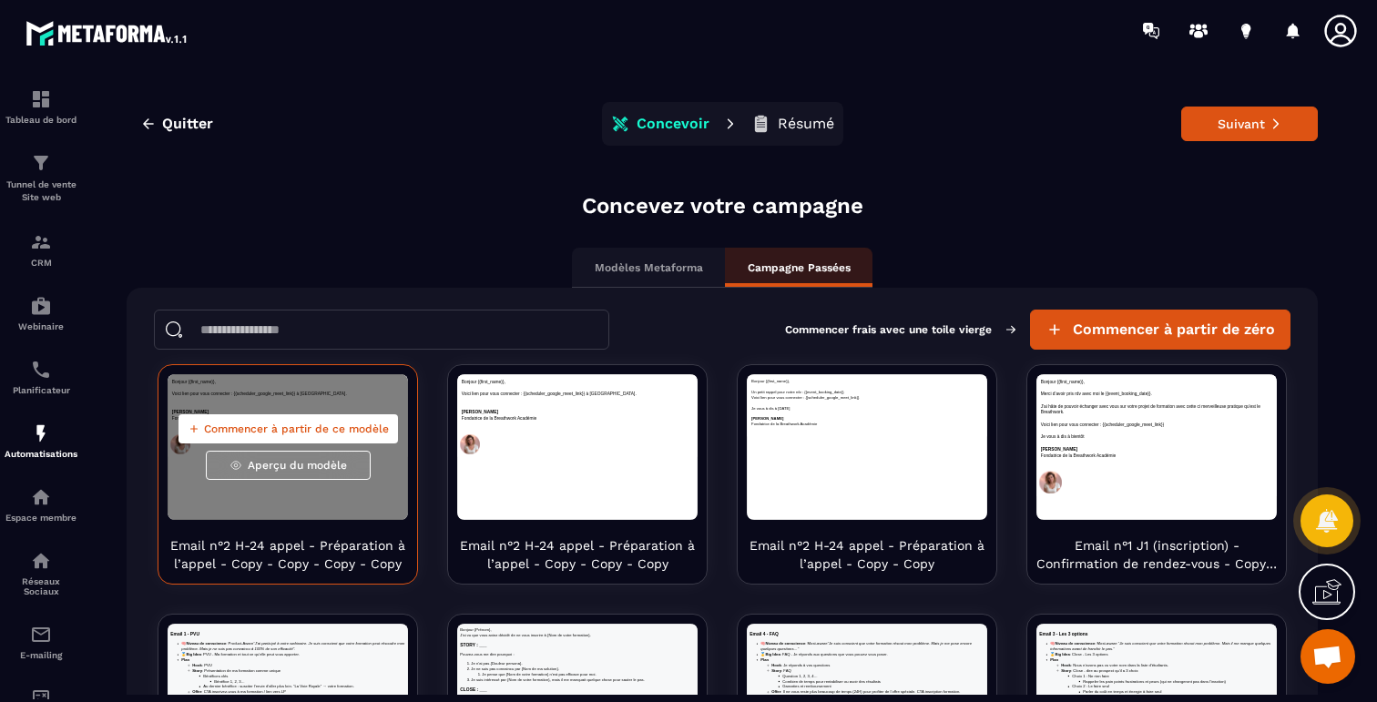
click at [312, 424] on span "Commencer à partir de ce modèle" at bounding box center [296, 429] width 185 height 15
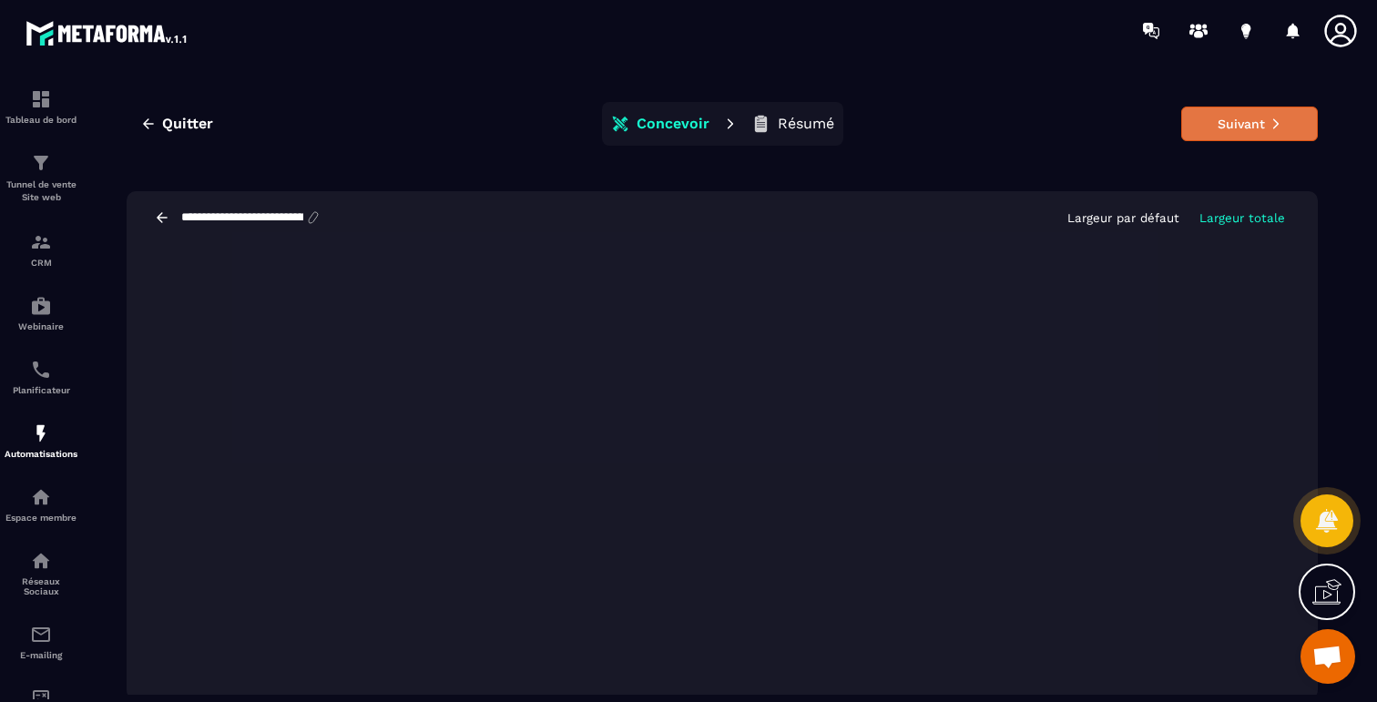
click at [1226, 123] on button "Suivant" at bounding box center [1249, 124] width 137 height 35
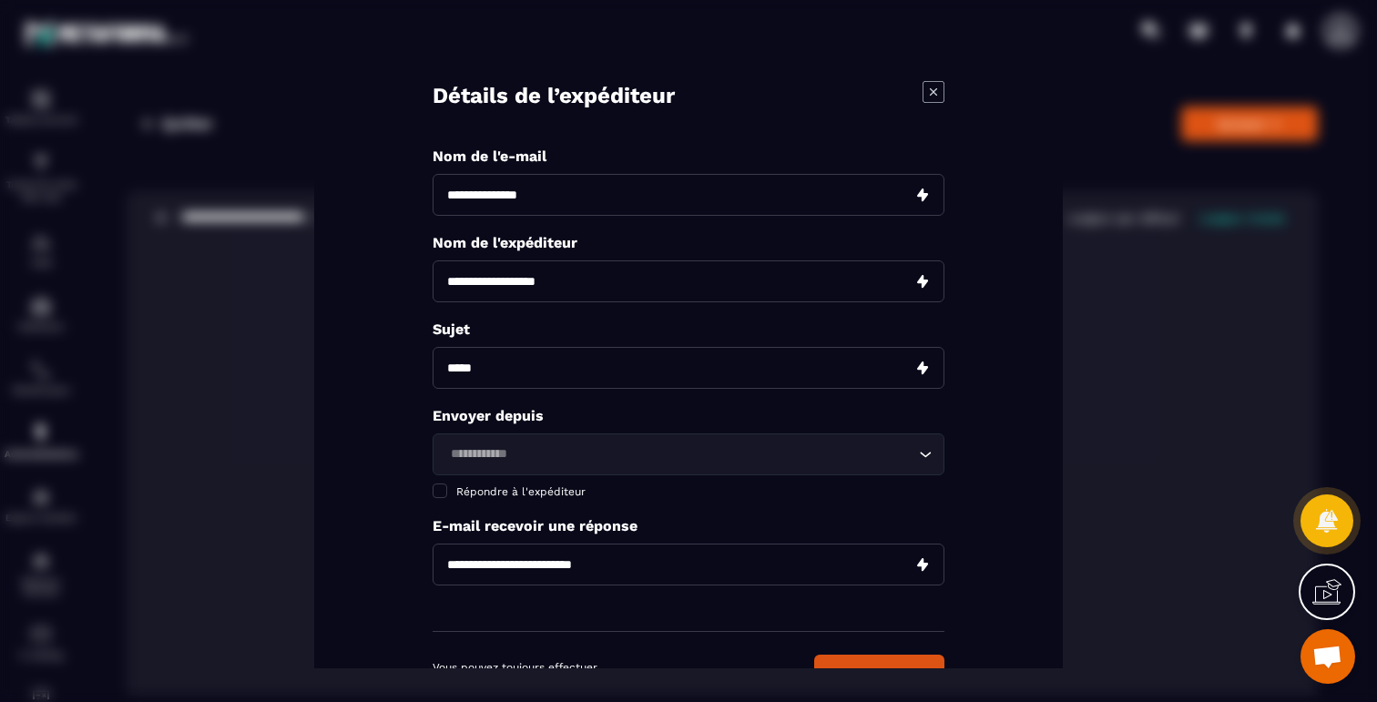
click at [503, 199] on input "Modal window" at bounding box center [688, 195] width 512 height 42
drag, startPoint x: 557, startPoint y: 197, endPoint x: 464, endPoint y: 196, distance: 92.9
click at [465, 196] on input "Modal window" at bounding box center [688, 195] width 512 height 42
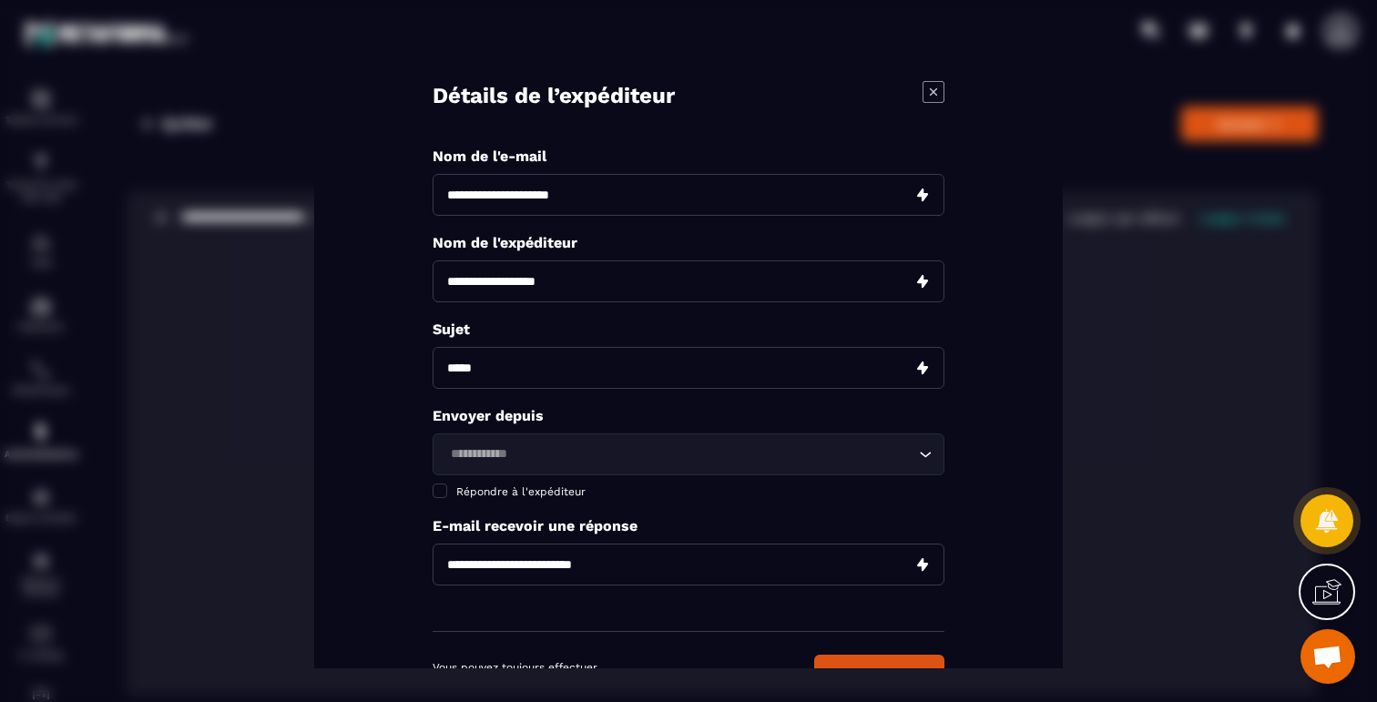
click at [473, 182] on input "**********" at bounding box center [688, 195] width 512 height 42
type input "**********"
click at [477, 367] on input "Modal window" at bounding box center [688, 368] width 512 height 42
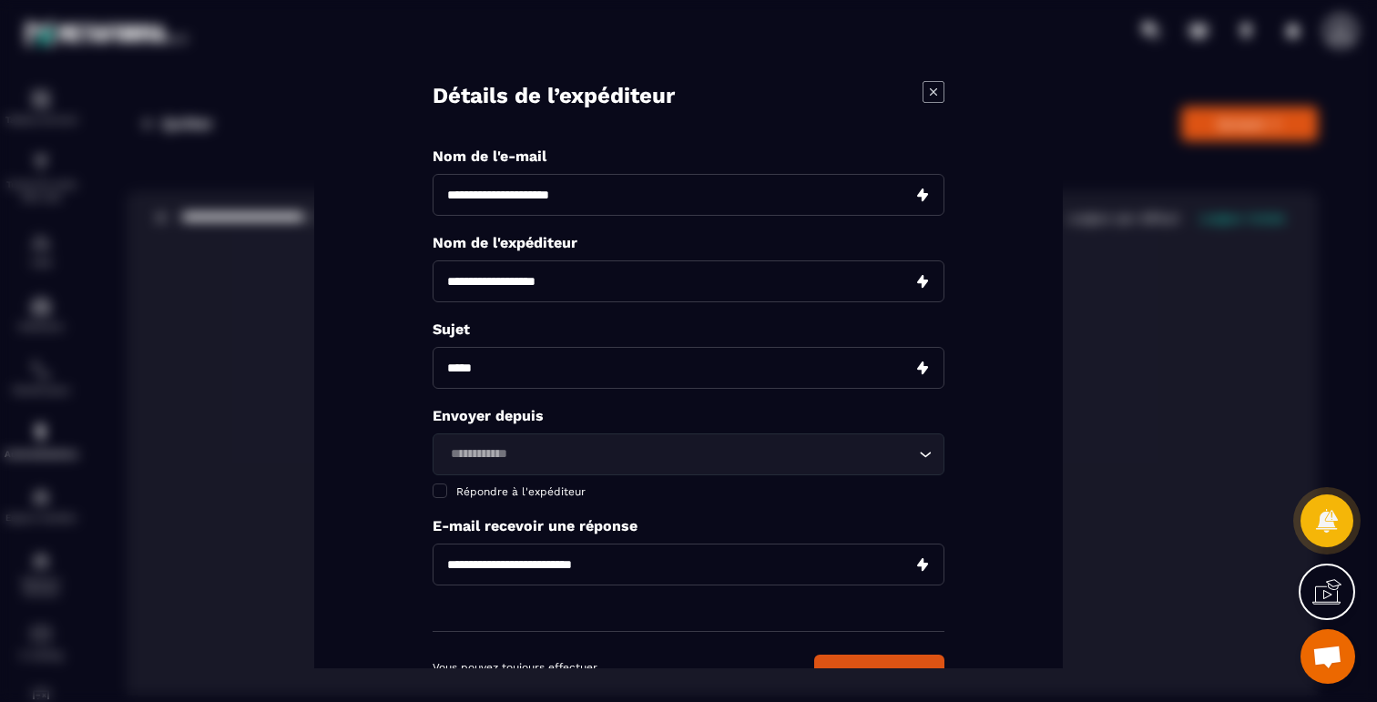
paste input "**********"
type input "**********"
click at [511, 281] on input "Modal window" at bounding box center [688, 281] width 512 height 42
type input "**********"
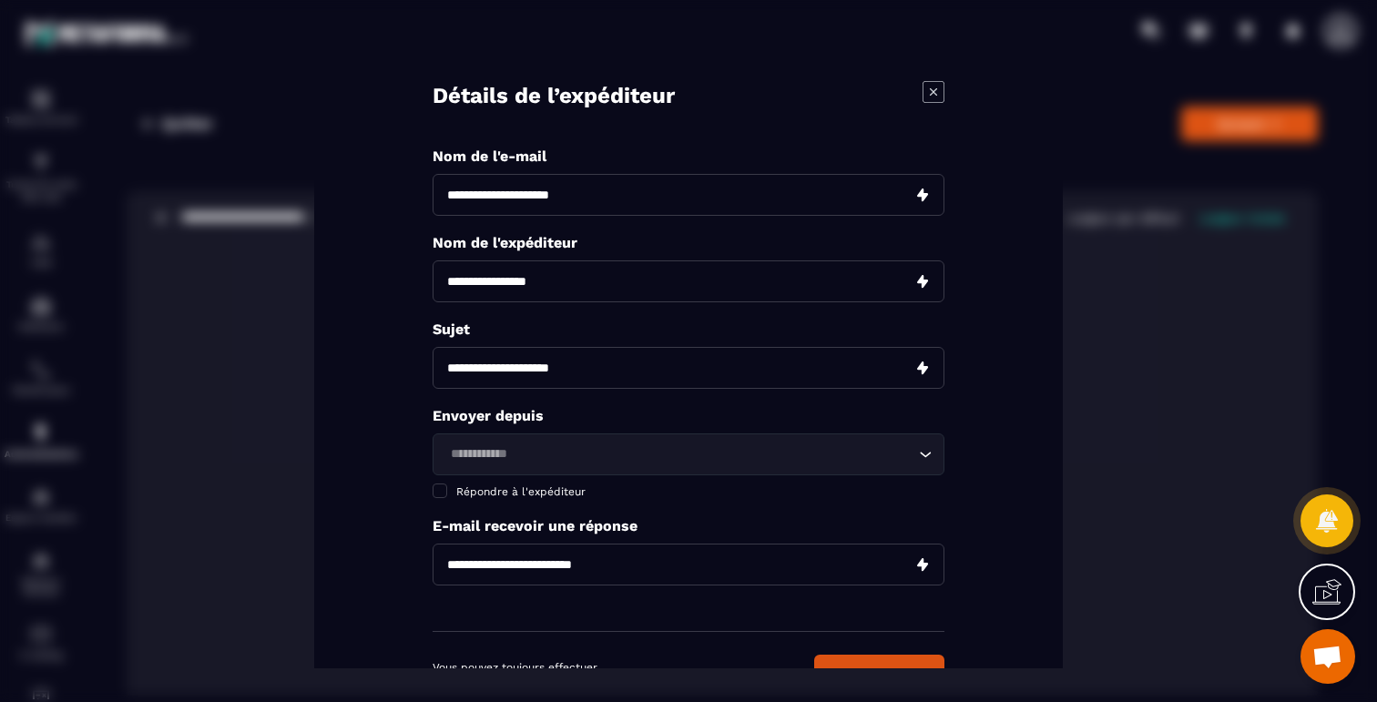
click at [534, 467] on div "Loading..." at bounding box center [688, 454] width 512 height 42
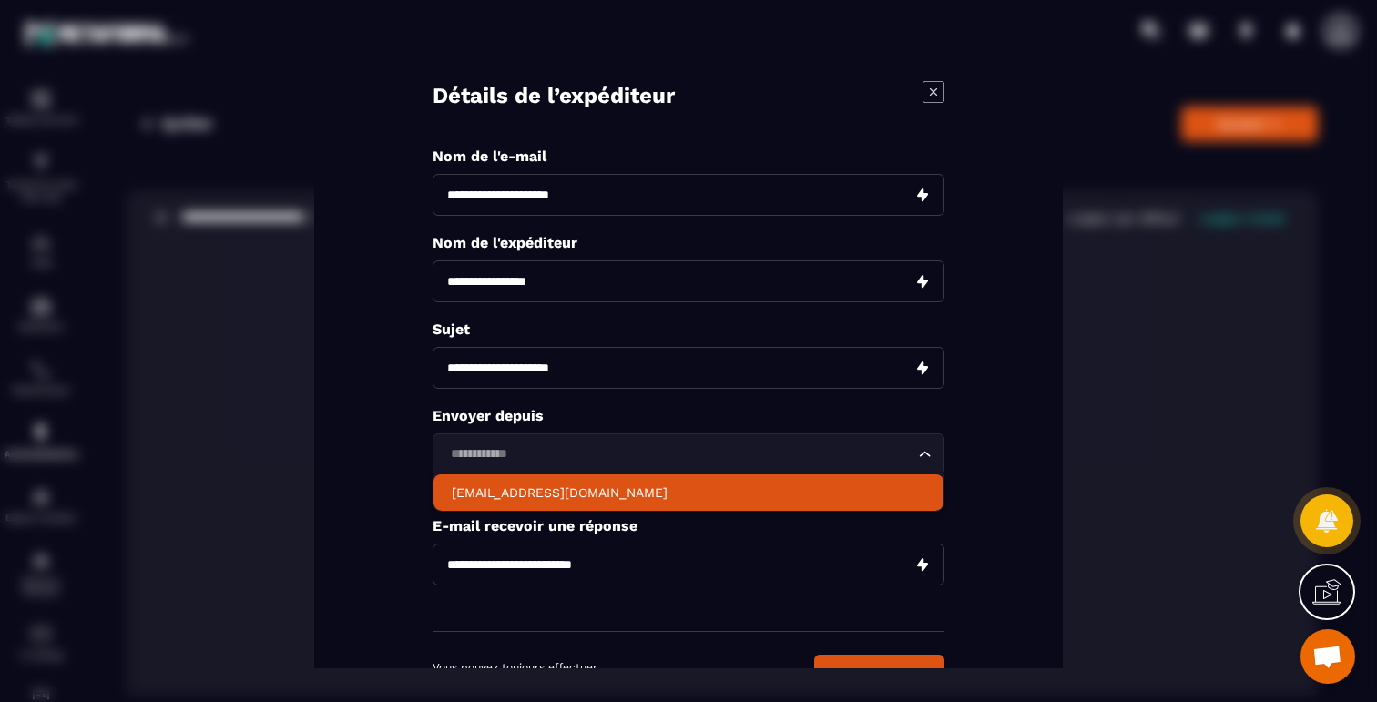
click at [533, 503] on li "[EMAIL_ADDRESS][DOMAIN_NAME]" at bounding box center [688, 492] width 510 height 36
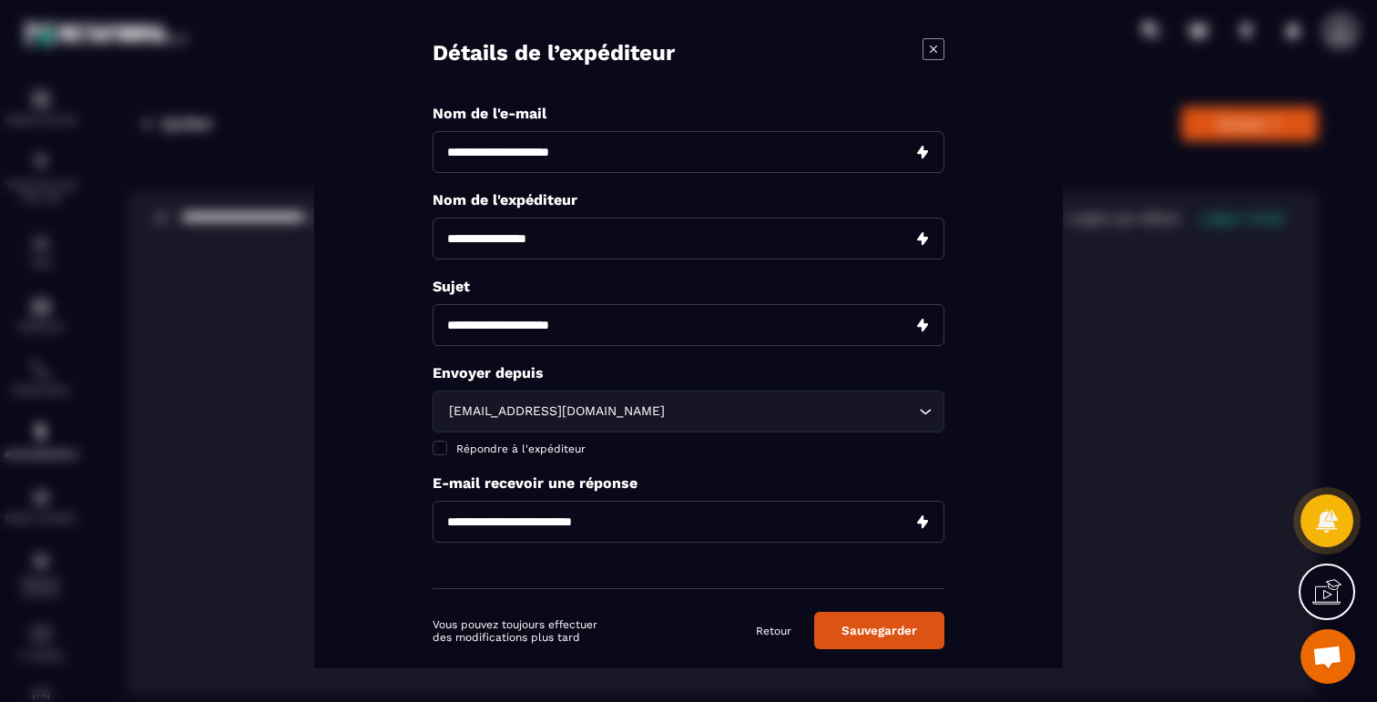
scroll to position [70, 0]
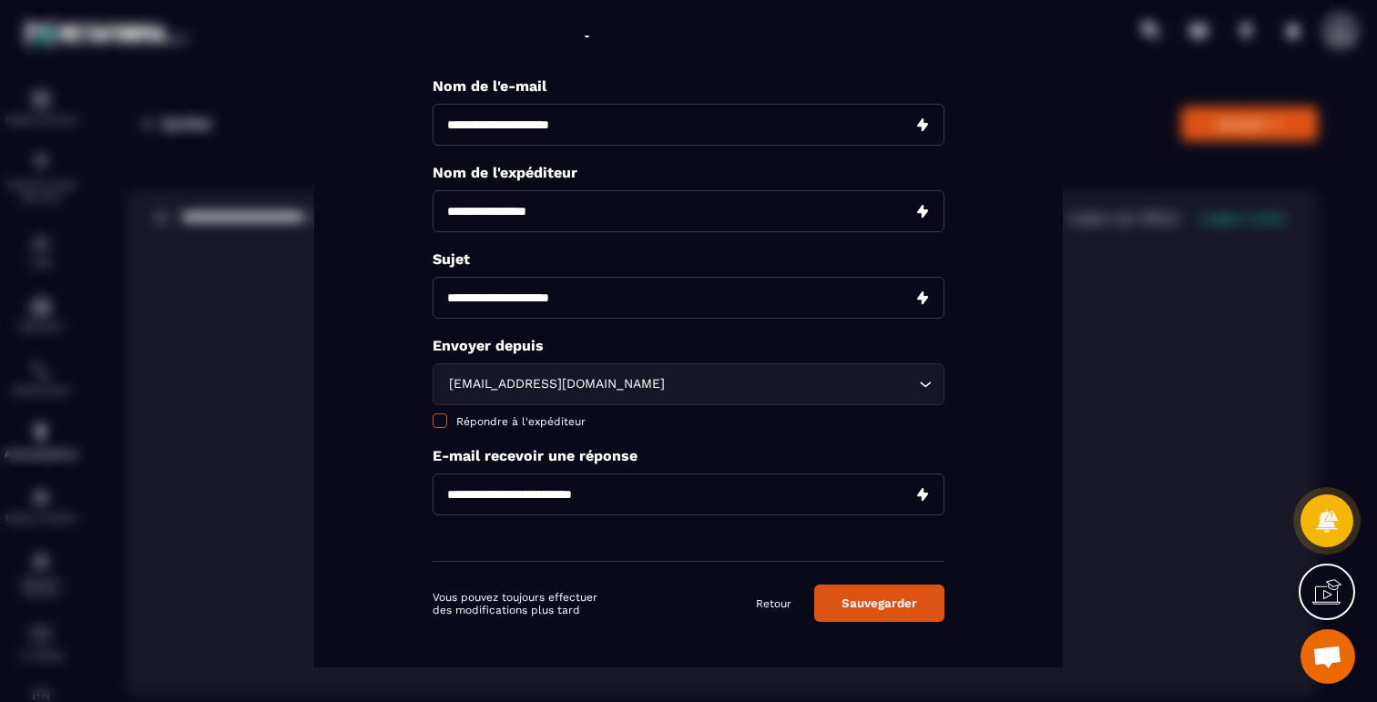
click at [509, 420] on span "Répondre à l'expéditeur" at bounding box center [520, 421] width 129 height 13
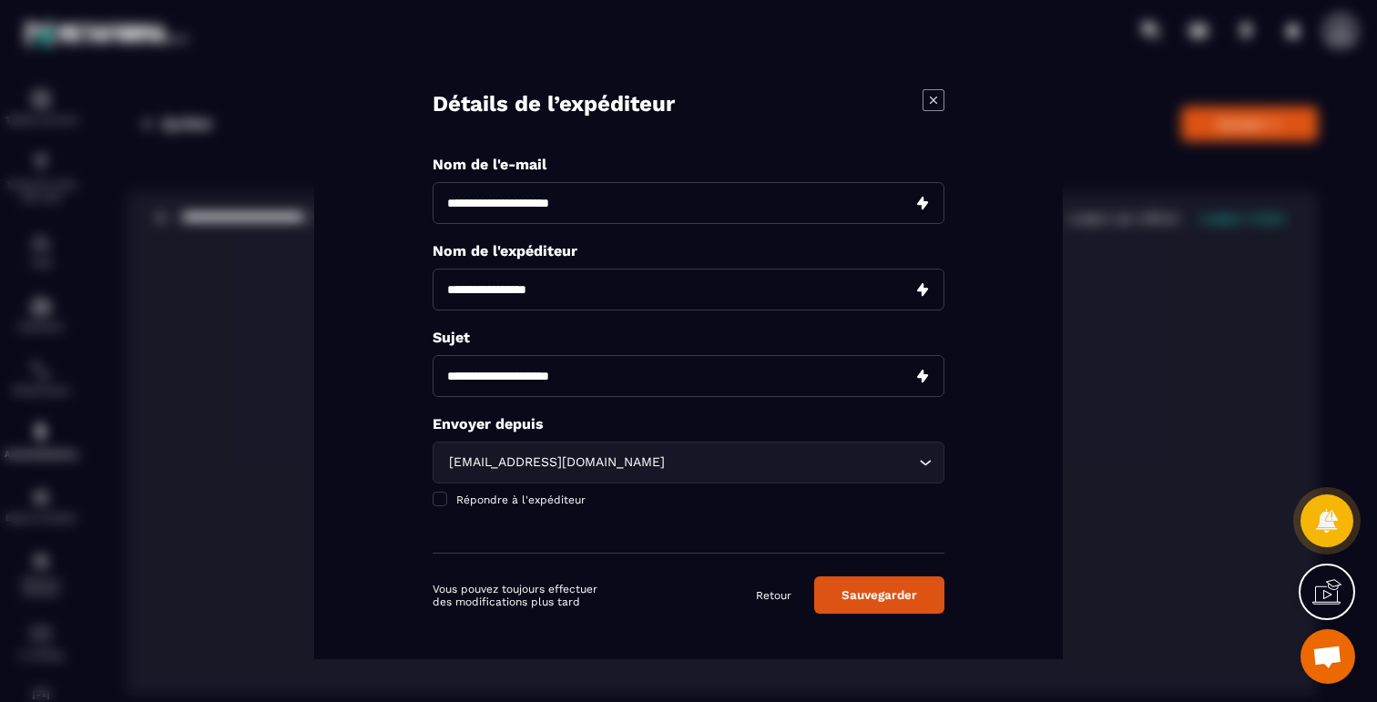
click at [868, 596] on button "Sauvegarder" at bounding box center [879, 594] width 130 height 37
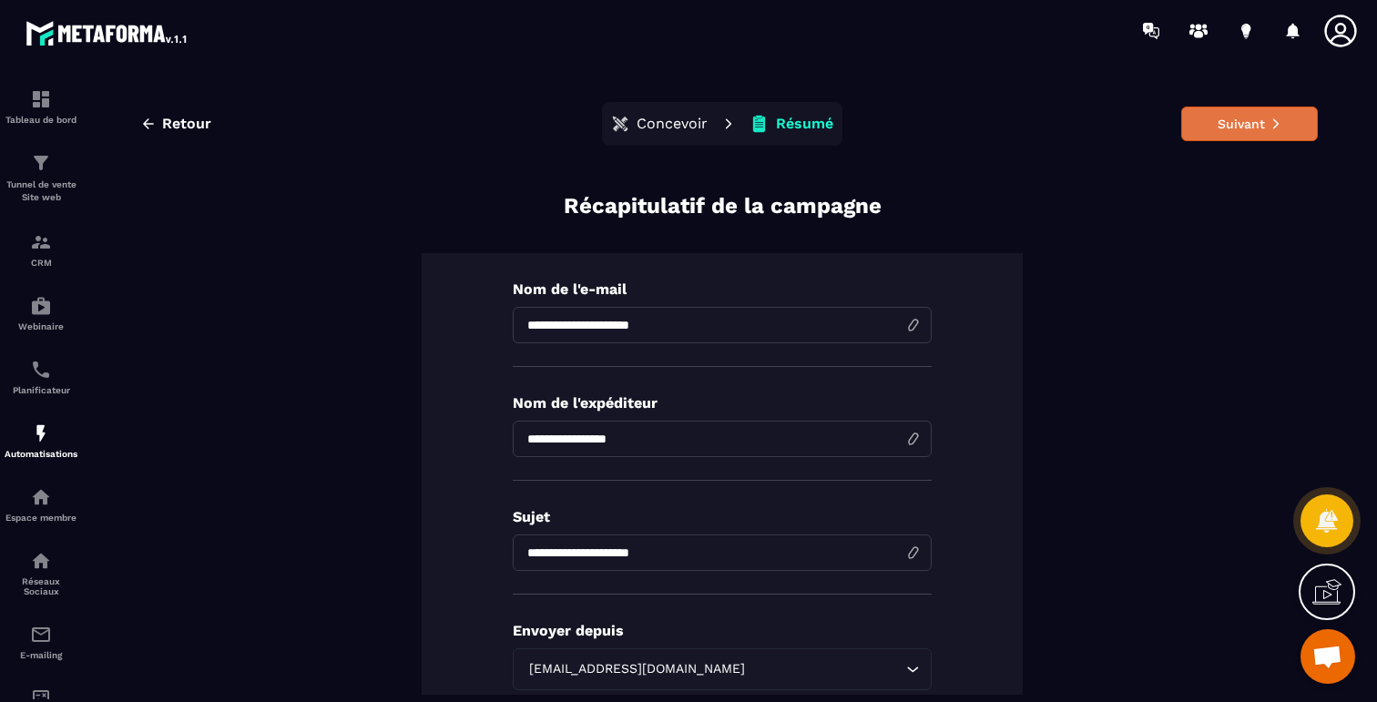
click at [1222, 128] on button "Suivant" at bounding box center [1249, 124] width 137 height 35
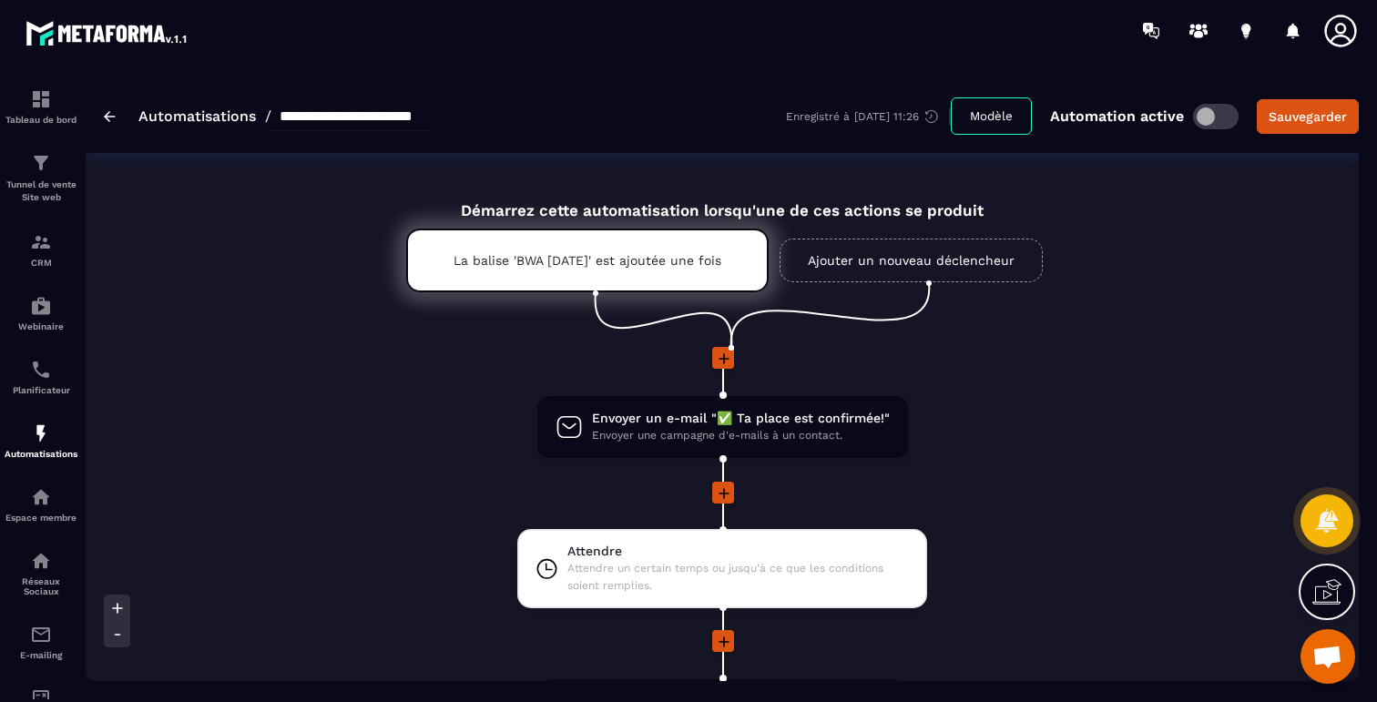
click at [108, 115] on img at bounding box center [110, 116] width 12 height 11
